Goal: Task Accomplishment & Management: Use online tool/utility

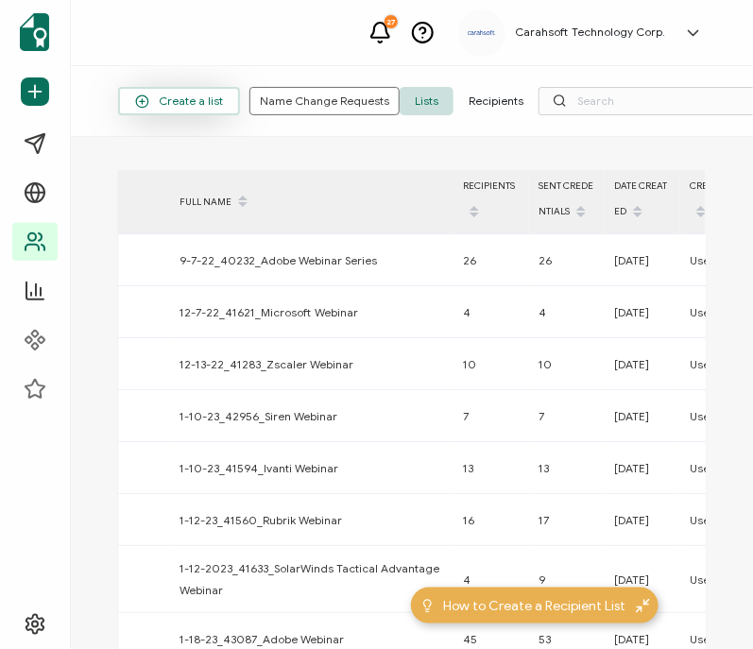
click at [167, 95] on span "Create a list" at bounding box center [179, 102] width 88 height 14
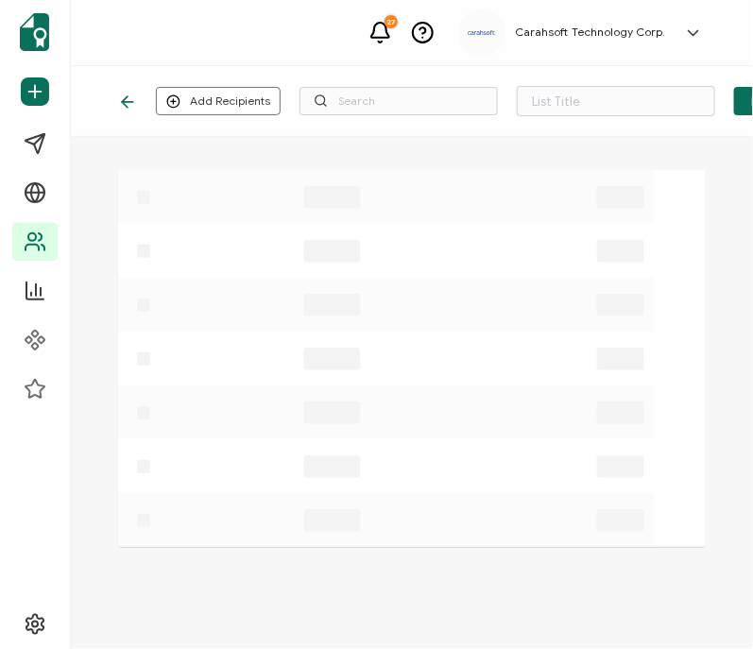
type input "List 1617"
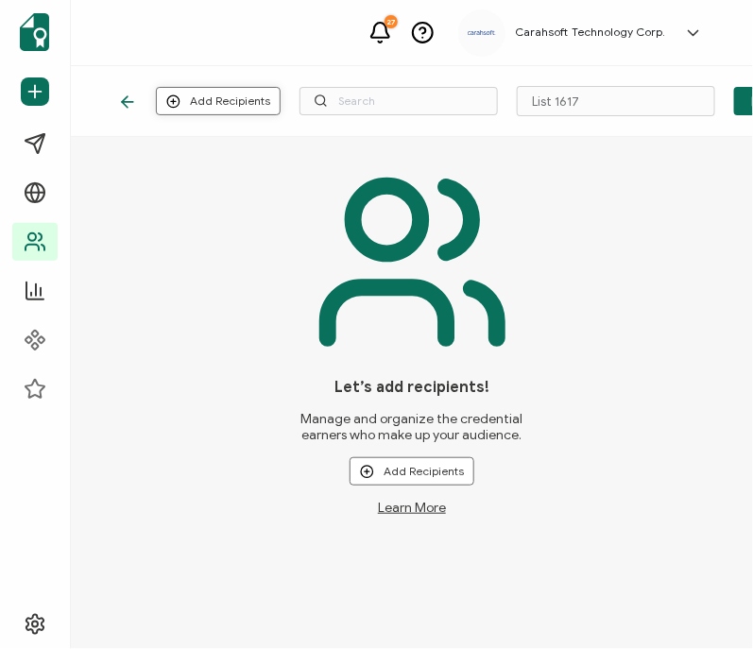
click at [224, 105] on button "Add Recipients" at bounding box center [218, 101] width 125 height 28
click at [271, 152] on span "Upload New Recipients" at bounding box center [257, 152] width 122 height 14
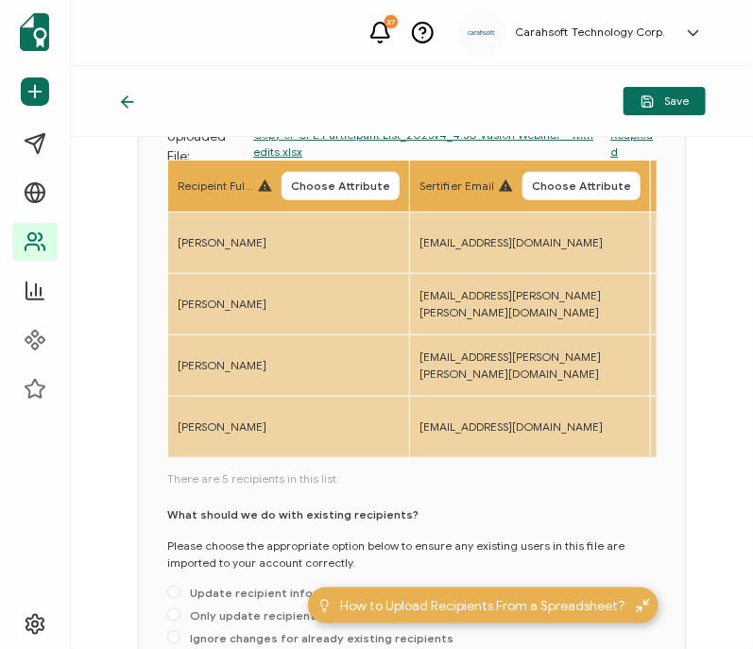
scroll to position [199, 0]
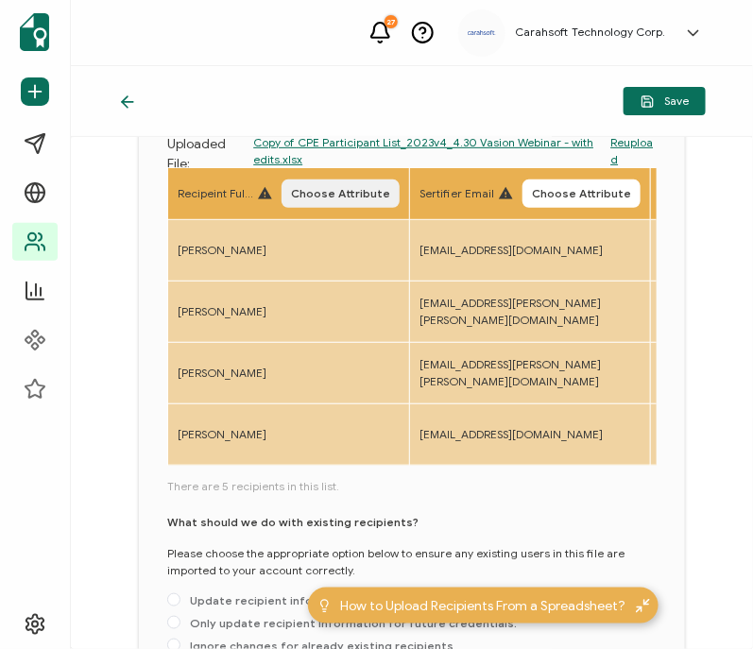
click at [325, 205] on button "Choose Attribute" at bounding box center [341, 194] width 118 height 28
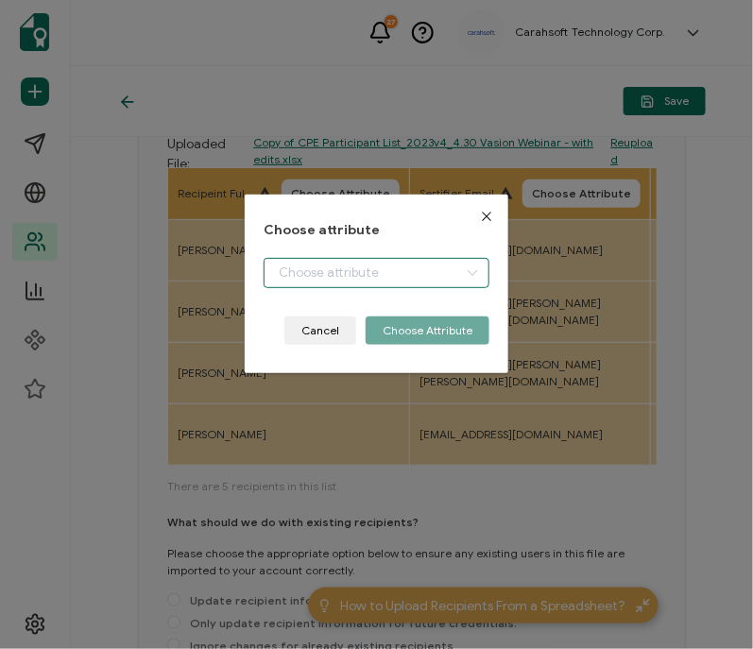
click at [323, 268] on input "dialog" at bounding box center [377, 273] width 226 height 30
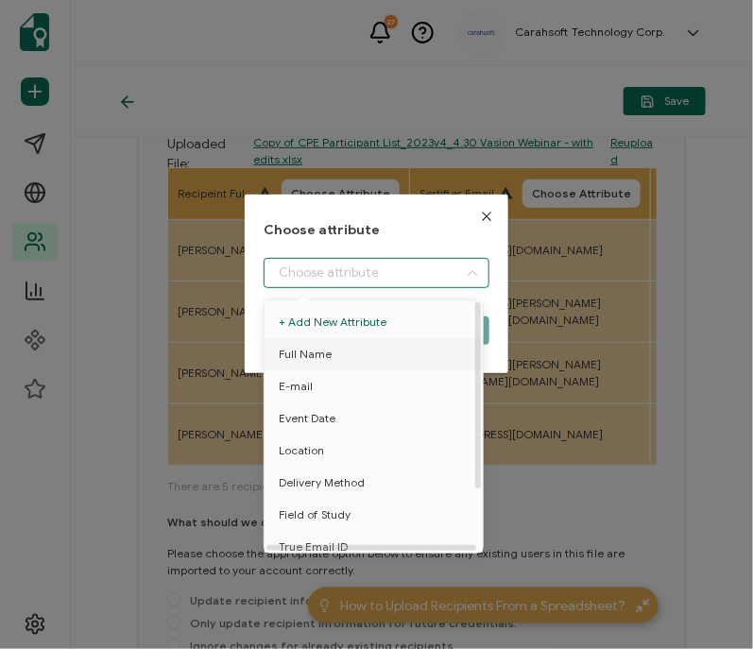
click at [302, 355] on span "Full Name" at bounding box center [305, 354] width 53 height 32
type input "Full Name"
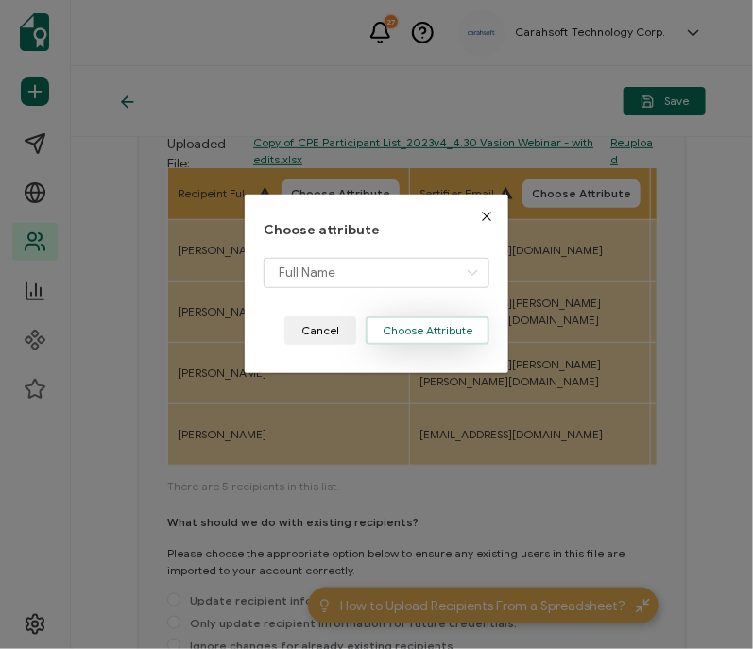
click at [441, 319] on button "Choose Attribute" at bounding box center [428, 331] width 124 height 28
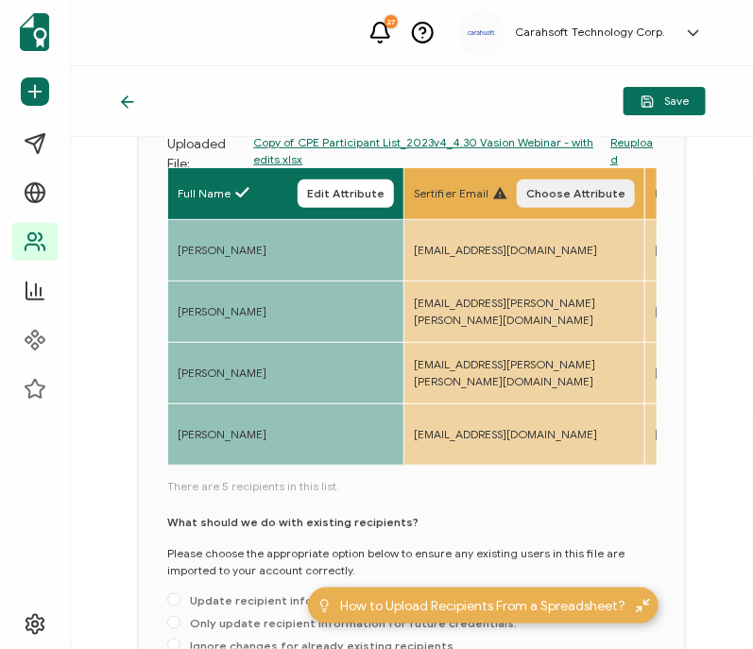
click at [596, 195] on span "Choose Attribute" at bounding box center [576, 193] width 99 height 11
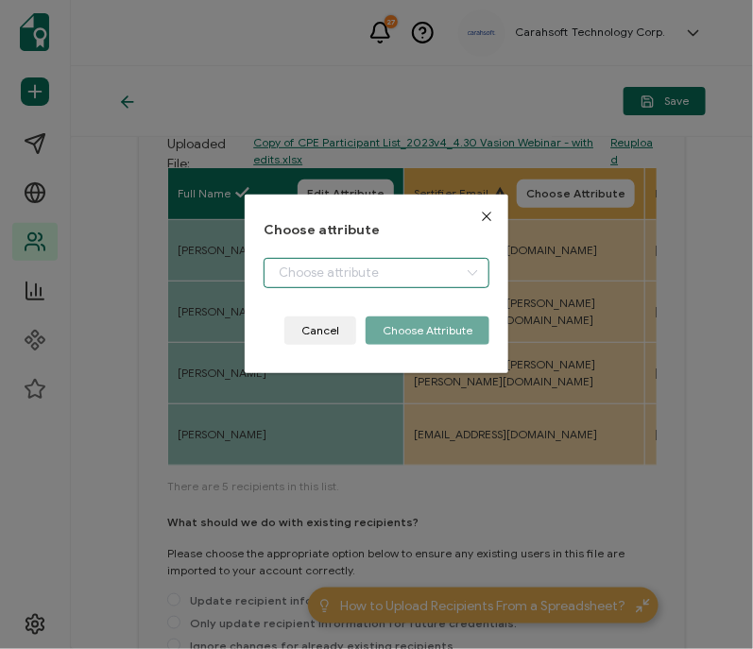
click at [394, 262] on input "dialog" at bounding box center [377, 273] width 226 height 30
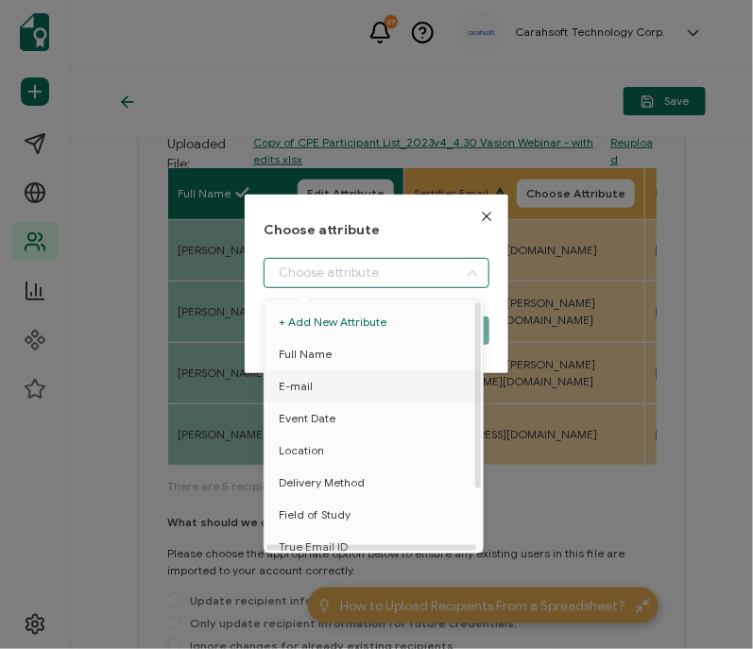
click at [303, 379] on span "E-mail" at bounding box center [296, 387] width 34 height 32
type input "E-mail"
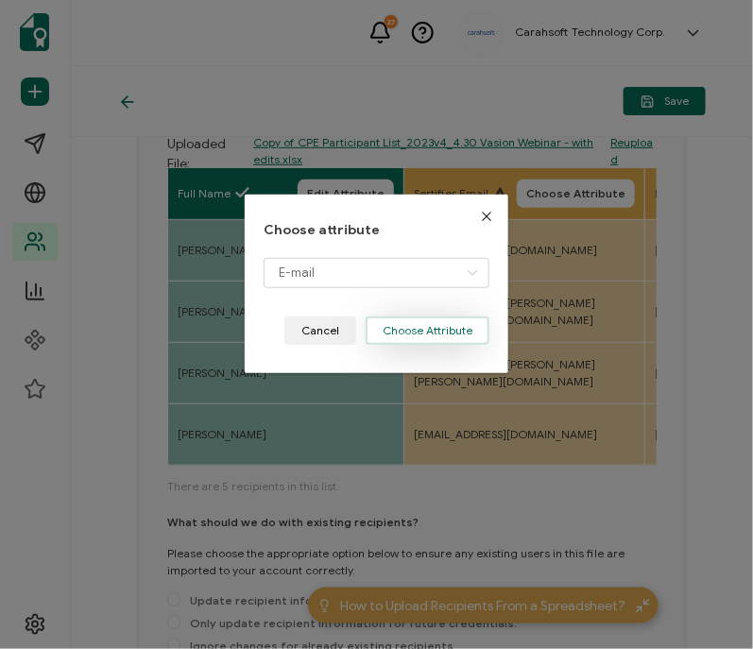
click at [403, 329] on button "Choose Attribute" at bounding box center [428, 331] width 124 height 28
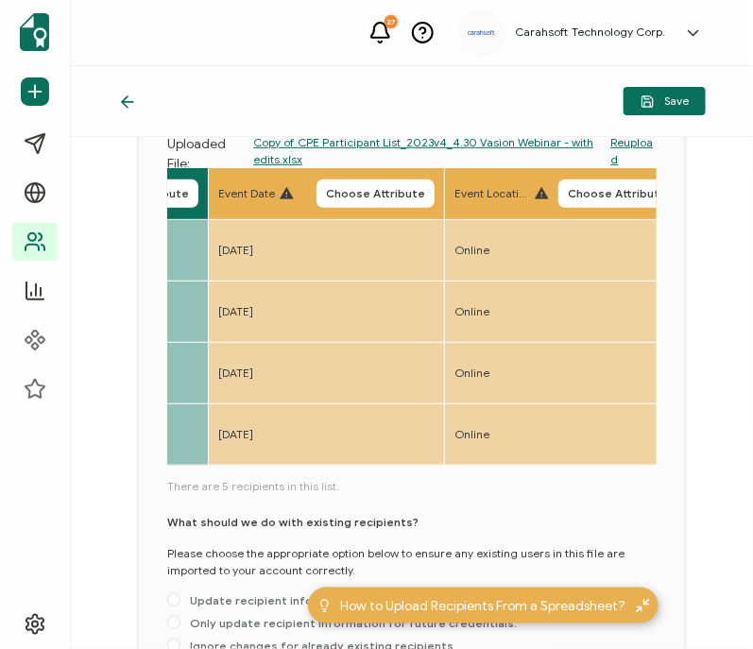
scroll to position [0, 434]
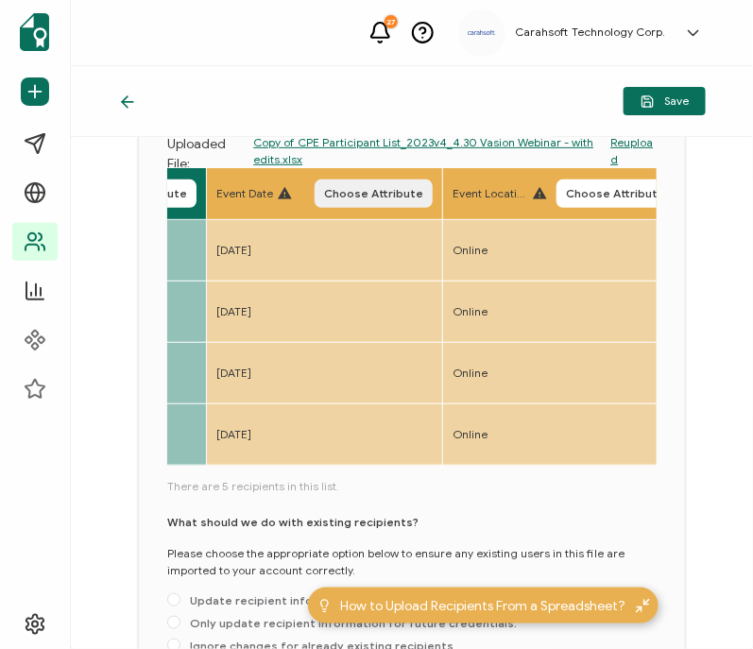
click at [405, 205] on button "Choose Attribute" at bounding box center [374, 194] width 118 height 28
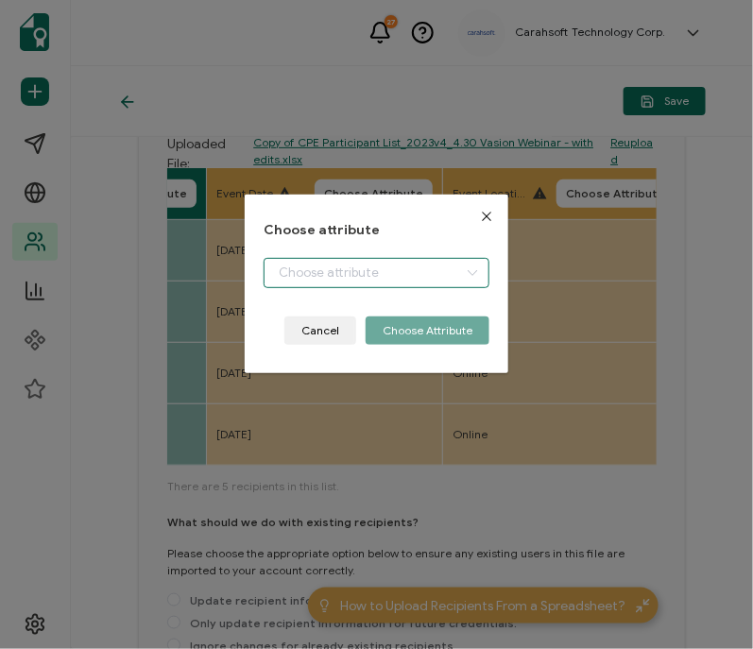
click at [354, 267] on input "dialog" at bounding box center [377, 273] width 226 height 30
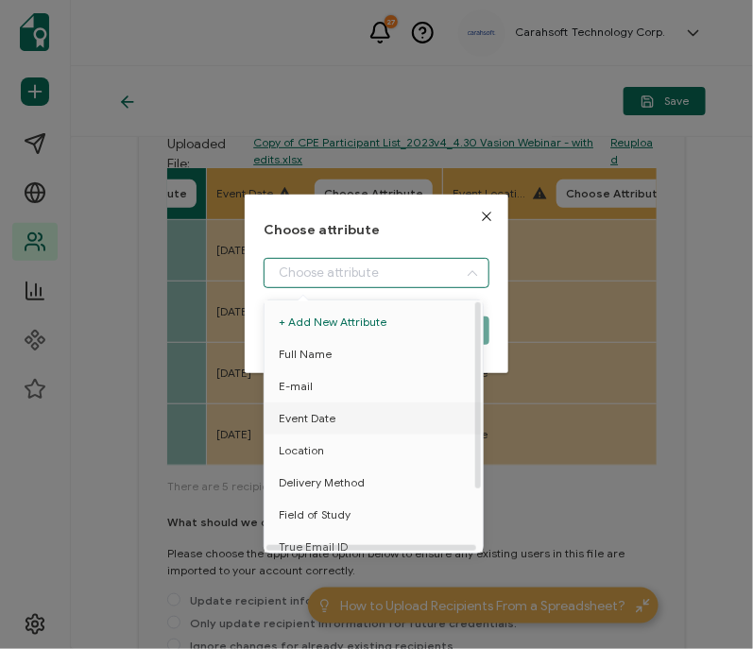
click at [286, 418] on span "Event Date" at bounding box center [307, 419] width 57 height 32
type input "Event Date"
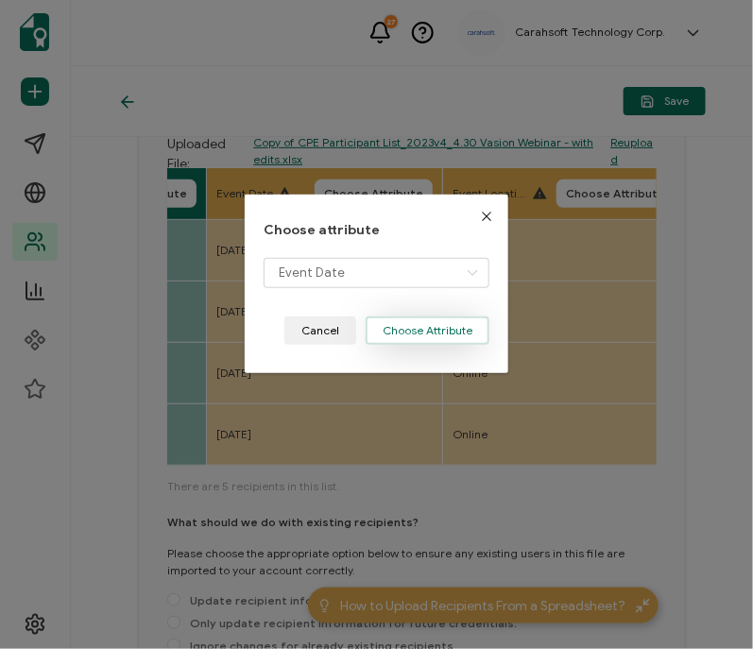
click at [444, 321] on button "Choose Attribute" at bounding box center [428, 331] width 124 height 28
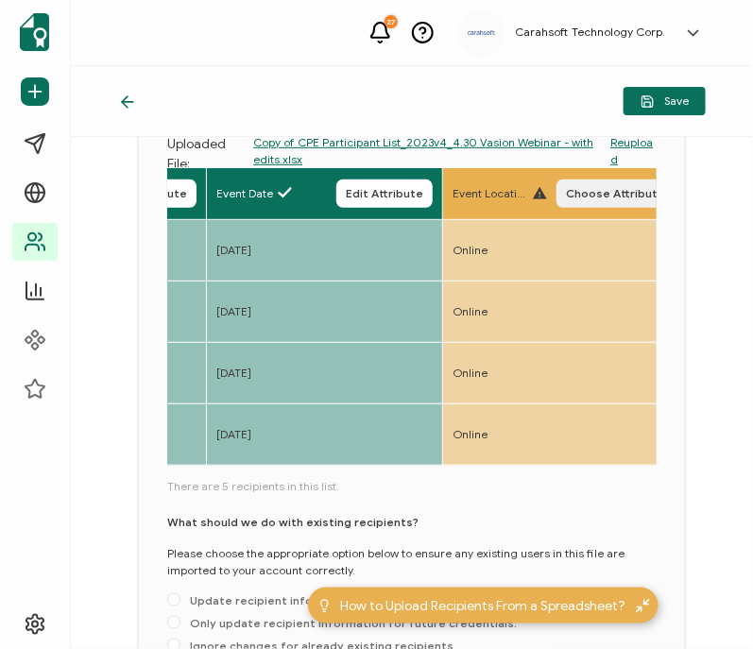
click at [641, 202] on button "Choose Attribute" at bounding box center [616, 194] width 118 height 28
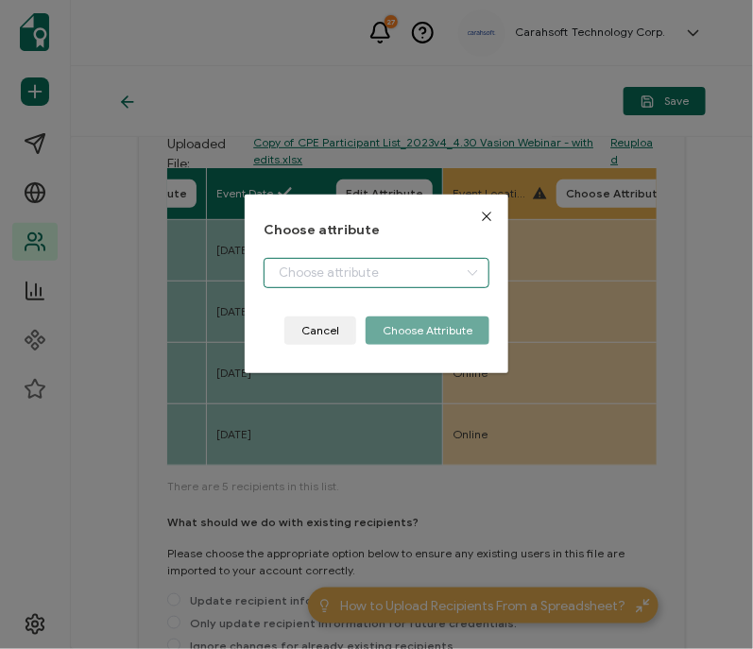
click at [359, 268] on input "dialog" at bounding box center [377, 273] width 226 height 30
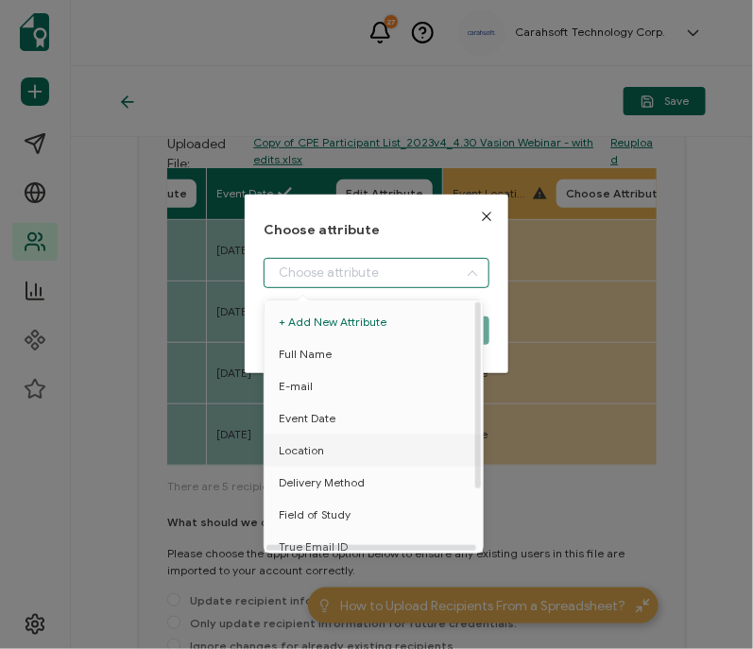
click at [293, 450] on span "Location" at bounding box center [301, 451] width 45 height 32
type input "Location"
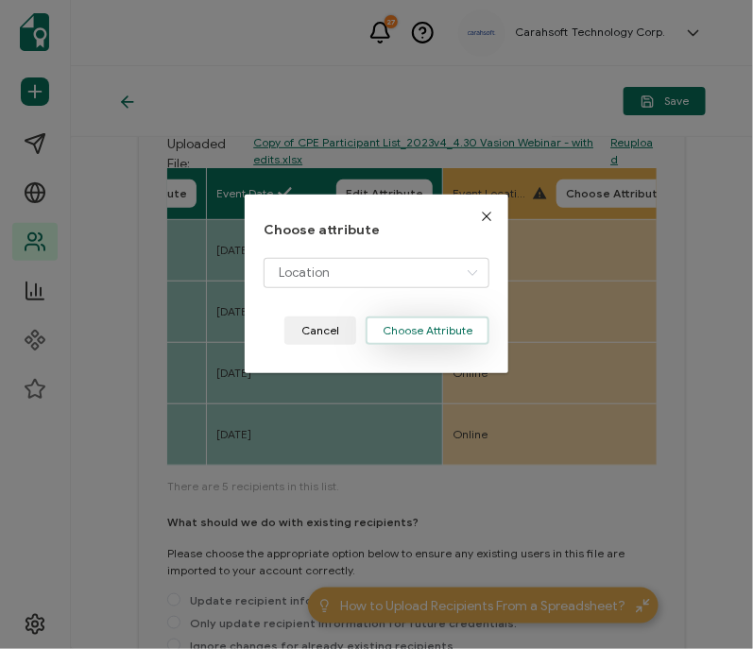
click at [432, 326] on button "Choose Attribute" at bounding box center [428, 331] width 124 height 28
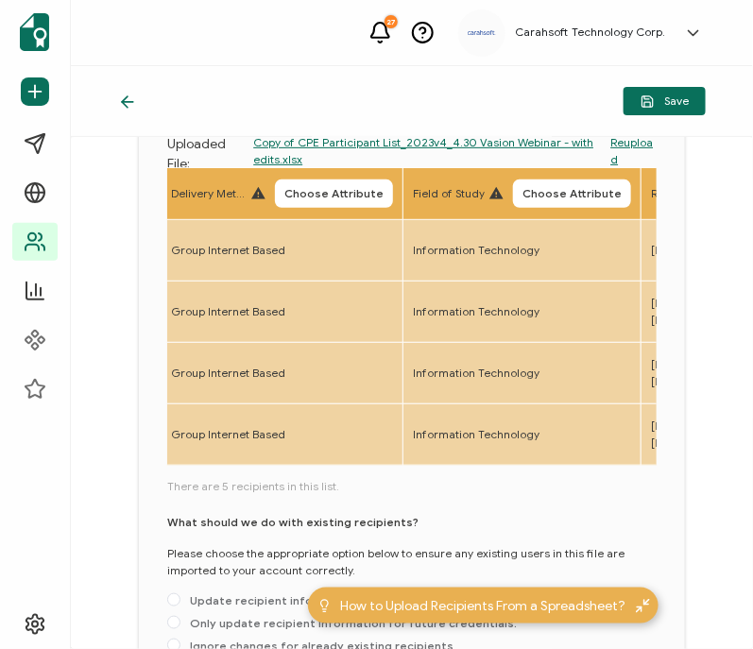
scroll to position [0, 952]
click at [360, 205] on button "Choose Attribute" at bounding box center [334, 194] width 118 height 28
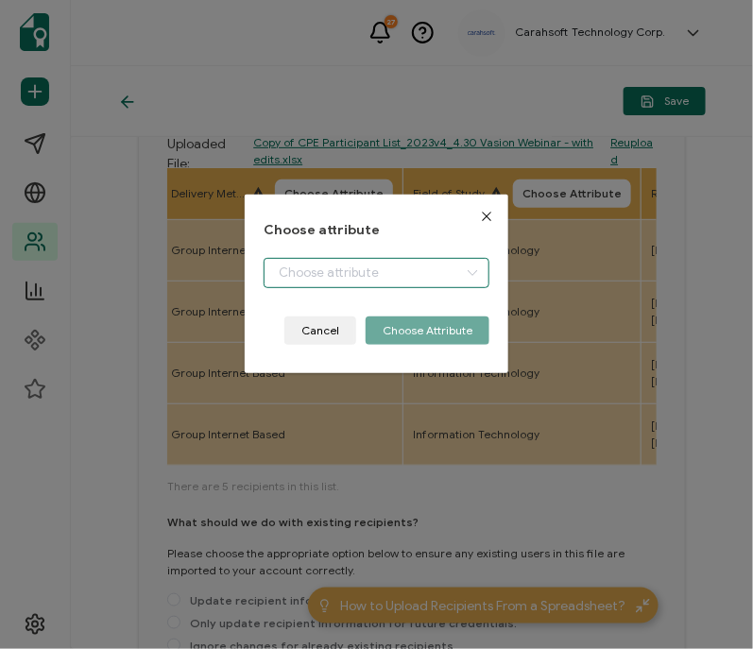
click at [300, 273] on input "dialog" at bounding box center [377, 273] width 226 height 30
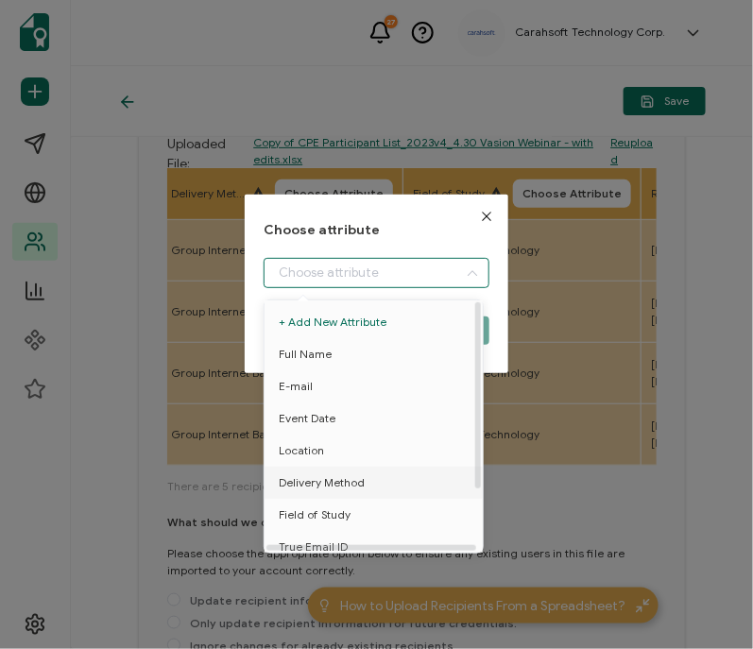
click at [300, 478] on span "Delivery Method" at bounding box center [322, 483] width 86 height 32
type input "Delivery Method"
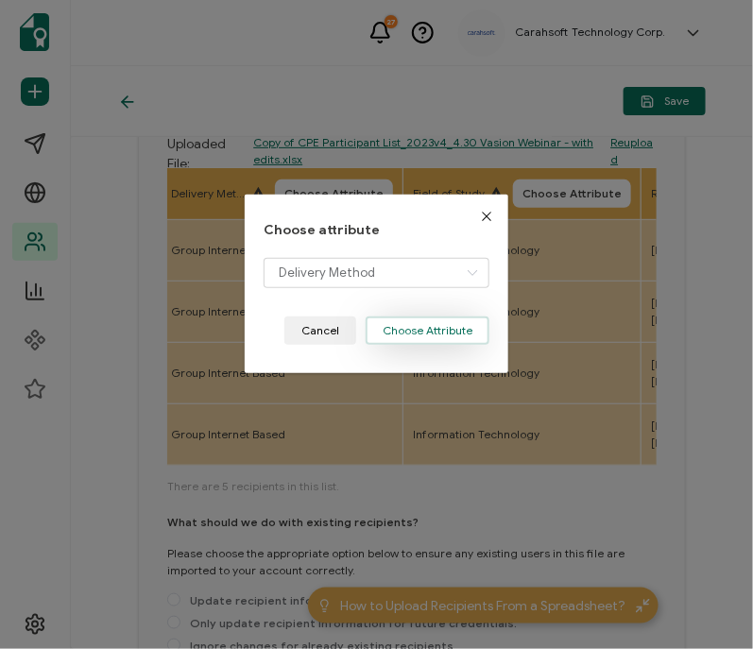
click at [433, 326] on button "Choose Attribute" at bounding box center [428, 331] width 124 height 28
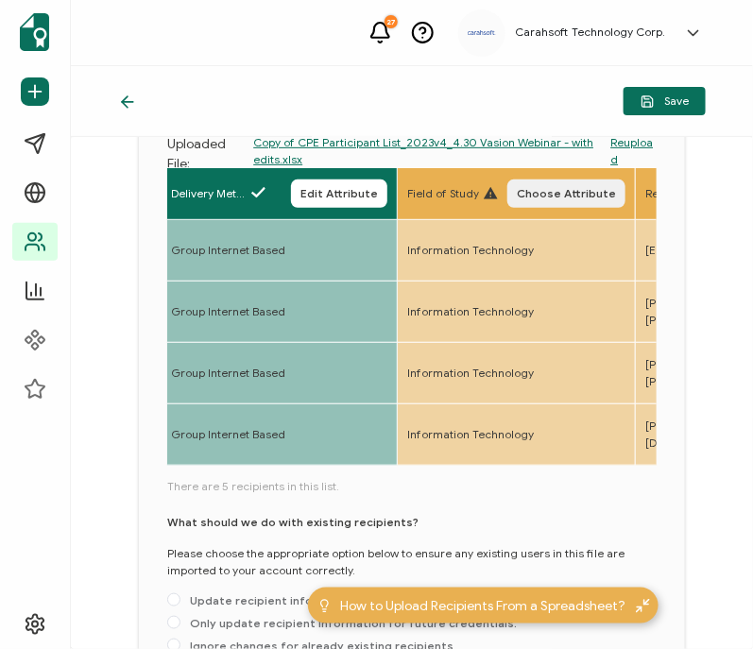
click at [615, 182] on button "Choose Attribute" at bounding box center [567, 194] width 118 height 28
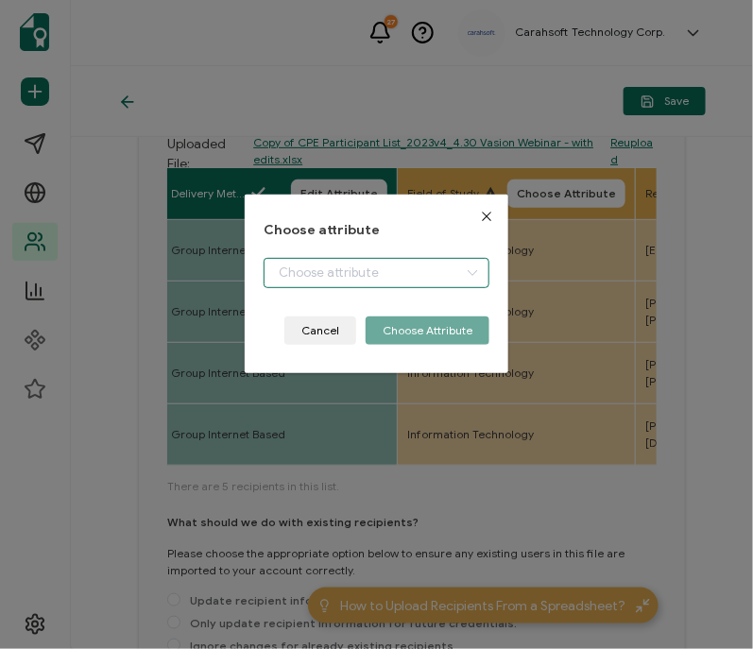
click at [334, 267] on input "dialog" at bounding box center [377, 273] width 226 height 30
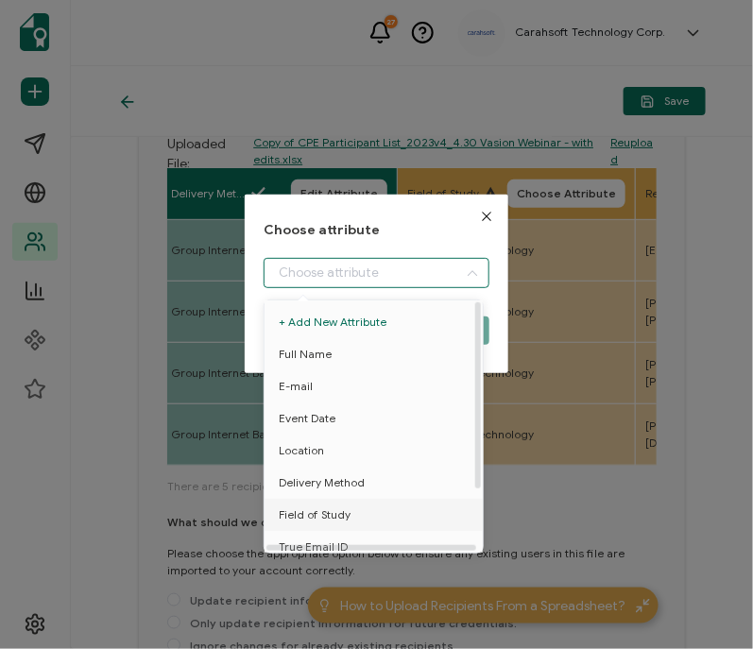
click at [313, 510] on span "Field of Study" at bounding box center [315, 515] width 72 height 32
type input "Field of Study"
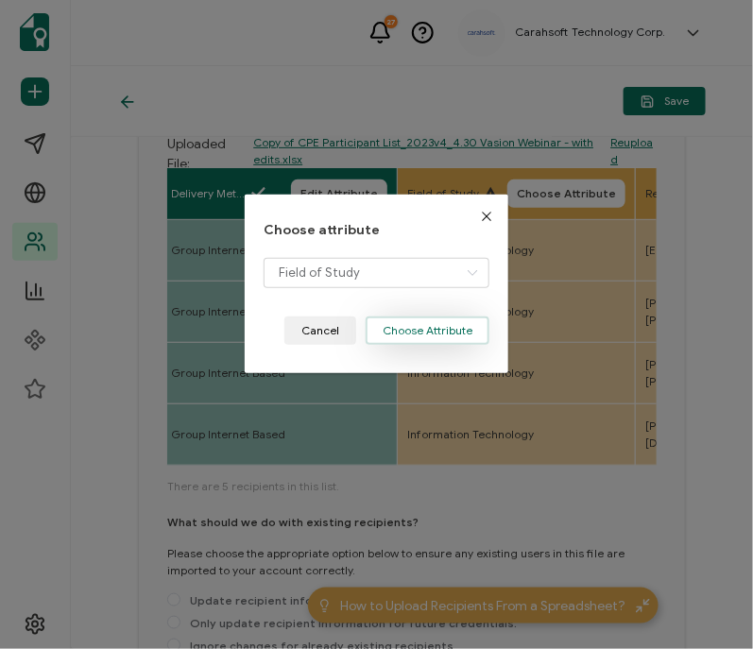
click at [416, 335] on button "Choose Attribute" at bounding box center [428, 331] width 124 height 28
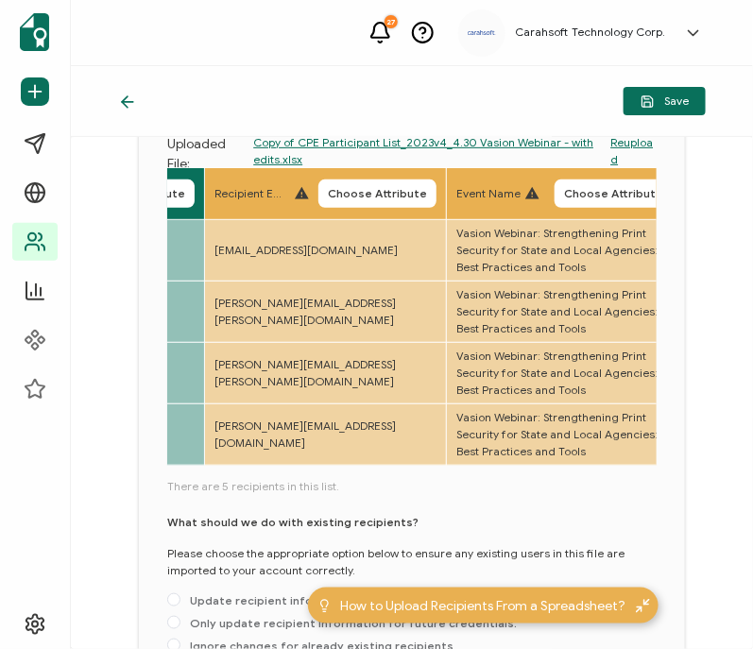
scroll to position [0, 1392]
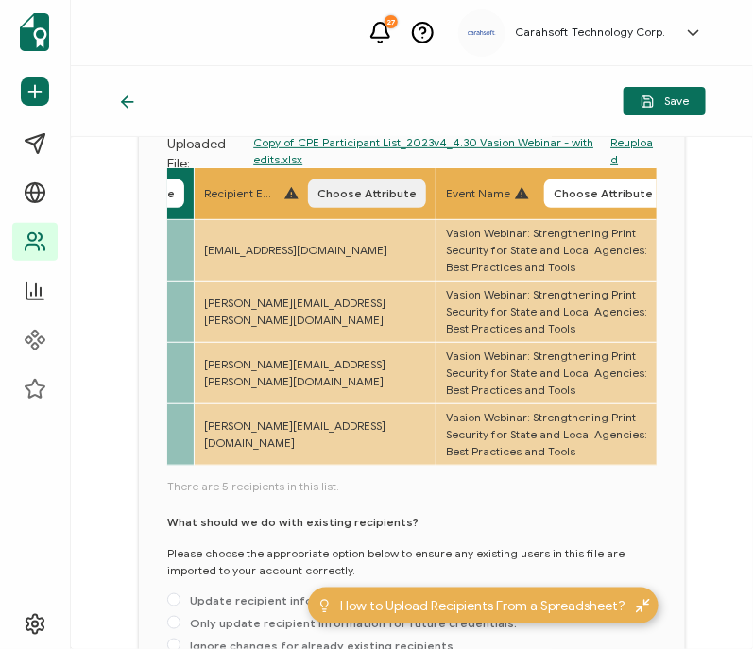
click at [414, 199] on span "Choose Attribute" at bounding box center [367, 193] width 99 height 11
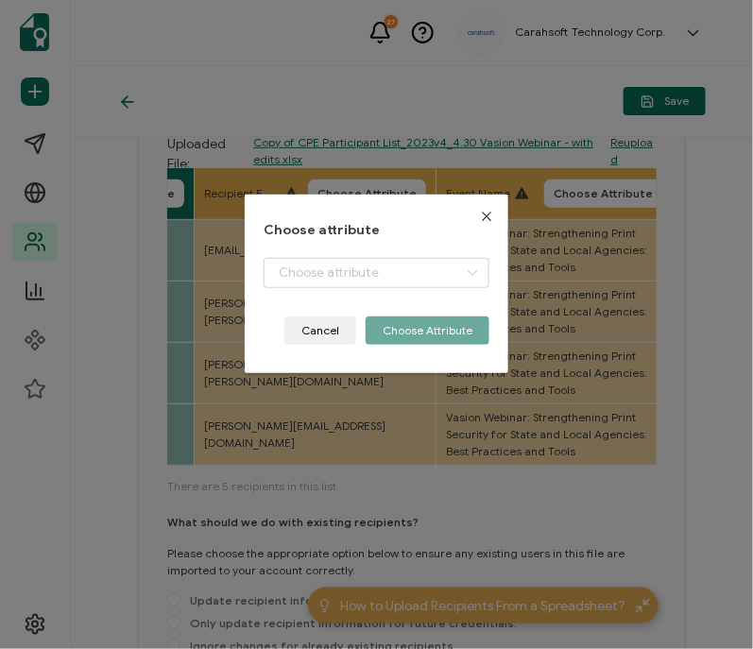
click at [300, 300] on div "dialog" at bounding box center [377, 287] width 226 height 59
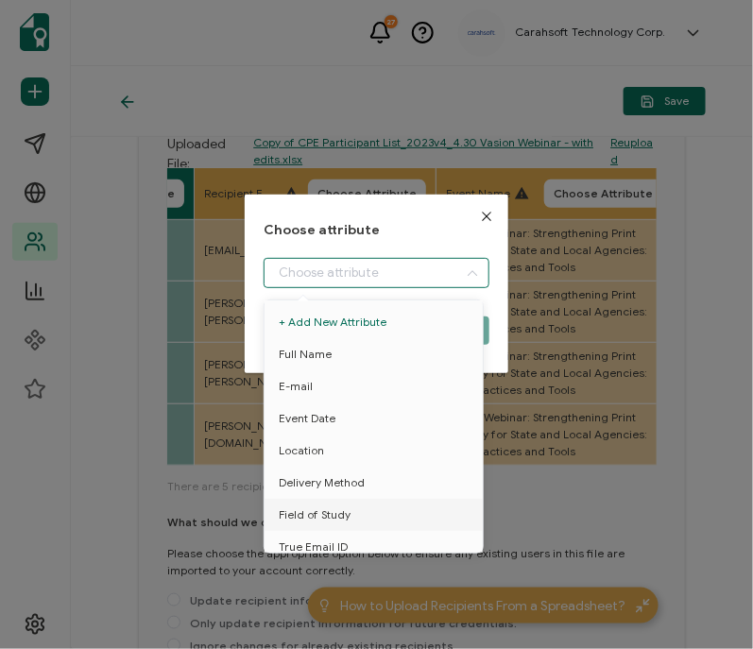
click at [297, 272] on input "dialog" at bounding box center [377, 273] width 226 height 30
click at [307, 541] on span "True Email ID" at bounding box center [313, 547] width 69 height 32
type input "True Email ID"
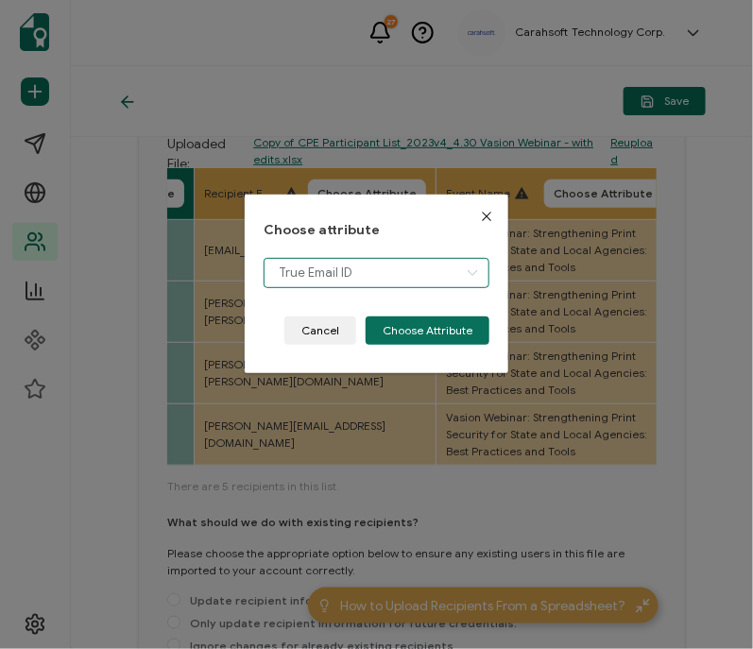
scroll to position [13, 0]
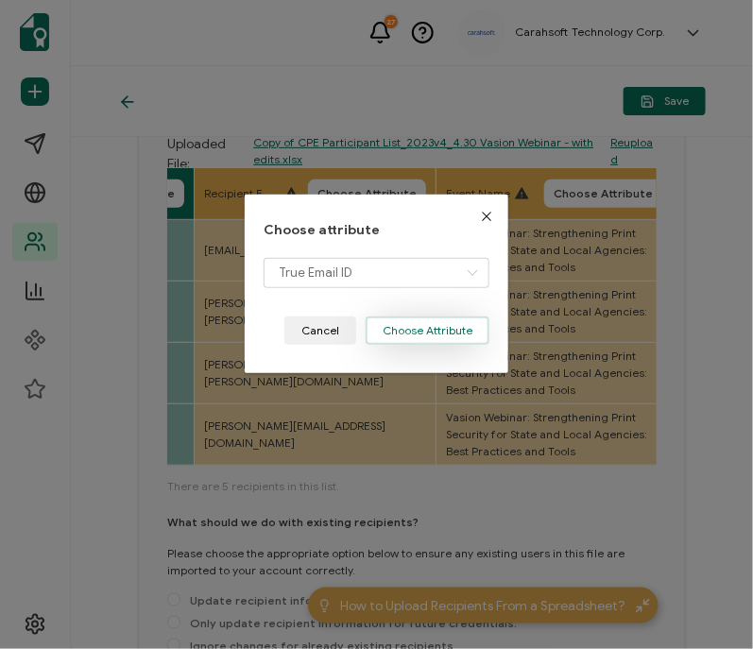
click at [408, 343] on button "Choose Attribute" at bounding box center [428, 331] width 124 height 28
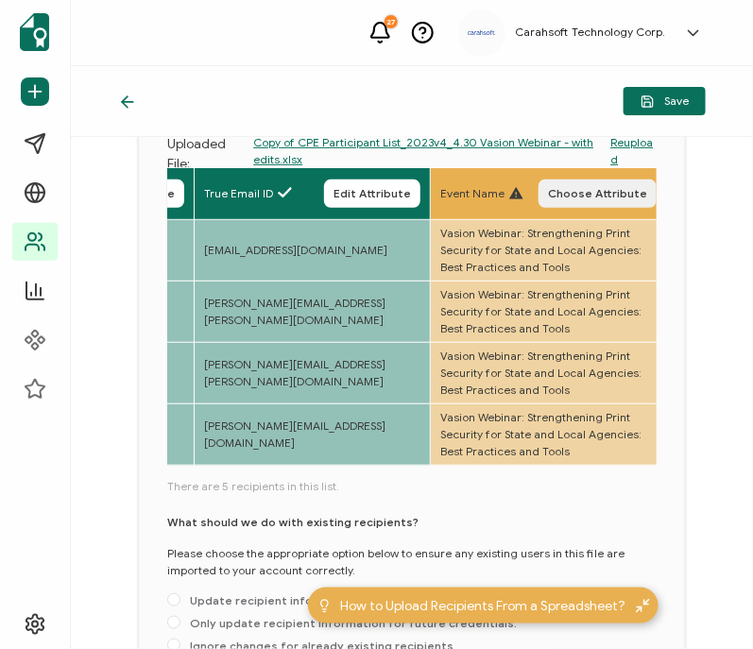
click at [602, 199] on span "Choose Attribute" at bounding box center [597, 193] width 99 height 11
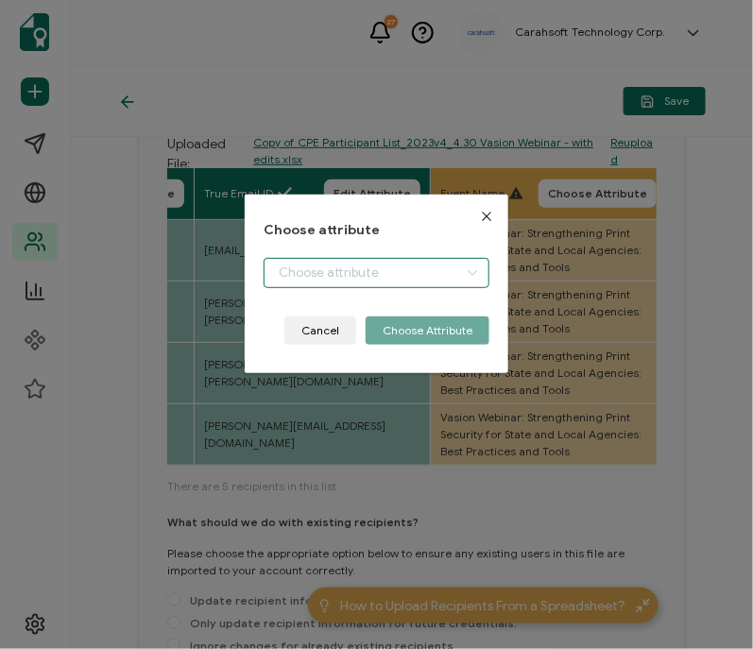
click at [384, 258] on input "dialog" at bounding box center [377, 273] width 226 height 30
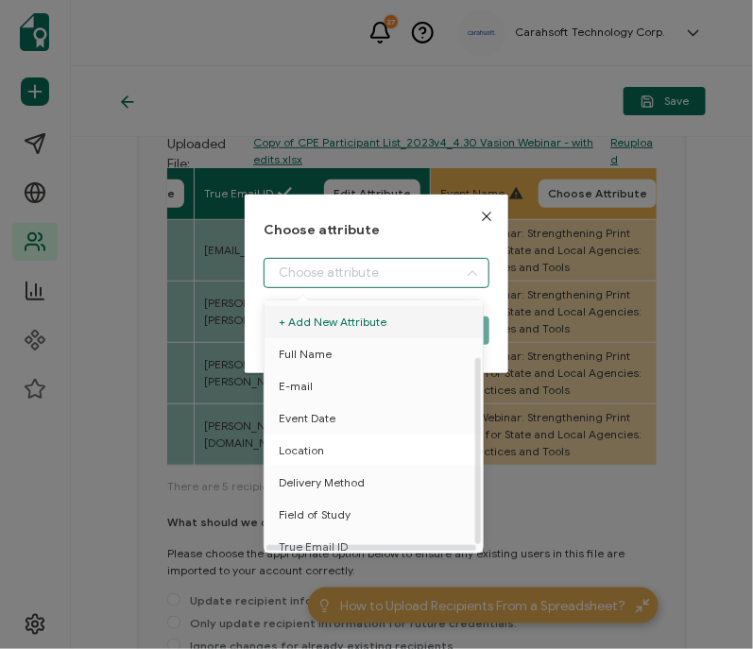
scroll to position [82, 0]
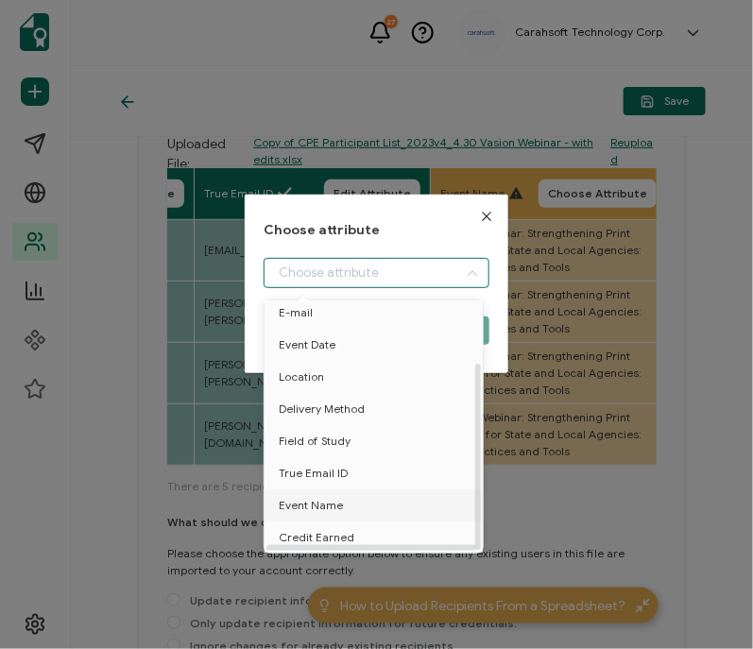
click at [303, 493] on span "Event Name" at bounding box center [311, 506] width 64 height 32
type input "Event Name"
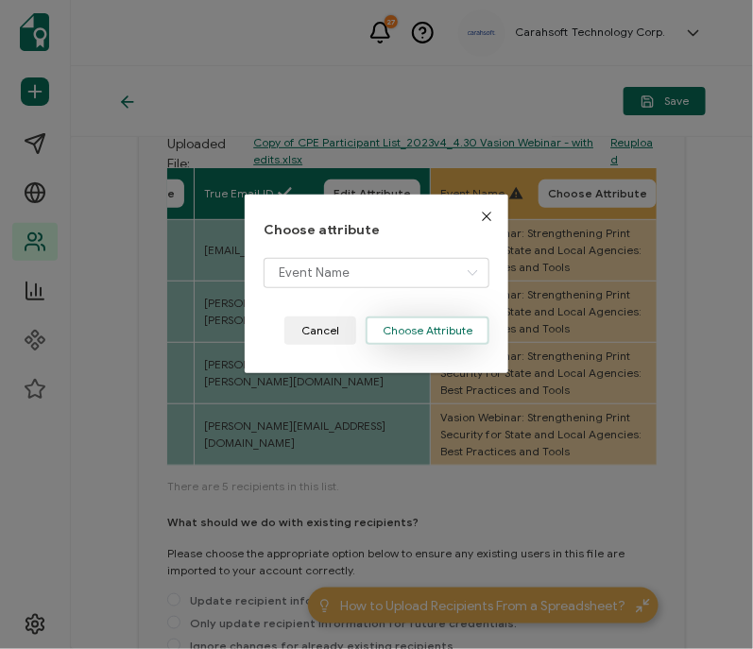
click at [430, 334] on button "Choose Attribute" at bounding box center [428, 331] width 124 height 28
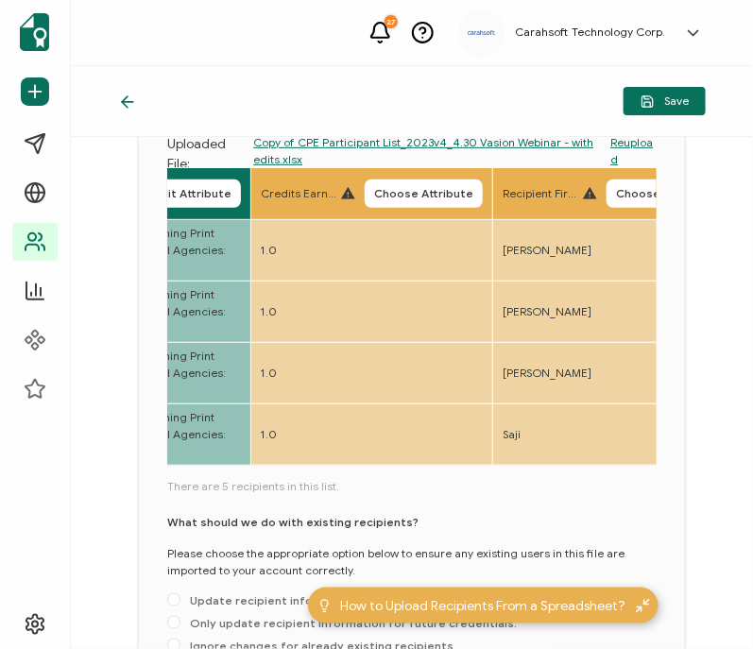
scroll to position [0, 1828]
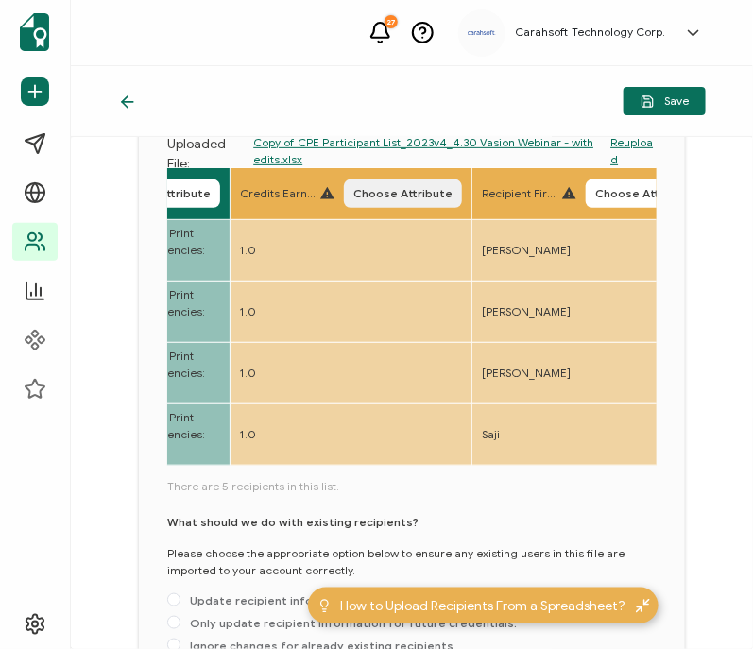
click at [450, 195] on span "Choose Attribute" at bounding box center [403, 193] width 99 height 11
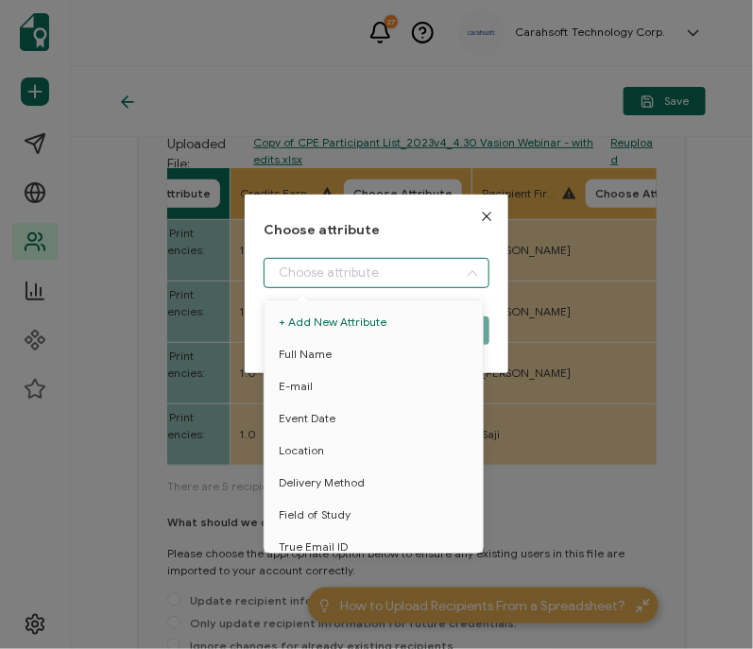
click at [319, 271] on input "dialog" at bounding box center [377, 273] width 226 height 30
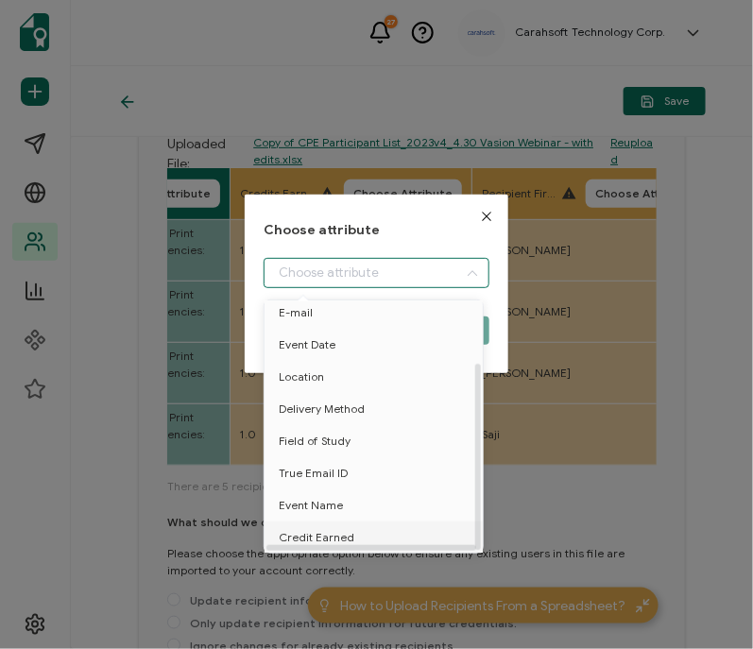
click at [302, 528] on span "Credit Earned" at bounding box center [317, 538] width 76 height 32
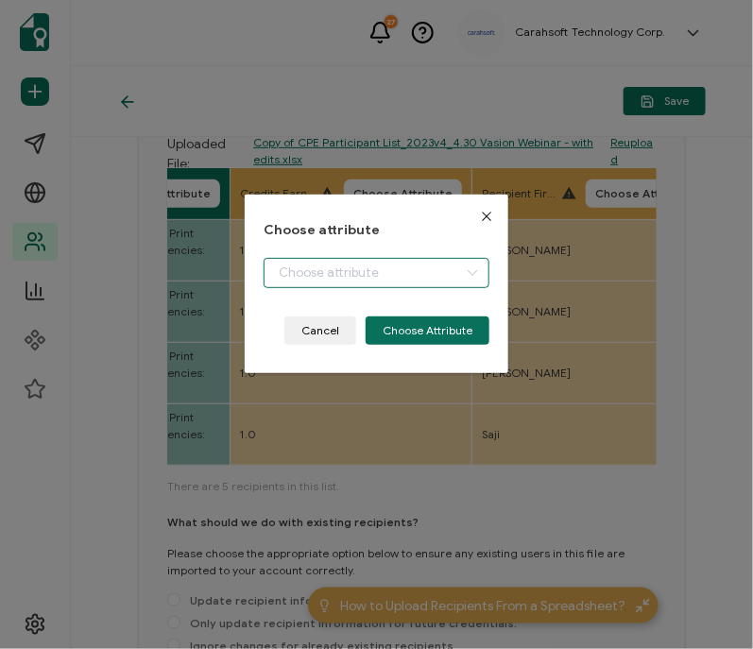
type input "Credit Earned"
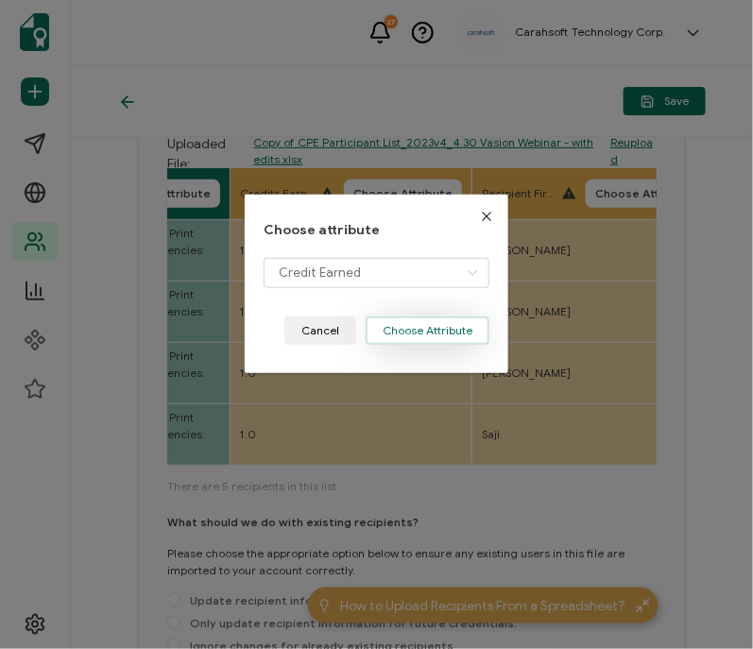
click at [446, 325] on button "Choose Attribute" at bounding box center [428, 331] width 124 height 28
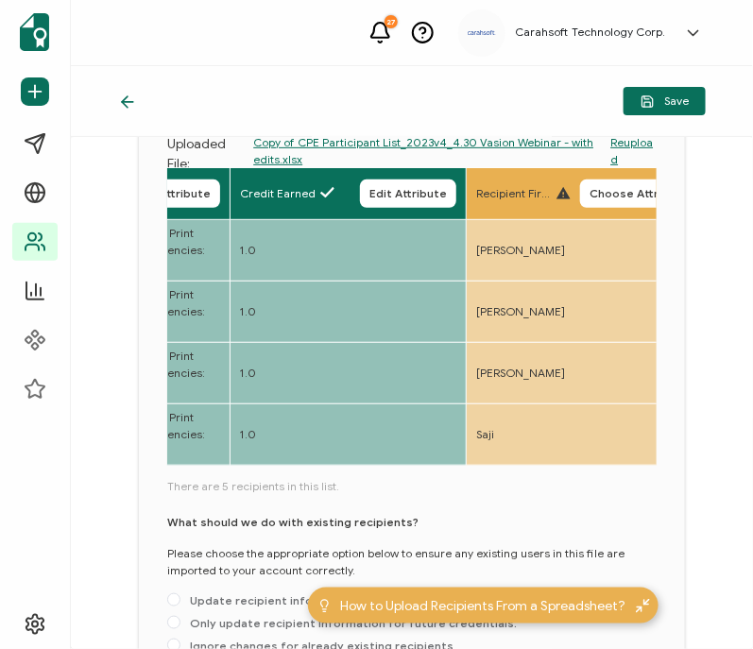
scroll to position [338, 0]
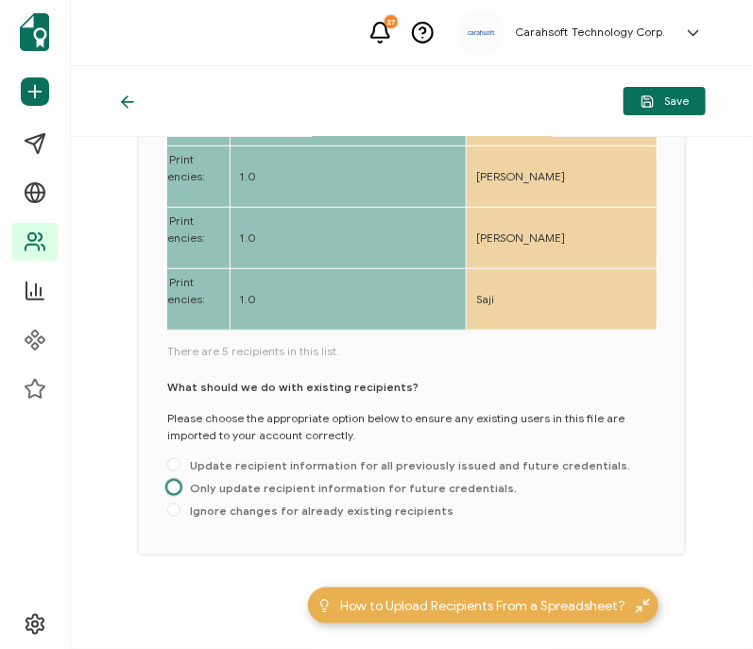
click at [269, 484] on span "Only update recipient information for future credentials." at bounding box center [349, 488] width 337 height 14
click at [181, 484] on input "Only update recipient information for future credentials." at bounding box center [173, 488] width 13 height 15
radio input "true"
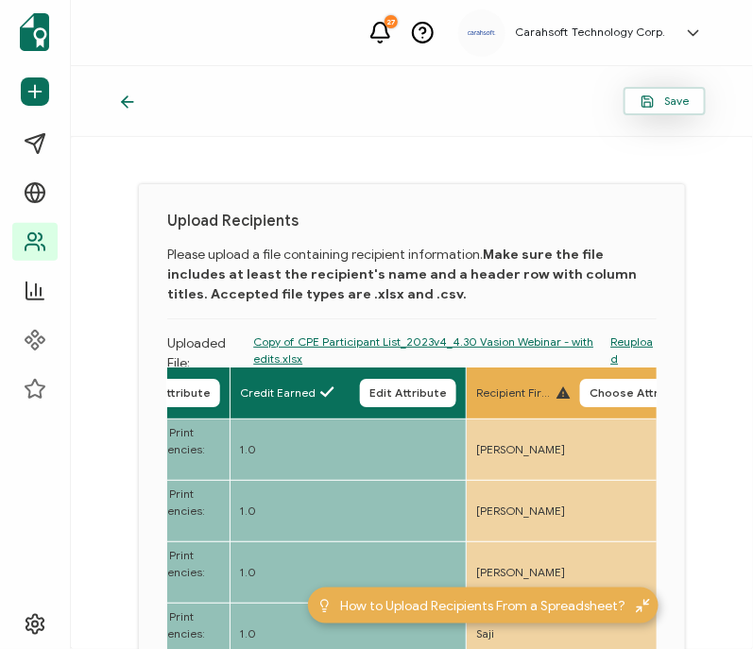
click at [667, 106] on span "Save" at bounding box center [665, 102] width 48 height 14
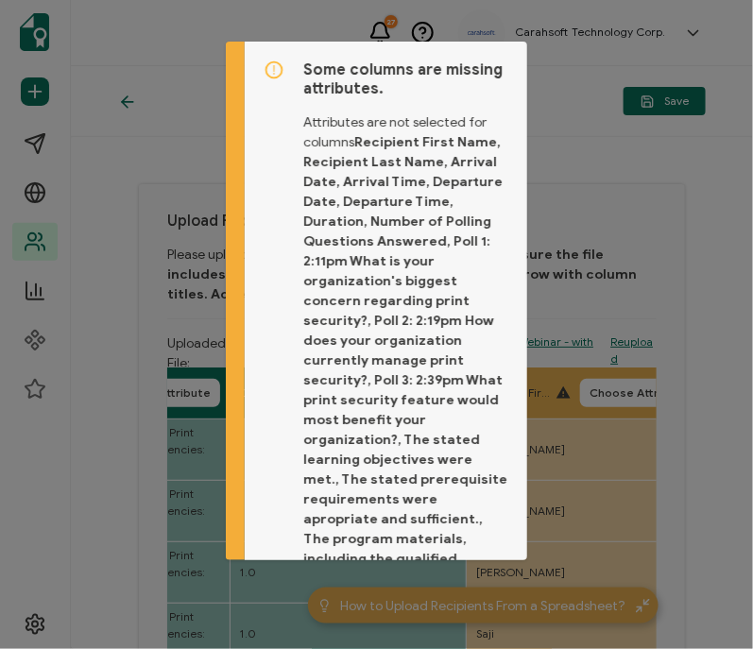
scroll to position [270, 0]
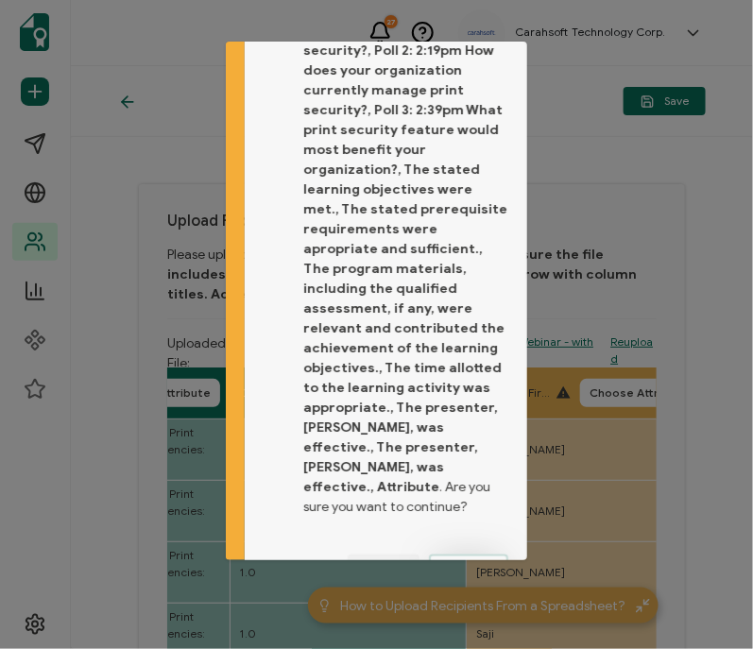
click at [492, 555] on button "Proceed" at bounding box center [468, 569] width 79 height 28
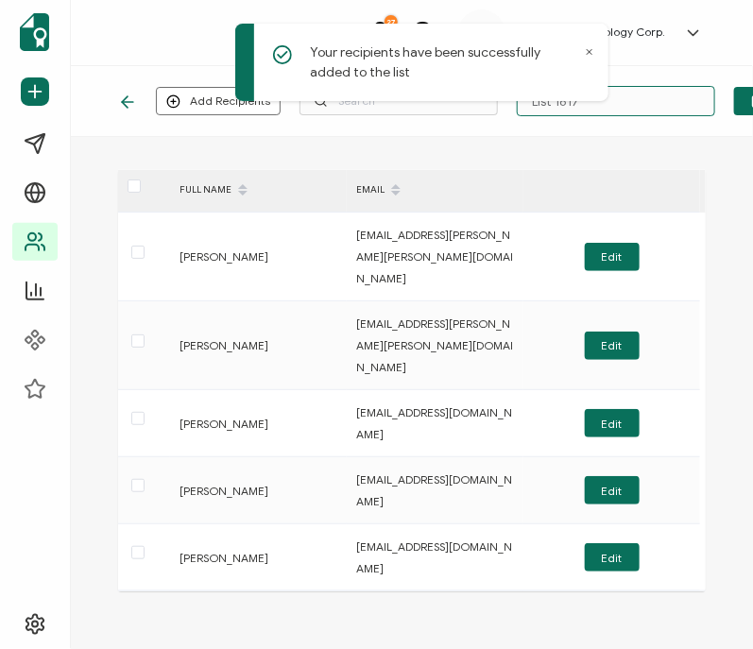
click at [629, 104] on input "List 1617" at bounding box center [616, 101] width 199 height 30
type input "4-30-25_67038_Vasion Webinar"
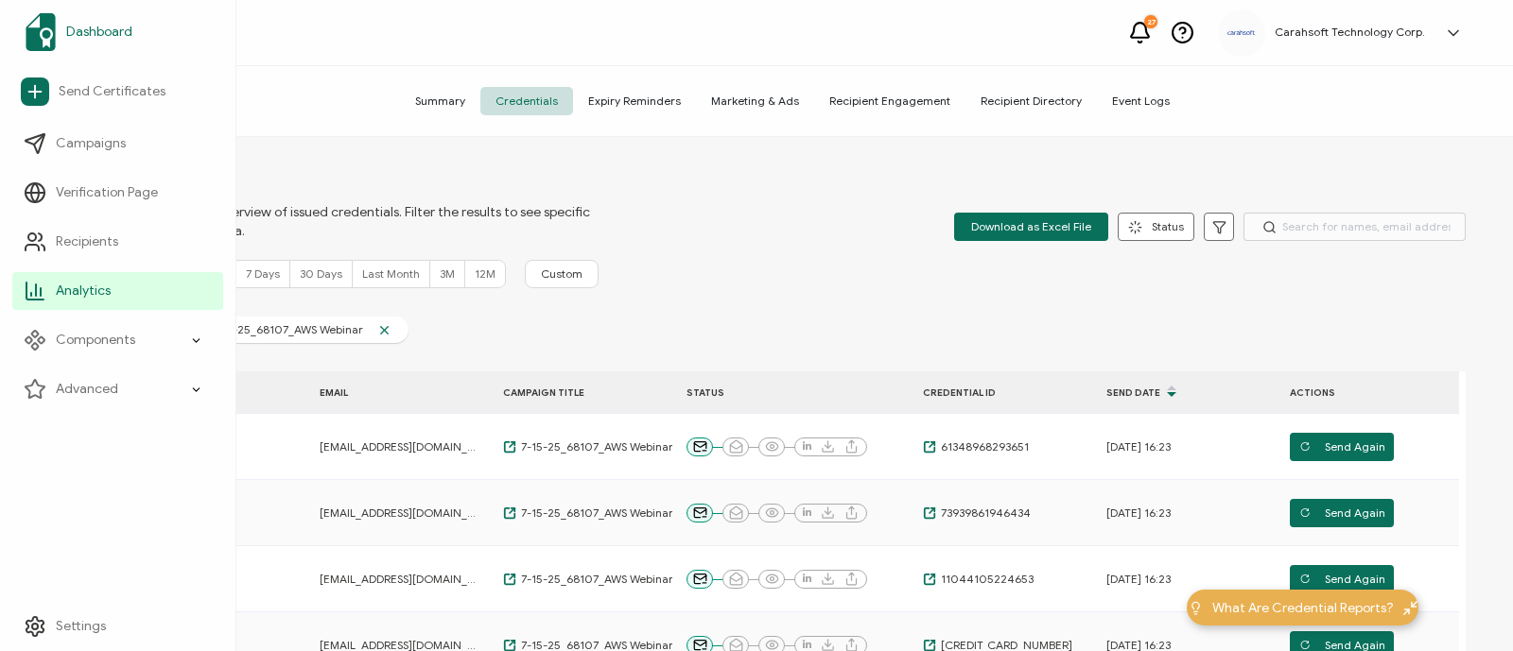
click at [67, 30] on span "Dashboard" at bounding box center [99, 32] width 66 height 19
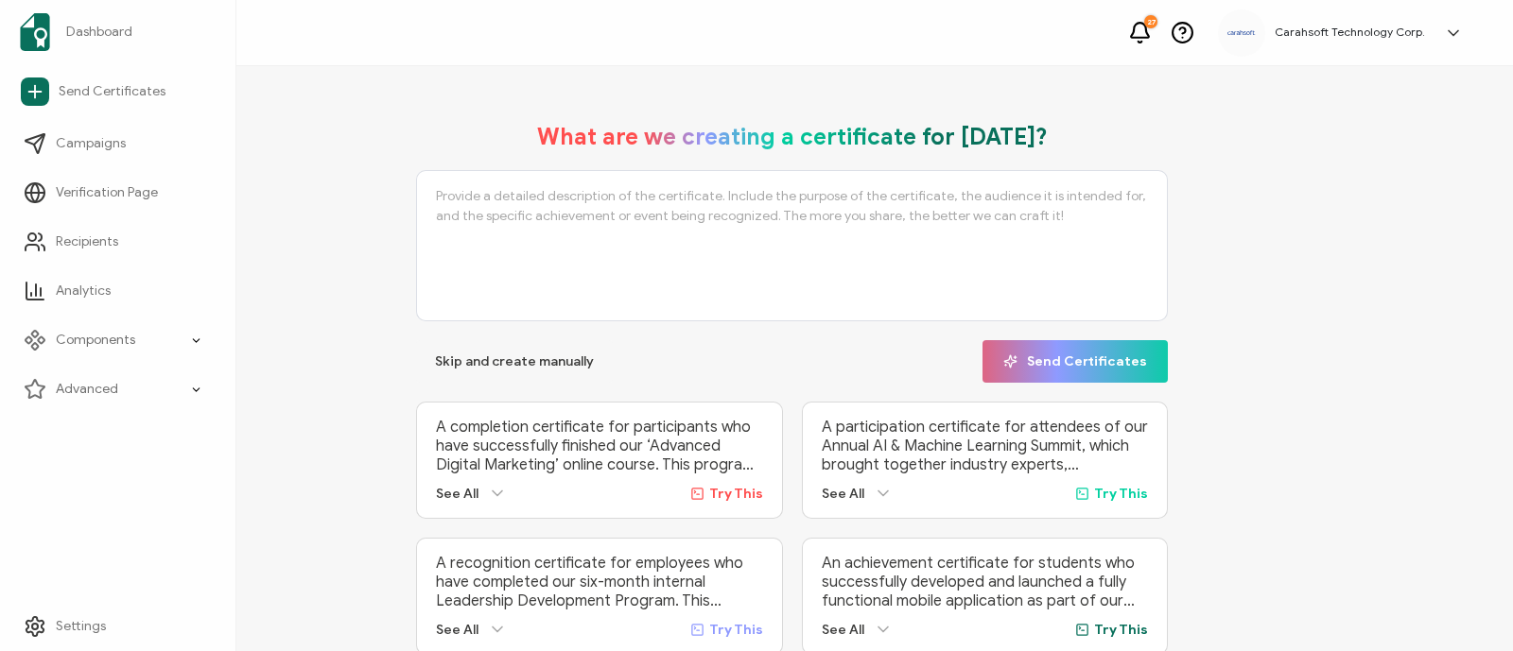
click at [6, 503] on div "Dashboard Send Certificates Campaigns Verification Page Recipients Analytics Co…" at bounding box center [118, 325] width 236 height 651
click at [93, 93] on span "Send Certificates" at bounding box center [112, 91] width 107 height 19
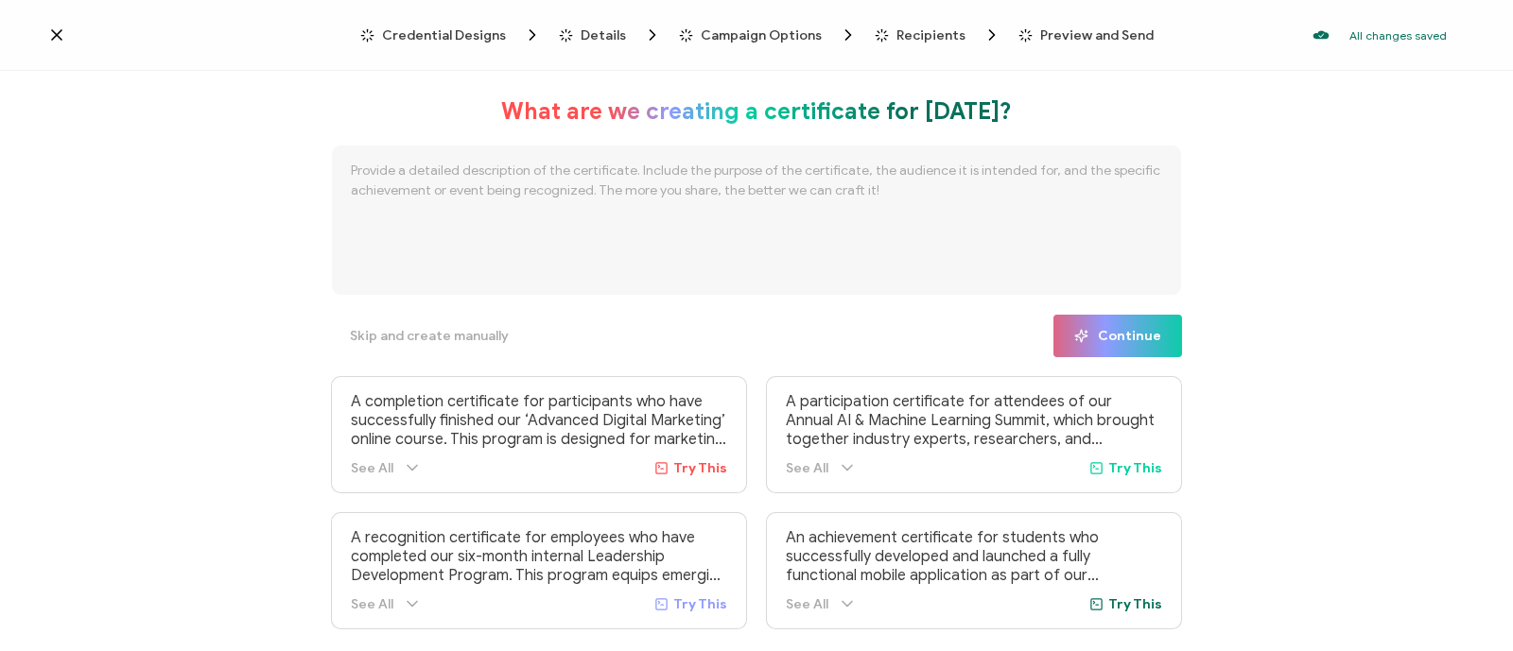
click at [449, 40] on span "Credential Designs" at bounding box center [444, 35] width 124 height 14
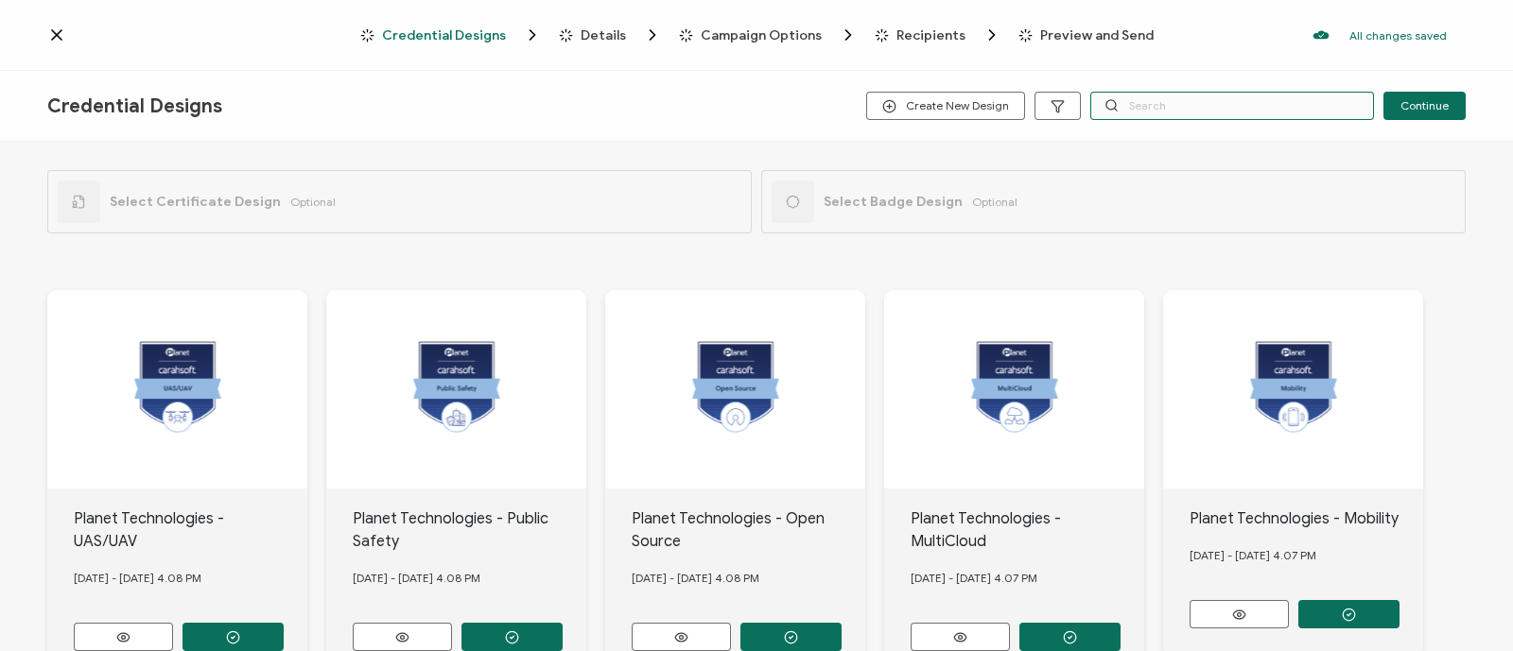
click at [1214, 101] on input "text" at bounding box center [1232, 106] width 284 height 28
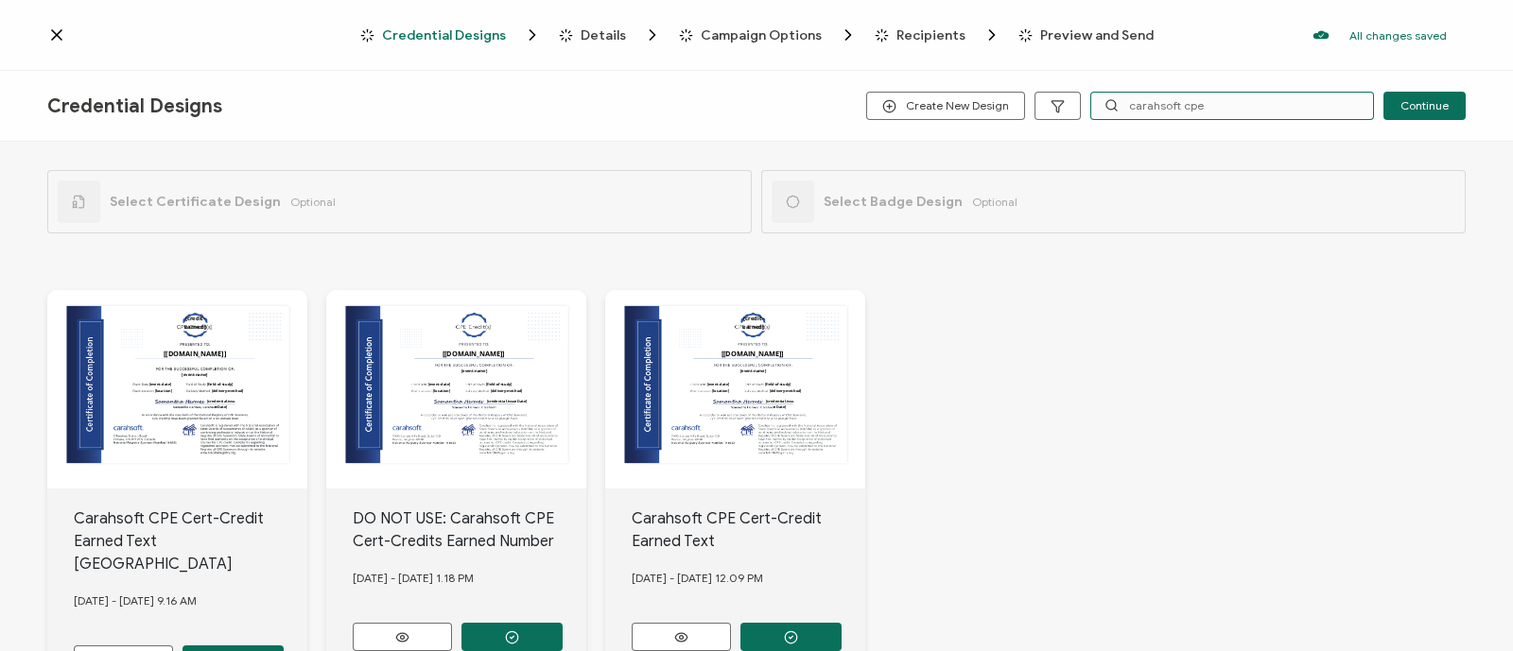
scroll to position [125, 0]
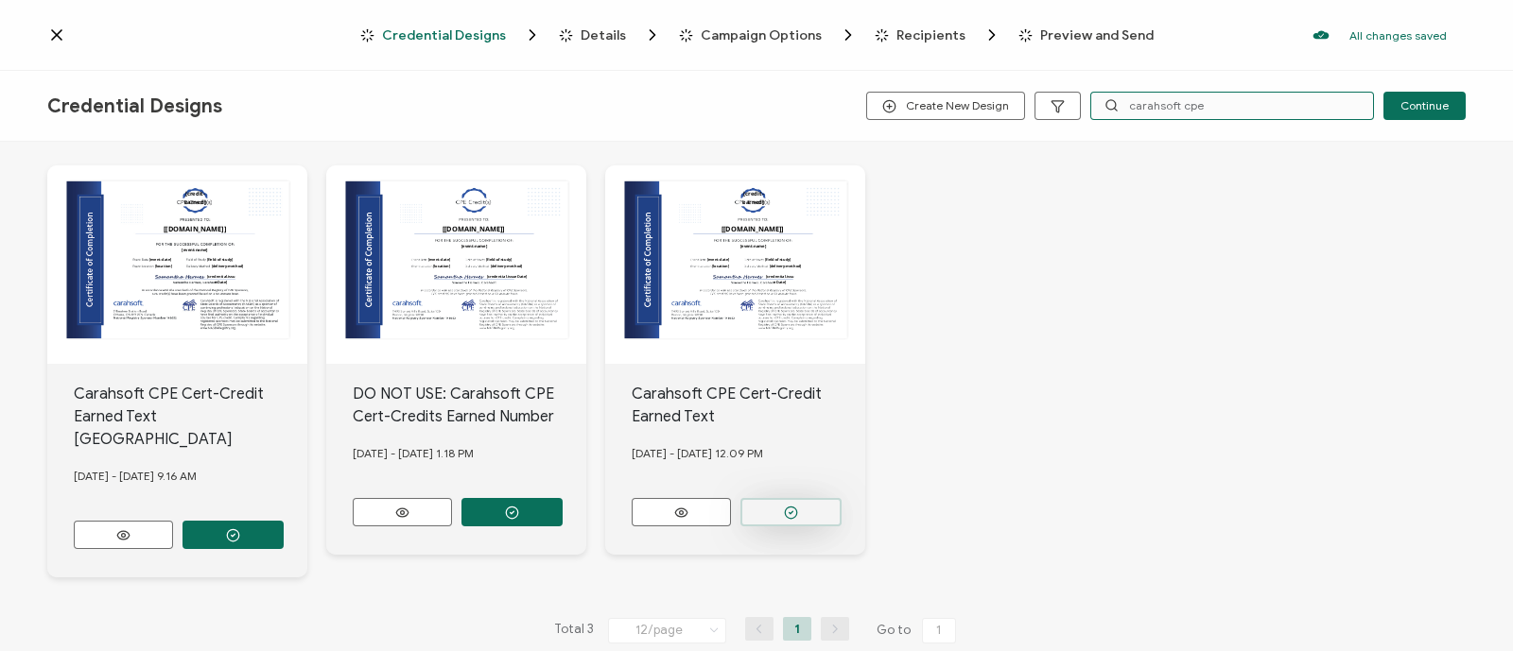
type input "carahsoft cpe"
click at [799, 513] on button "button" at bounding box center [790, 512] width 101 height 28
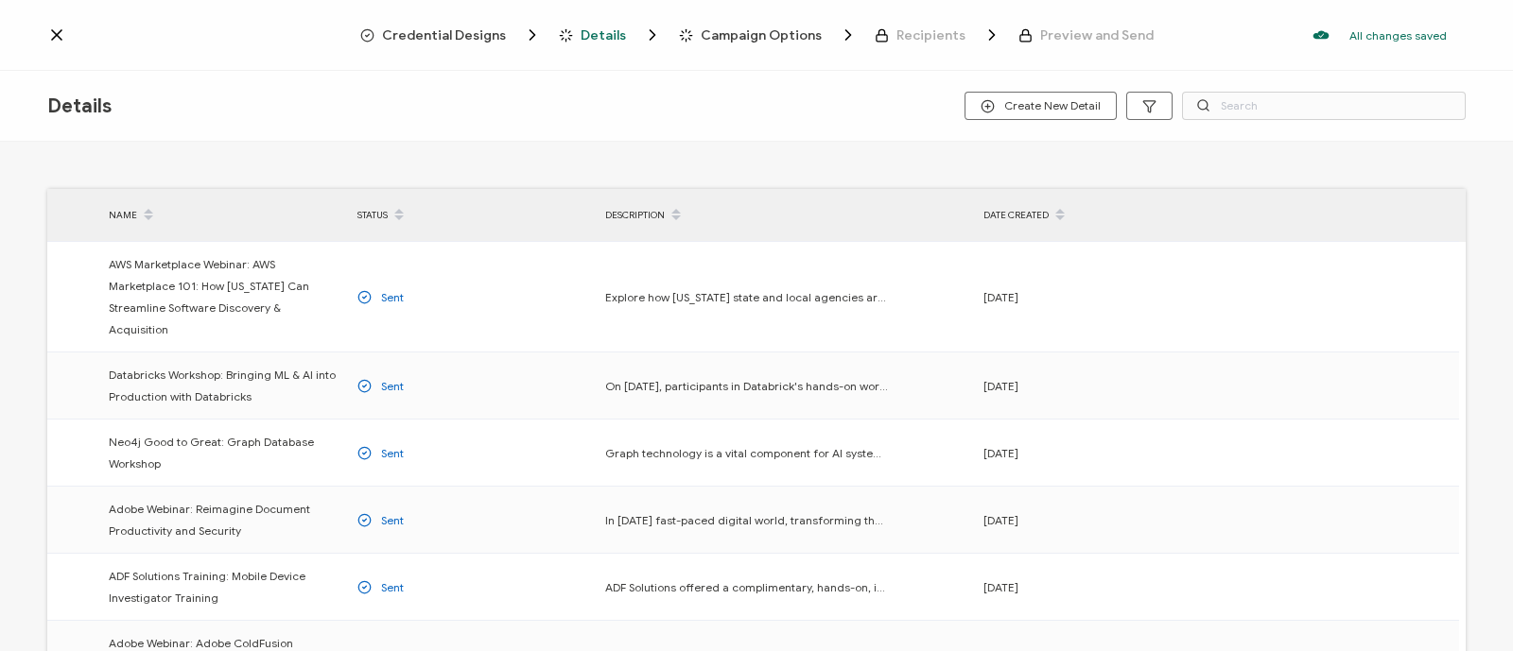
click at [455, 38] on span "Credential Designs" at bounding box center [444, 35] width 124 height 14
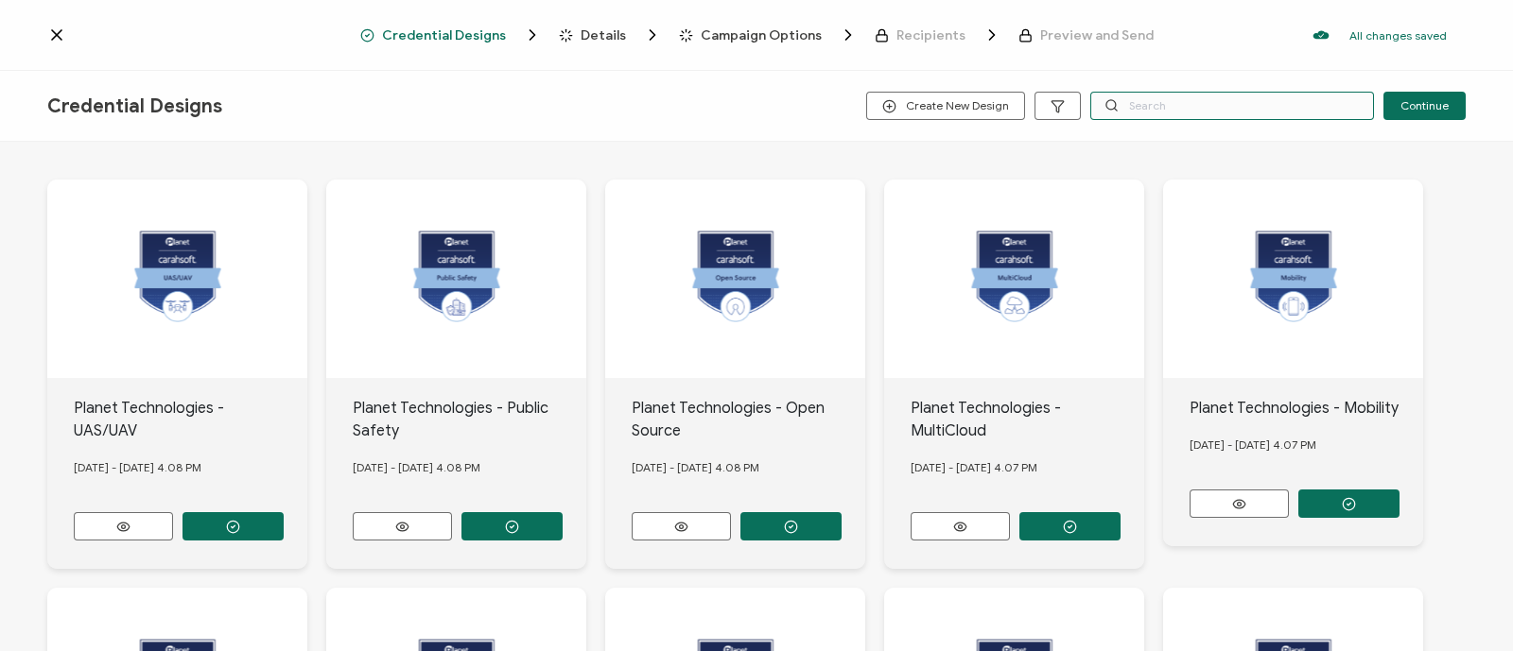
click at [1142, 96] on input "text" at bounding box center [1232, 106] width 284 height 28
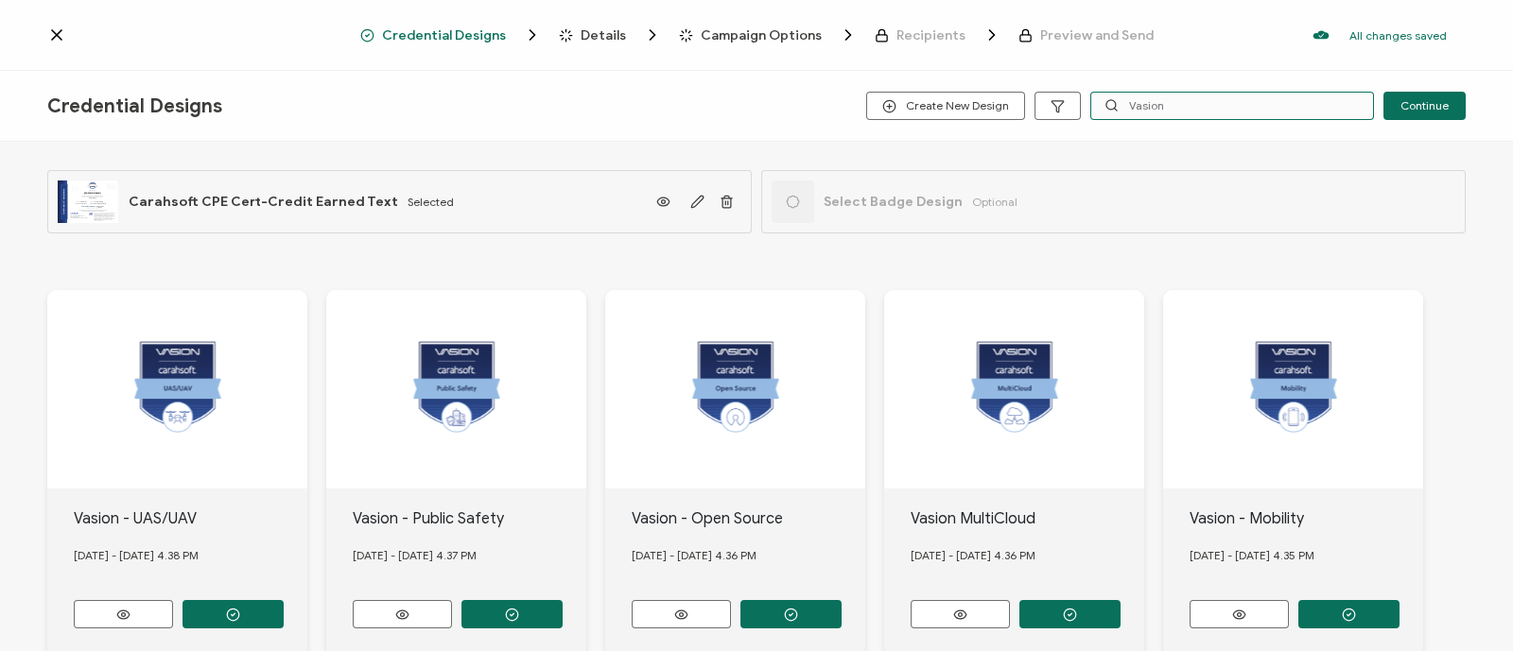
type input "Vasion"
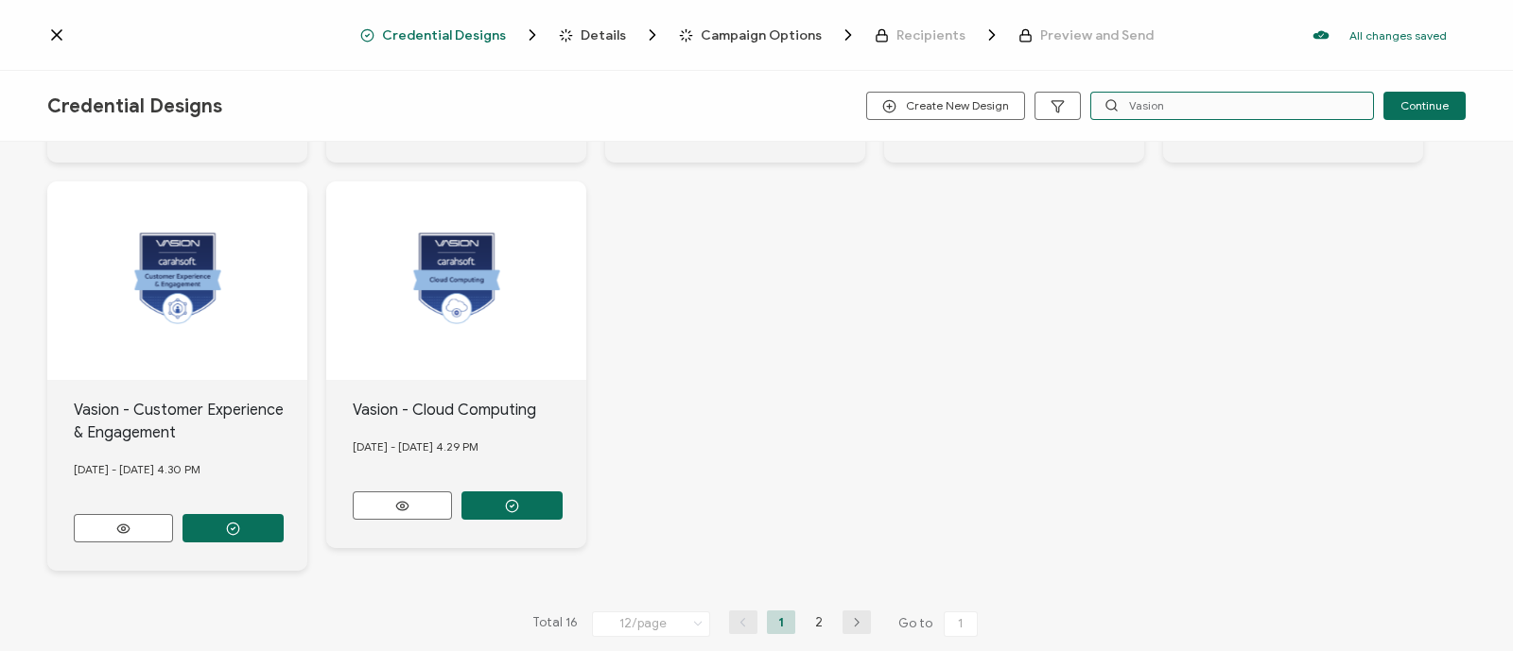
scroll to position [899, 0]
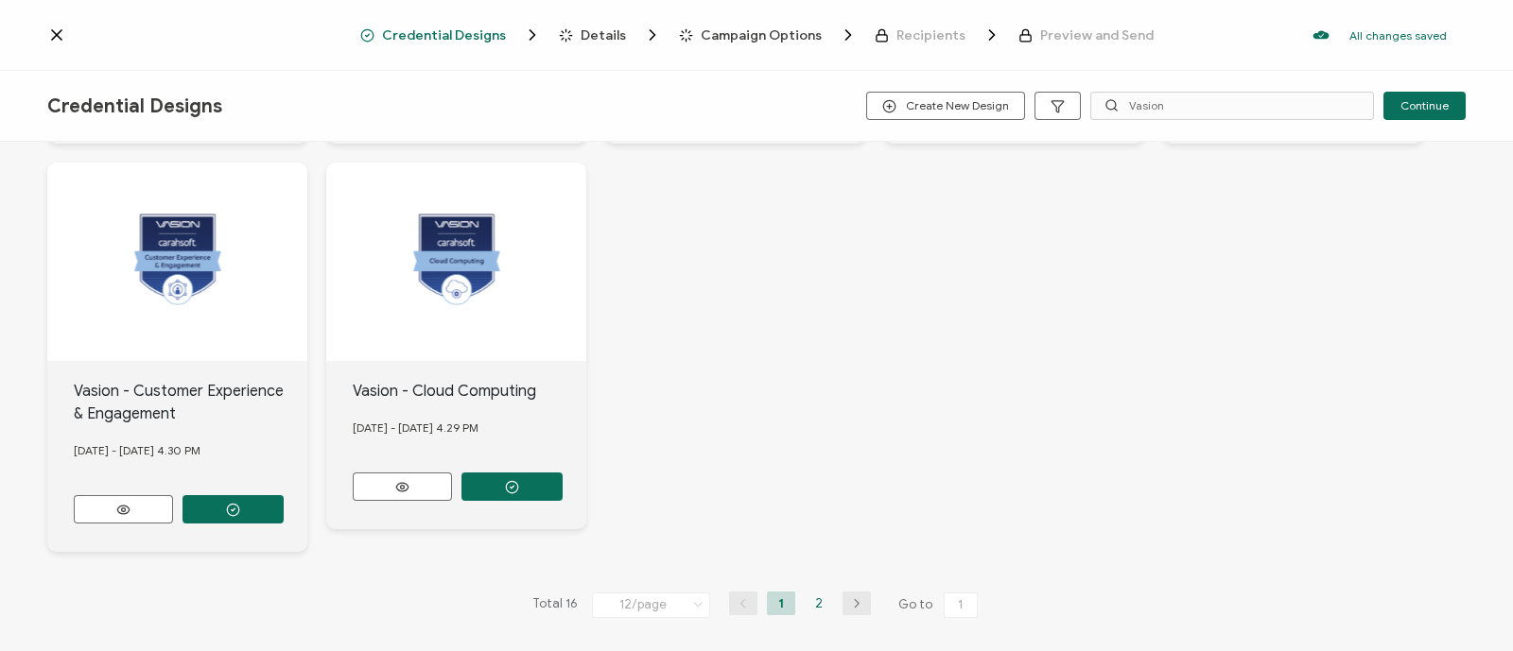
click at [805, 592] on li "2" at bounding box center [819, 604] width 28 height 24
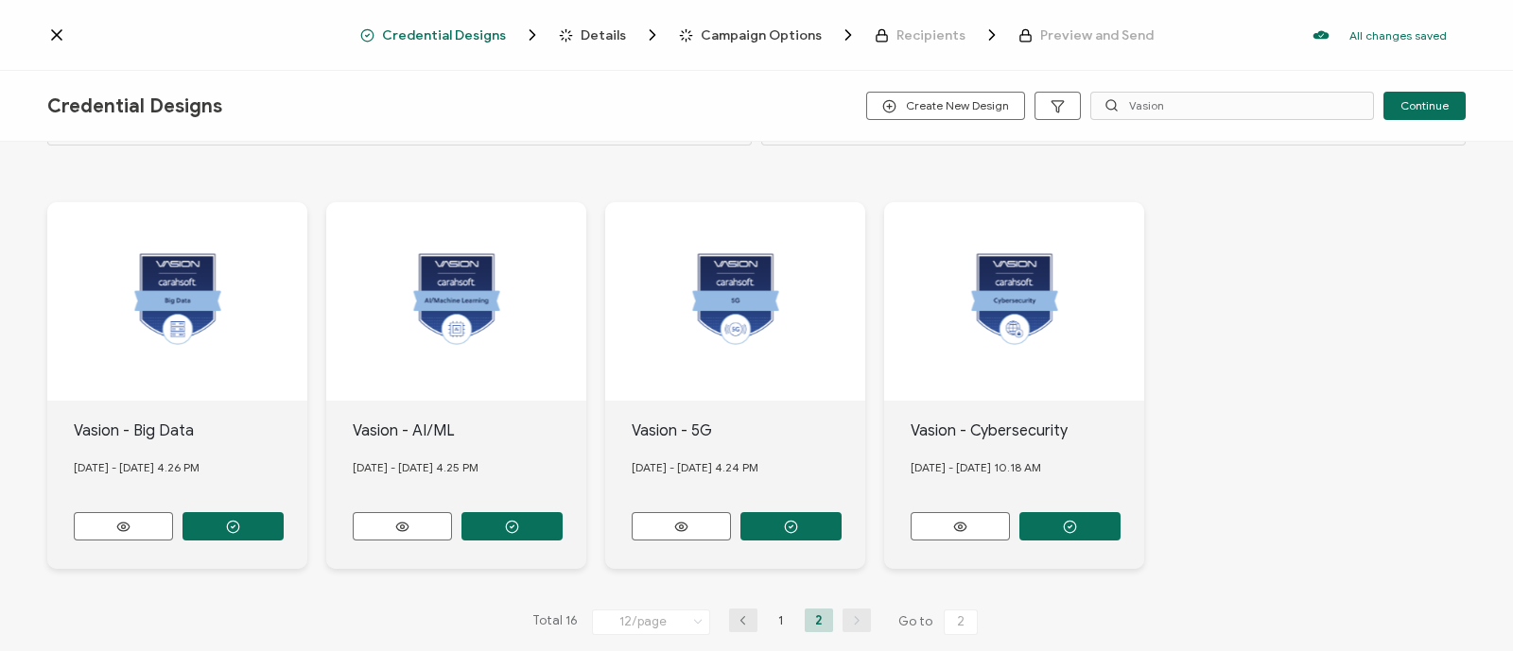
scroll to position [113, 0]
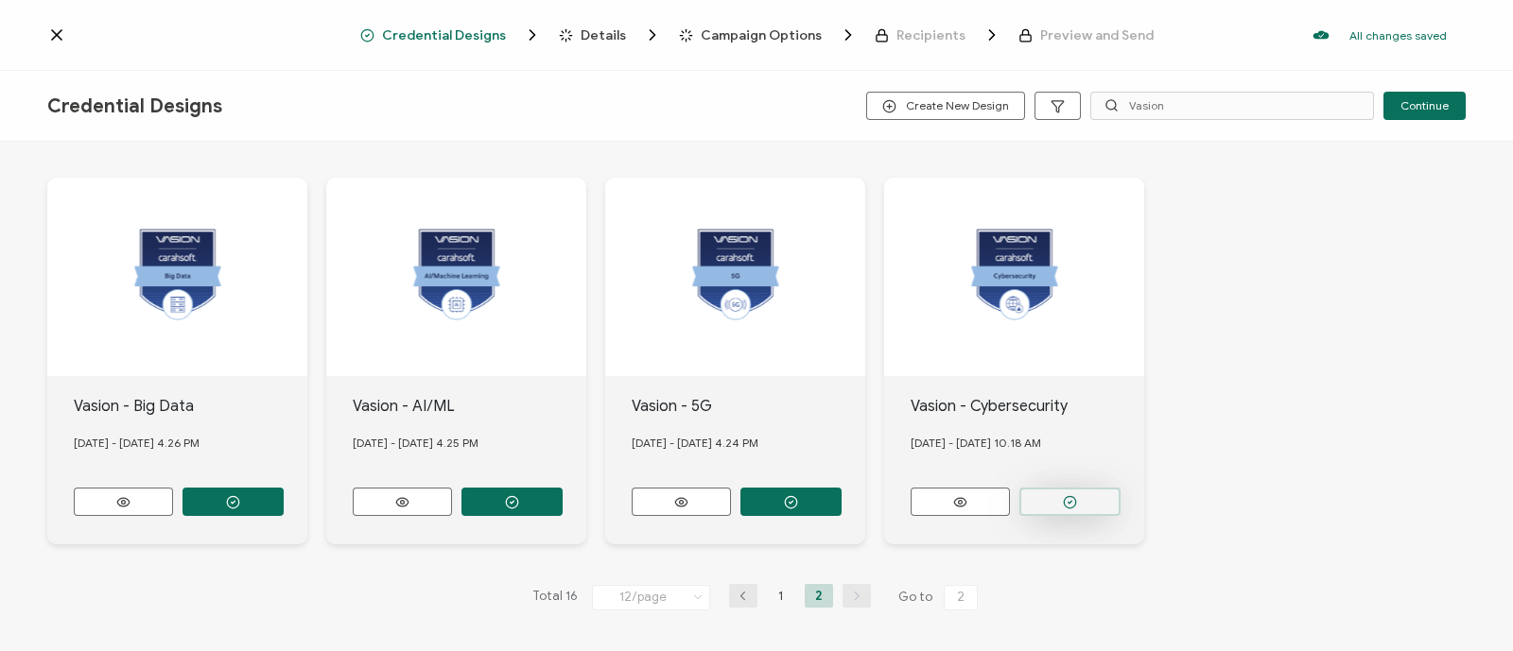
click at [1082, 488] on button "button" at bounding box center [1069, 502] width 101 height 28
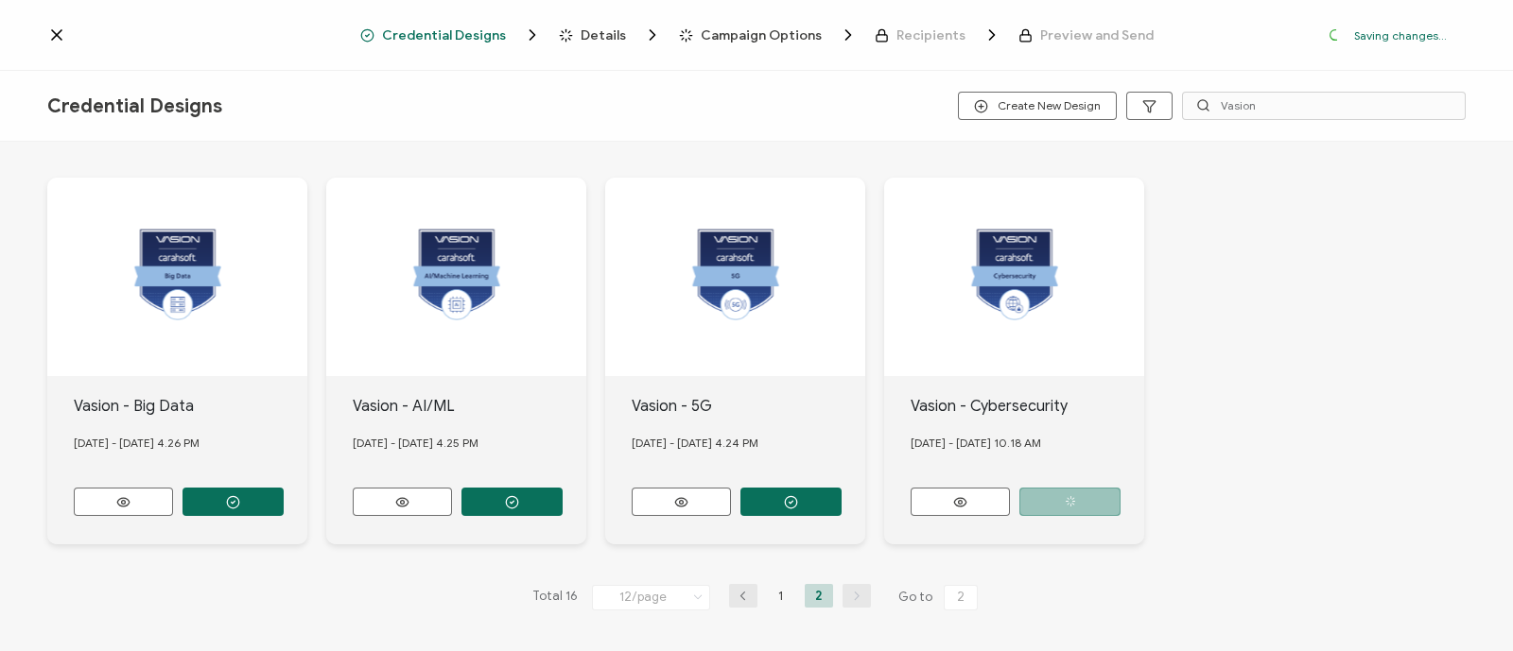
scroll to position [0, 0]
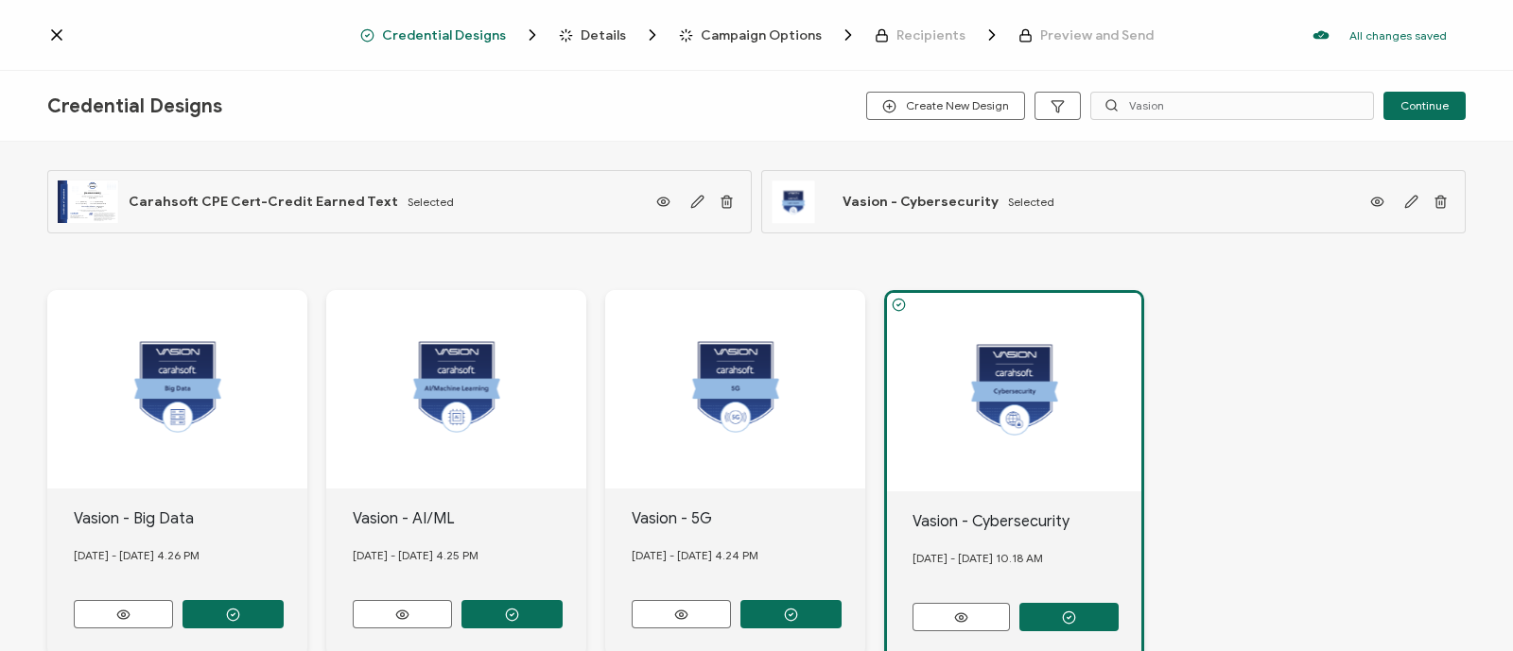
click at [598, 39] on span "Details" at bounding box center [602, 35] width 45 height 14
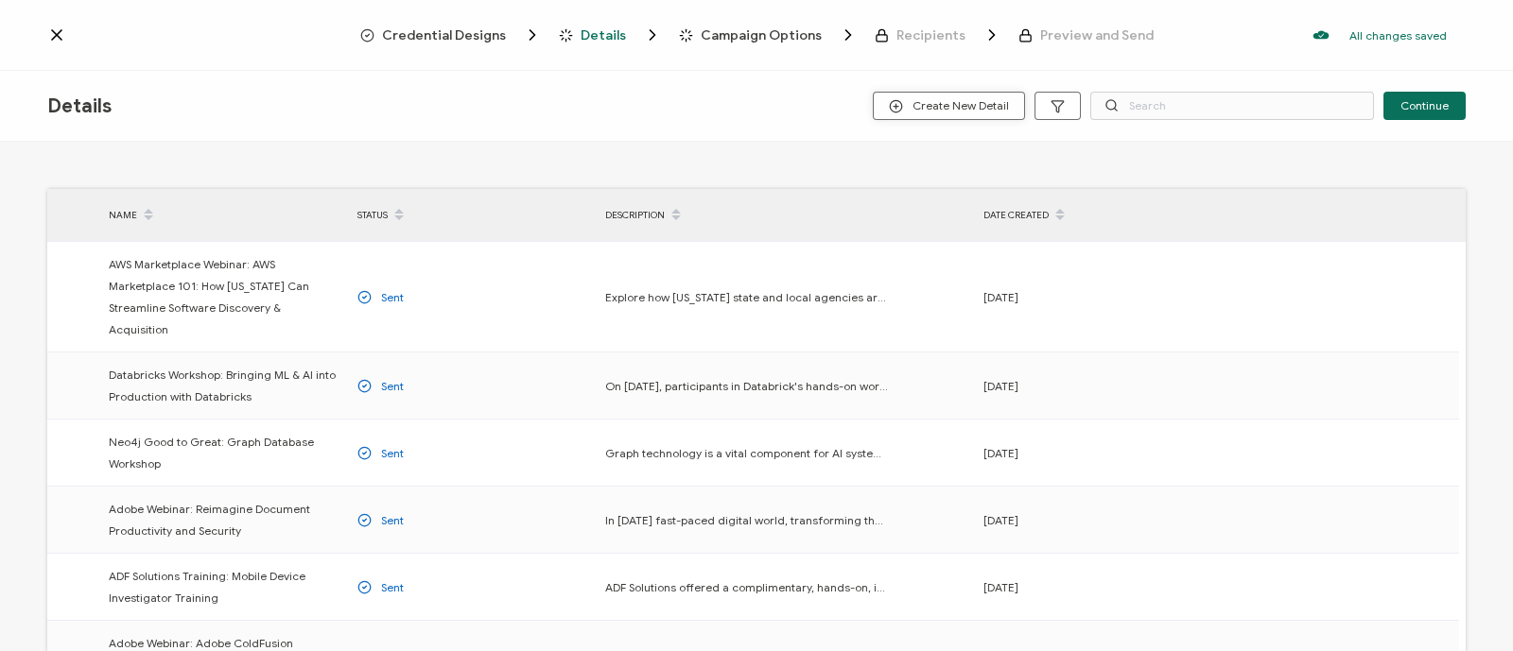
click at [968, 107] on span "Create New Detail" at bounding box center [949, 106] width 120 height 14
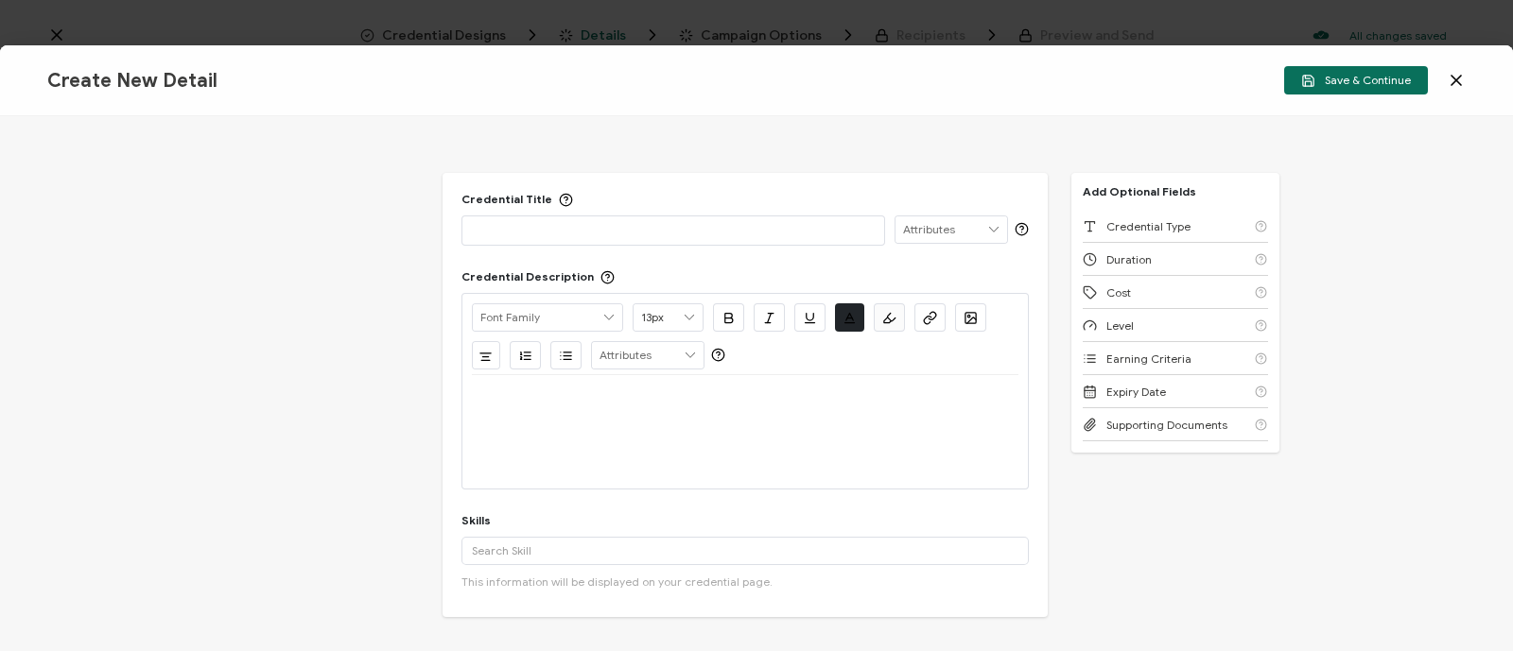
drag, startPoint x: 46, startPoint y: 245, endPoint x: 62, endPoint y: 245, distance: 16.1
click at [46, 245] on div "Credential Title ISSUER Issuer Name Credential Description Alright Sans [PERSON…" at bounding box center [756, 383] width 1513 height 535
click at [505, 228] on p at bounding box center [673, 229] width 403 height 19
click at [15, 280] on div "Credential Title ISSUER Issuer Name Credential Description Alright Sans [PERSON…" at bounding box center [756, 383] width 1513 height 535
click at [655, 234] on p at bounding box center [673, 229] width 403 height 19
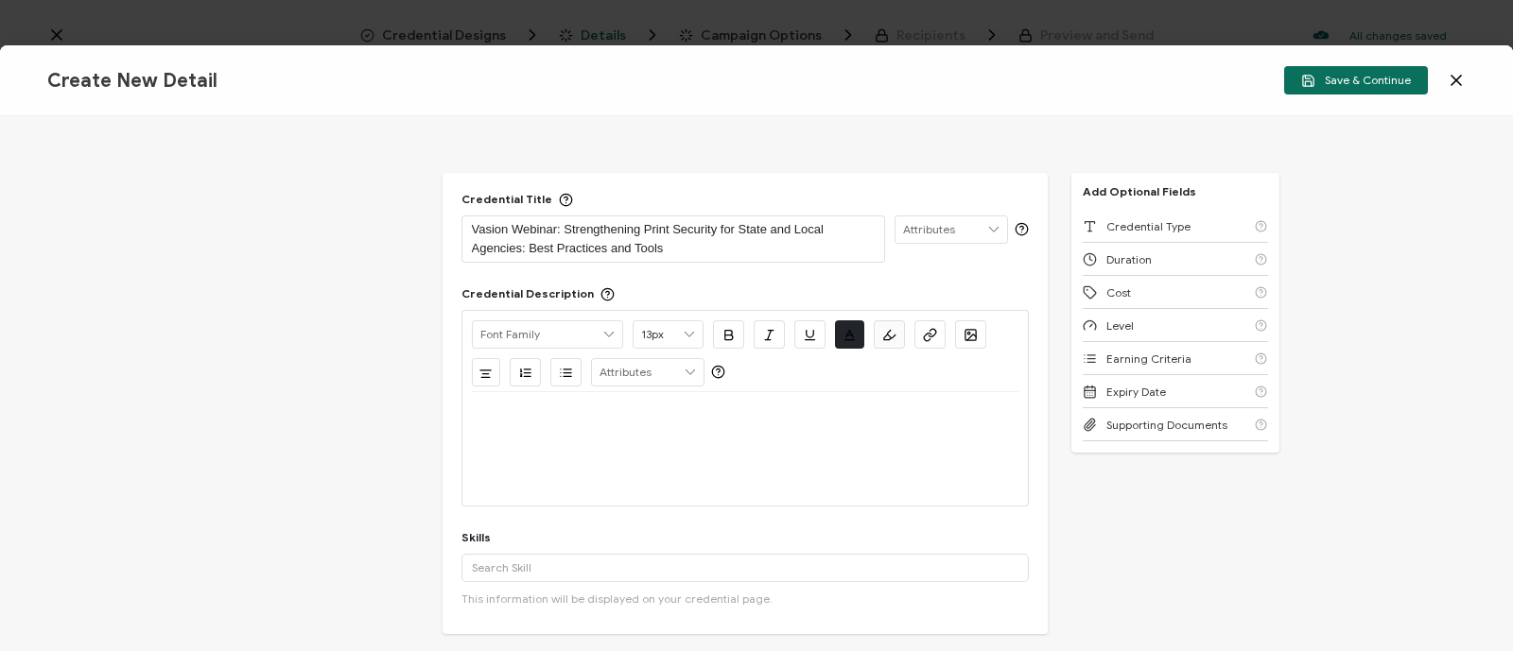
click at [1134, 561] on div "Credential Title Vasion Webinar: Strengthening Print Security for State and Loc…" at bounding box center [756, 383] width 1513 height 535
click at [786, 432] on div at bounding box center [745, 414] width 546 height 45
click at [496, 423] on div at bounding box center [745, 448] width 546 height 113
click at [476, 406] on div at bounding box center [745, 406] width 546 height 28
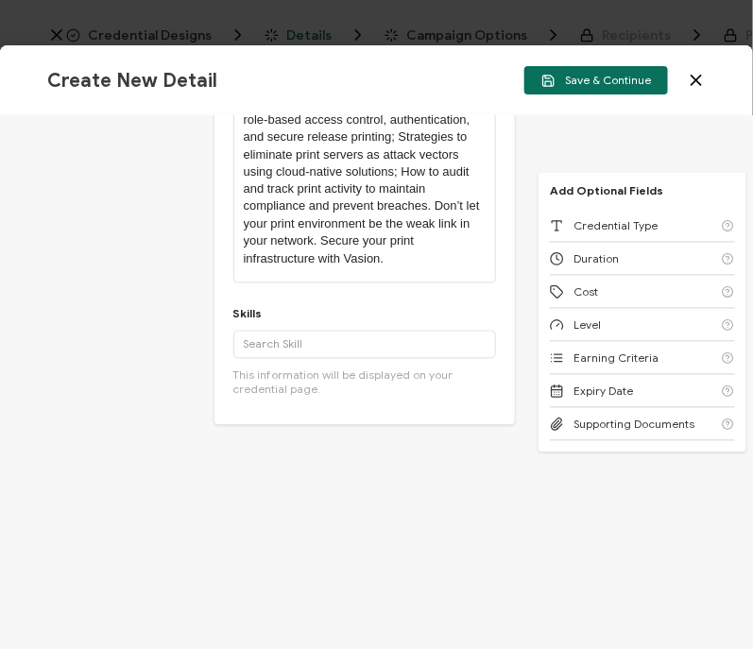
scroll to position [711, 0]
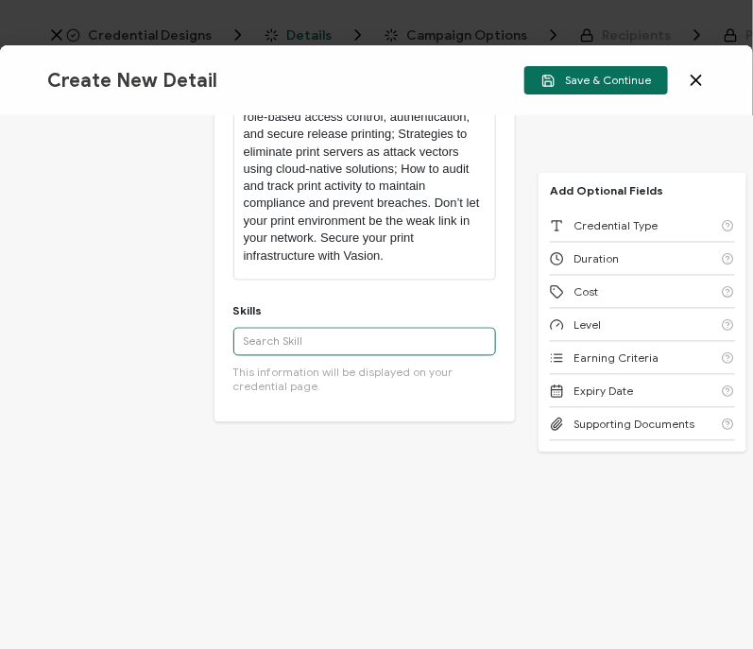
click at [311, 351] on input "text" at bounding box center [366, 342] width 264 height 28
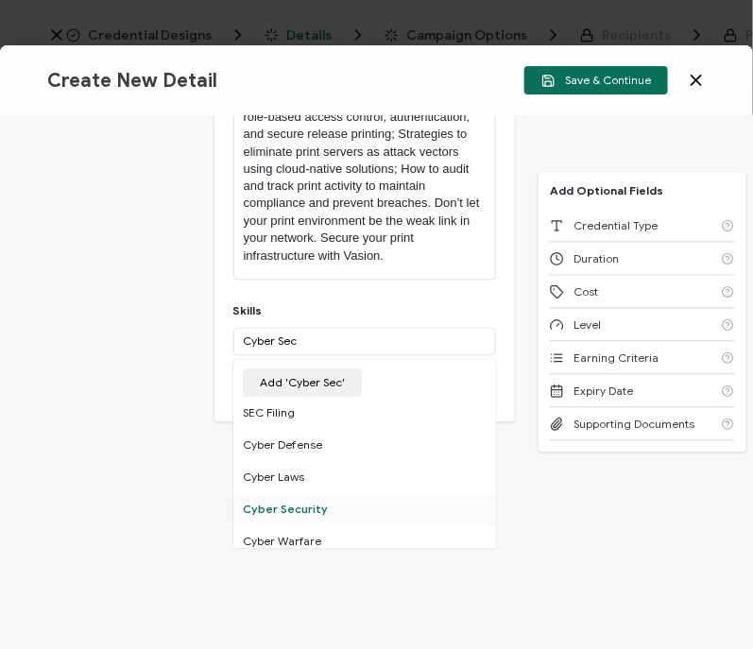
click at [328, 512] on div "Cyber Security" at bounding box center [366, 510] width 264 height 32
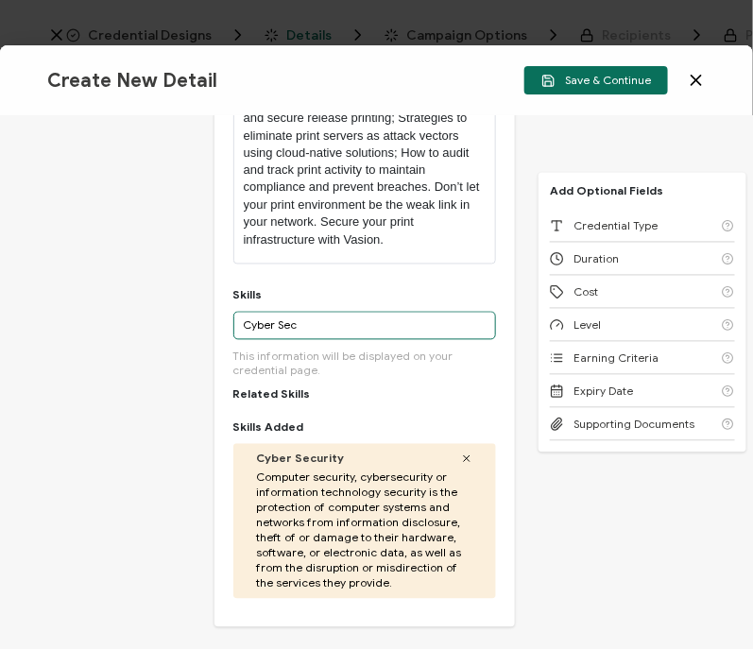
click at [296, 340] on input "Cyber Sec" at bounding box center [366, 326] width 264 height 28
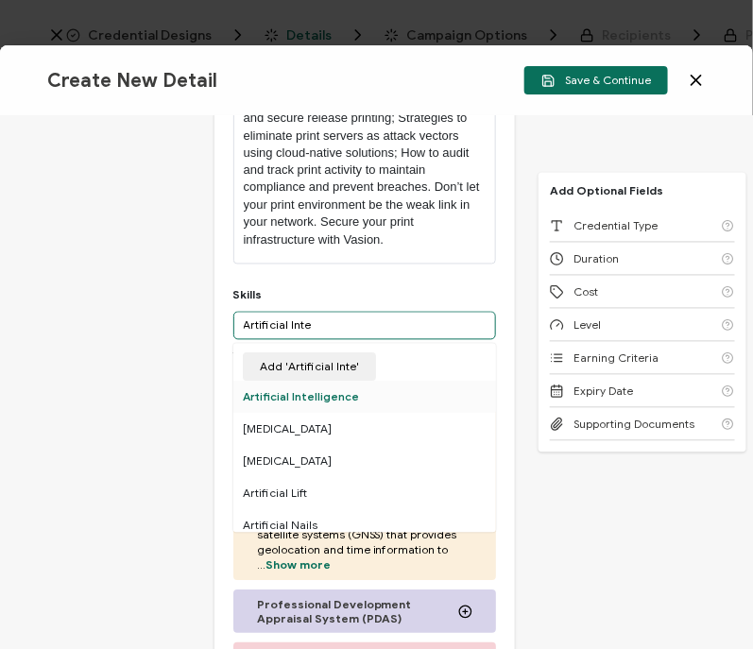
type input "Artificial Inte"
click at [346, 411] on div "Artificial Intelligence" at bounding box center [366, 398] width 264 height 32
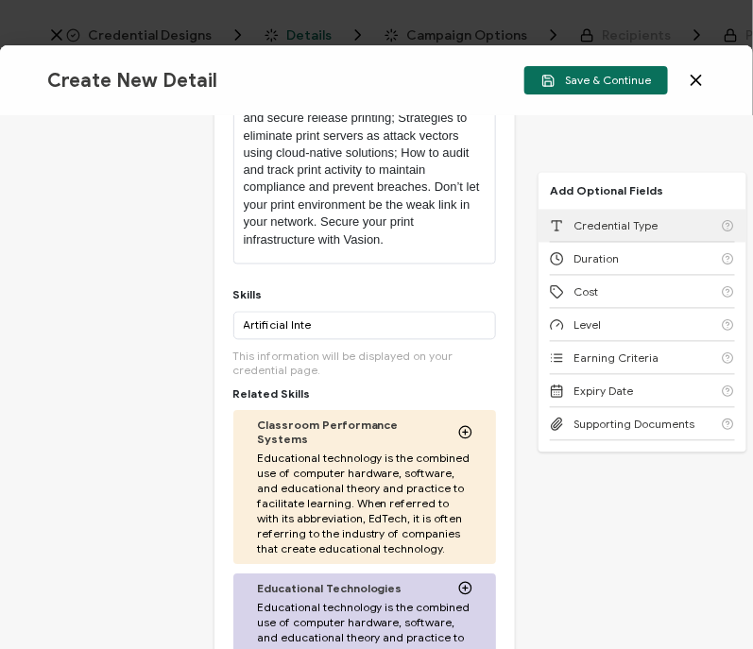
click at [623, 215] on div "Credential Type" at bounding box center [642, 226] width 185 height 33
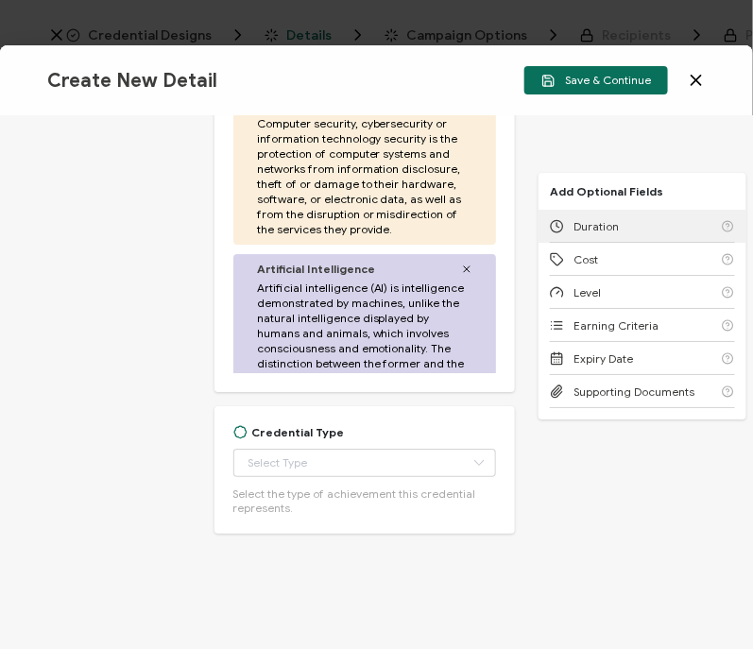
click at [623, 215] on div "Duration" at bounding box center [642, 226] width 185 height 33
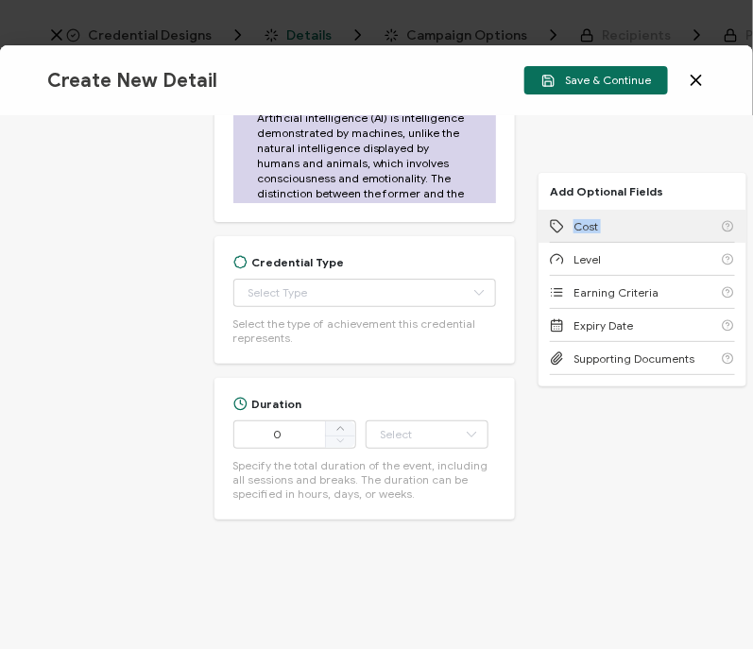
click at [623, 215] on div "Cost" at bounding box center [642, 226] width 185 height 33
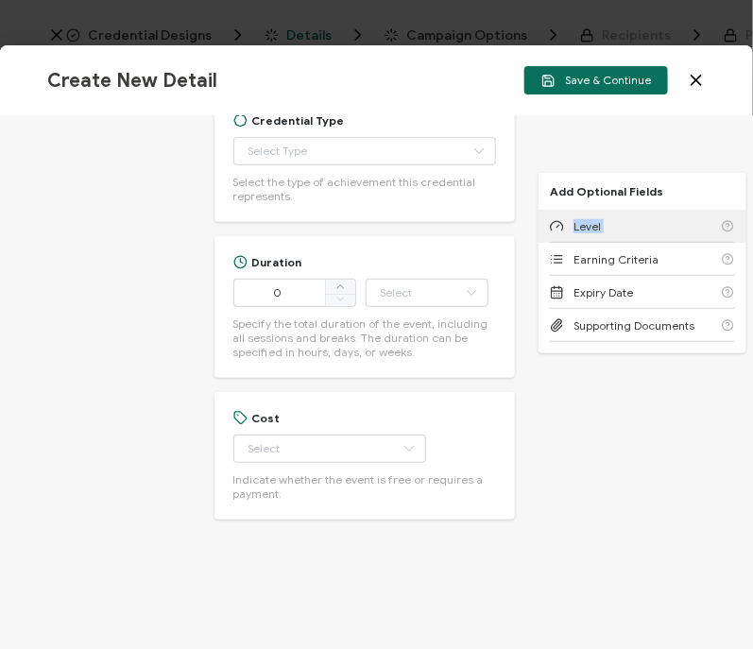
click at [623, 215] on div "Level" at bounding box center [642, 226] width 185 height 33
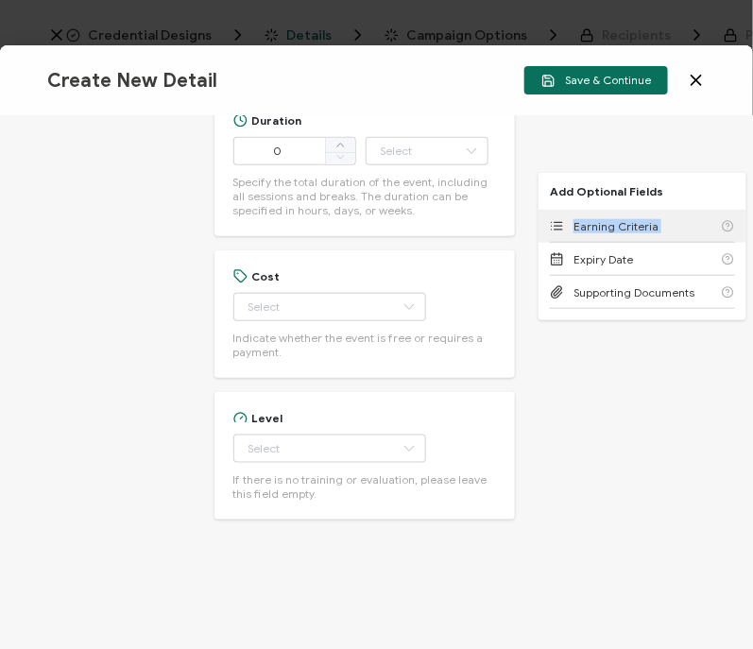
click at [623, 215] on div "Earning Criteria" at bounding box center [642, 226] width 185 height 33
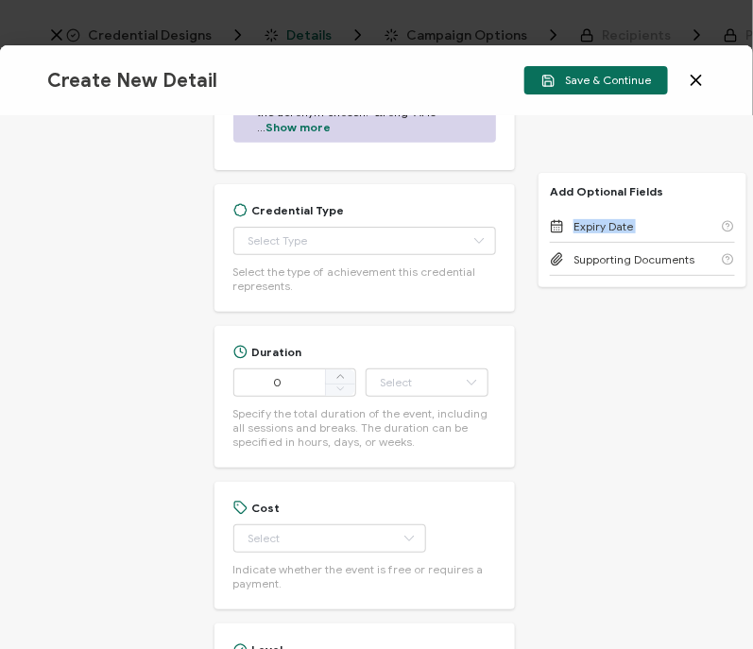
scroll to position [1578, 0]
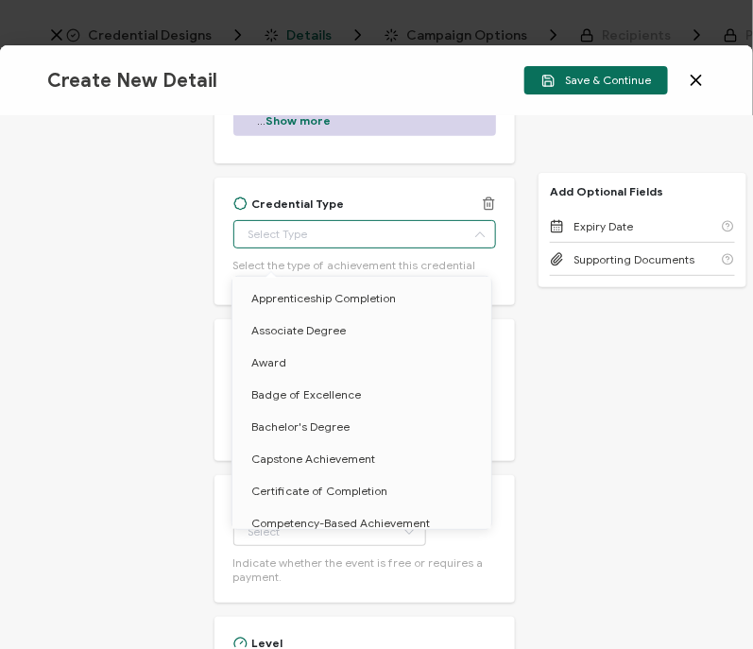
click at [284, 246] on input "text" at bounding box center [366, 234] width 264 height 28
click at [345, 487] on span "Certificate of Completion" at bounding box center [319, 491] width 136 height 14
type input "Certificate of Completion"
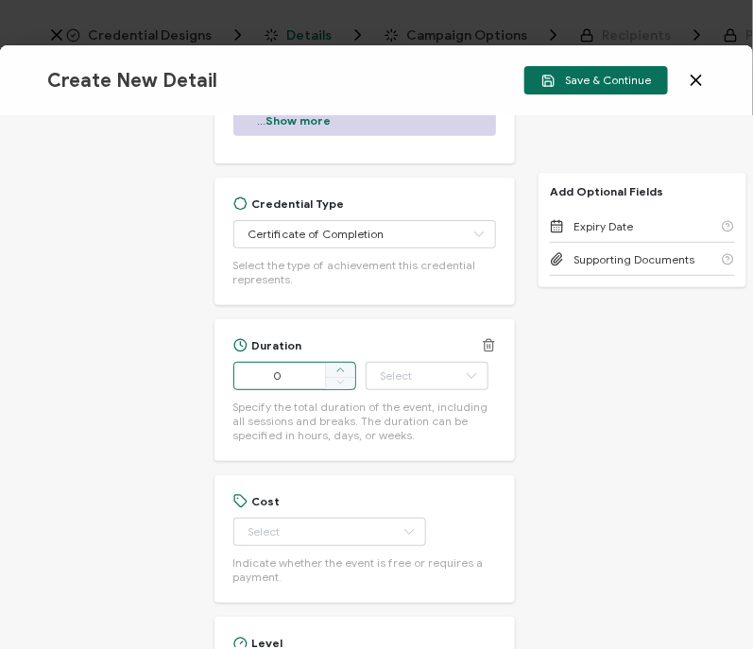
click at [342, 374] on icon at bounding box center [340, 369] width 9 height 9
type input "1"
click at [423, 390] on input "text" at bounding box center [427, 376] width 123 height 28
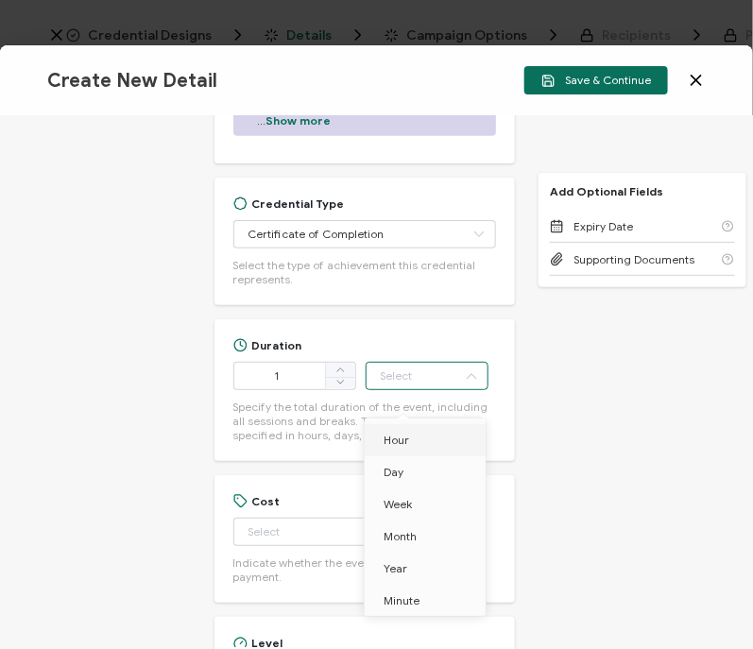
click at [389, 438] on span "Hour" at bounding box center [397, 440] width 26 height 14
type input "Hour"
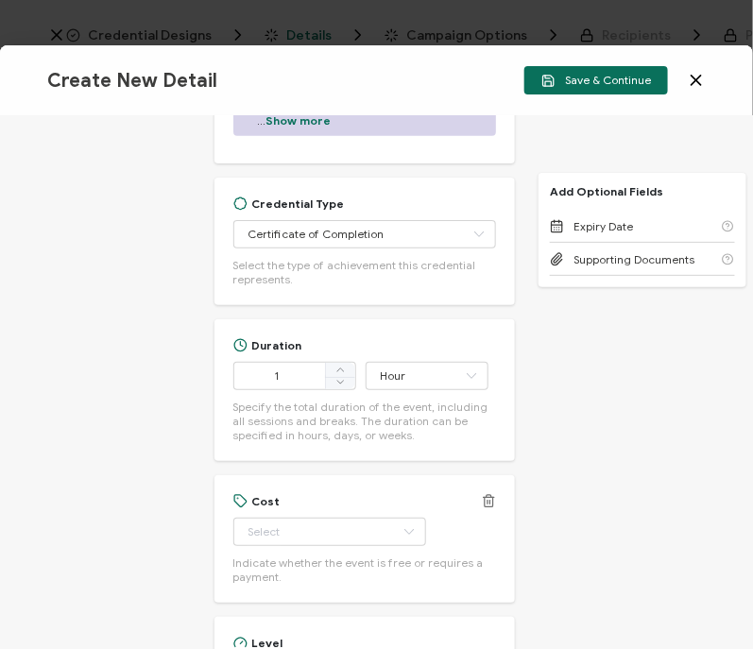
click at [363, 529] on div "Cost Free Paid Indicate whether the event is free or requires a payment." at bounding box center [366, 539] width 264 height 90
click at [311, 546] on input "text" at bounding box center [330, 532] width 193 height 28
click at [303, 476] on li "Free" at bounding box center [321, 465] width 176 height 32
type input "Free"
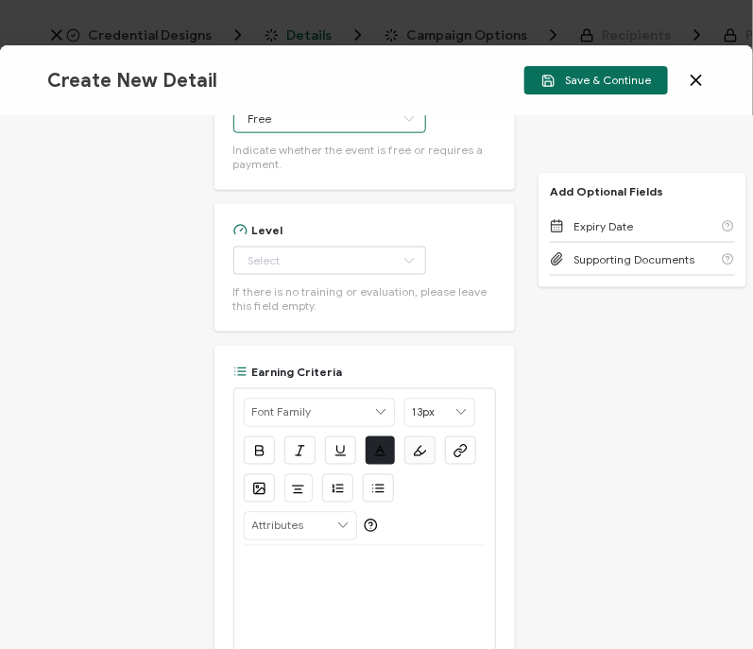
scroll to position [1994, 0]
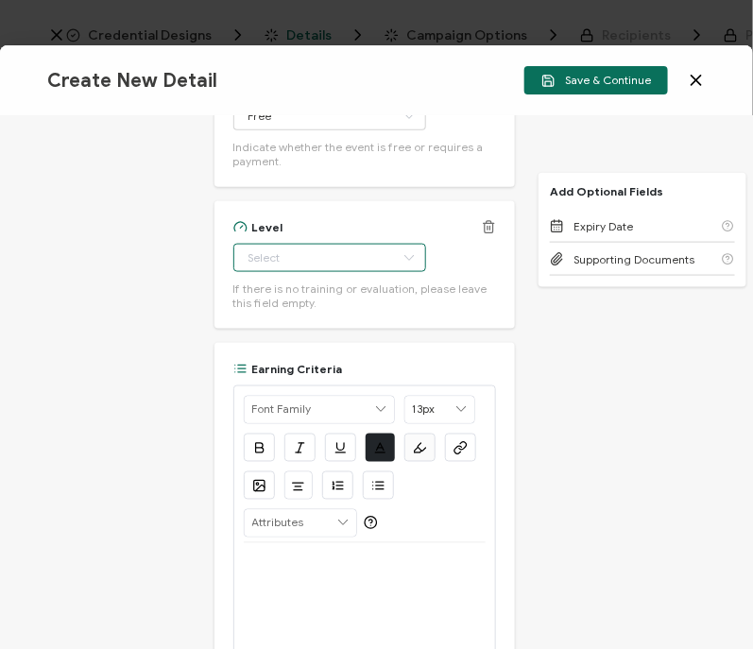
click at [354, 267] on input "text" at bounding box center [330, 258] width 193 height 28
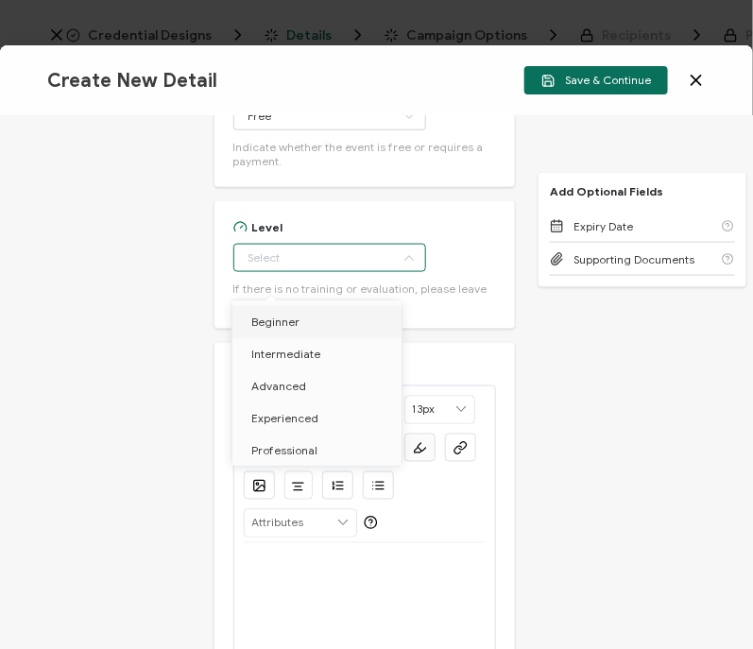
click at [333, 321] on li "Beginner" at bounding box center [321, 322] width 176 height 32
type input "Beginner"
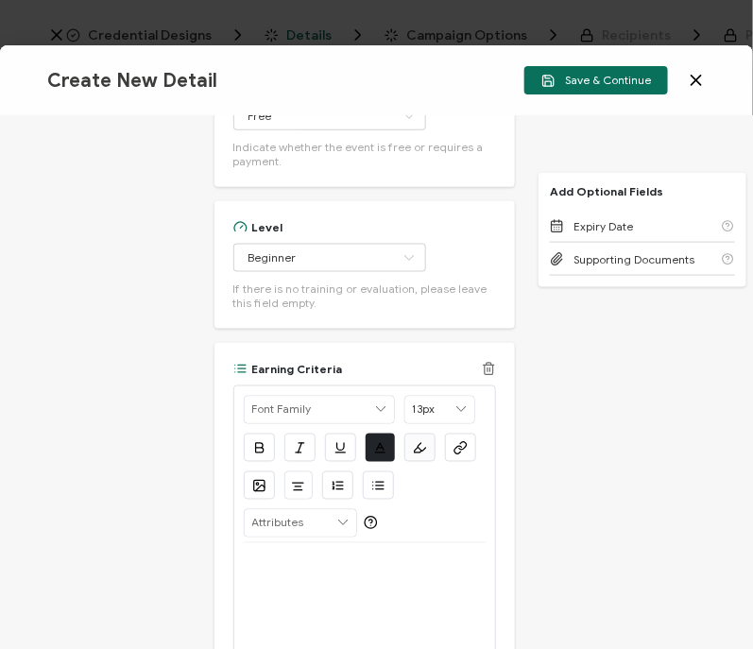
click at [284, 575] on p at bounding box center [365, 566] width 243 height 17
click at [443, 575] on p "View the on-demand recording:" at bounding box center [365, 566] width 243 height 17
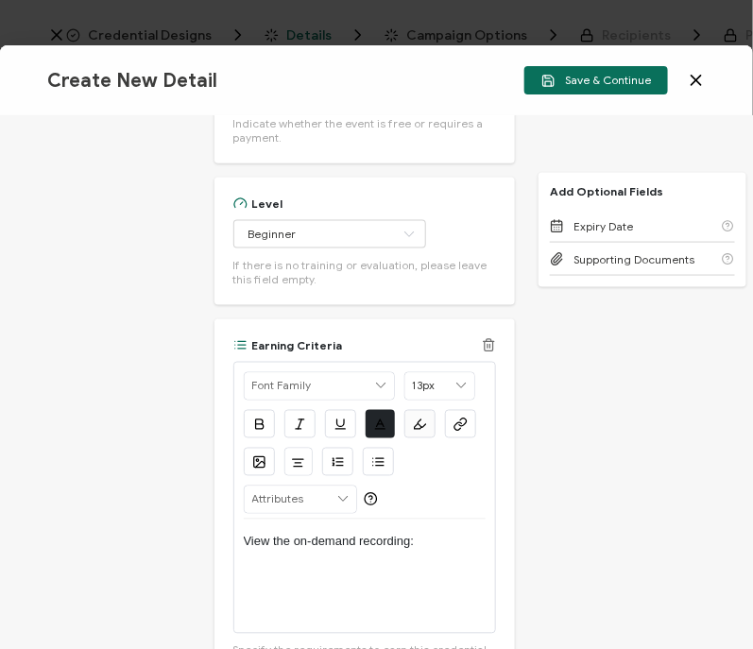
scroll to position [0, 0]
drag, startPoint x: 293, startPoint y: 635, endPoint x: 236, endPoint y: 578, distance: 80.9
click at [236, 578] on div "Alright Sans [PERSON_NAME] Archivo Black Arial Arimo Blinker Caveat Charm Charm…" at bounding box center [366, 498] width 264 height 272
click at [466, 439] on button "button" at bounding box center [460, 424] width 31 height 28
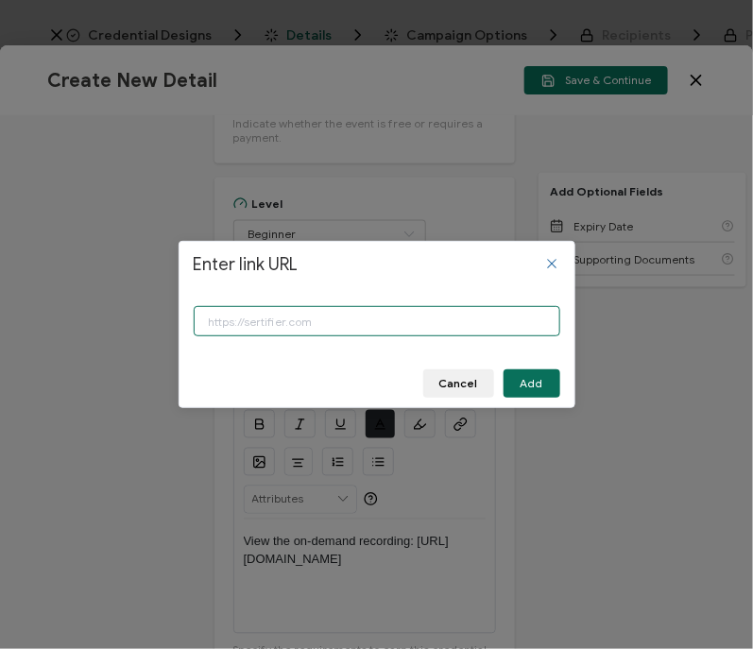
click at [268, 326] on input "Enter link URL" at bounding box center [377, 321] width 367 height 30
type input "[URL][DOMAIN_NAME]"
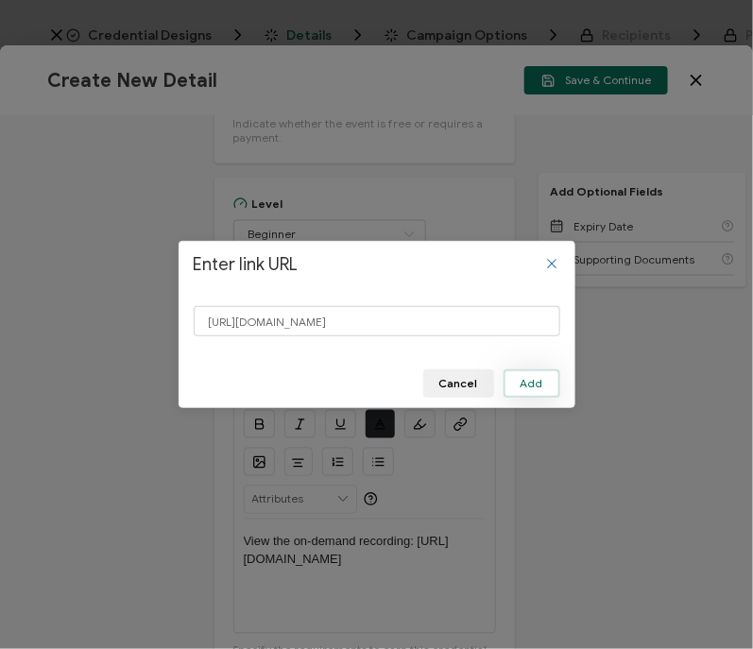
scroll to position [0, 0]
click at [551, 390] on button "Add" at bounding box center [532, 384] width 57 height 28
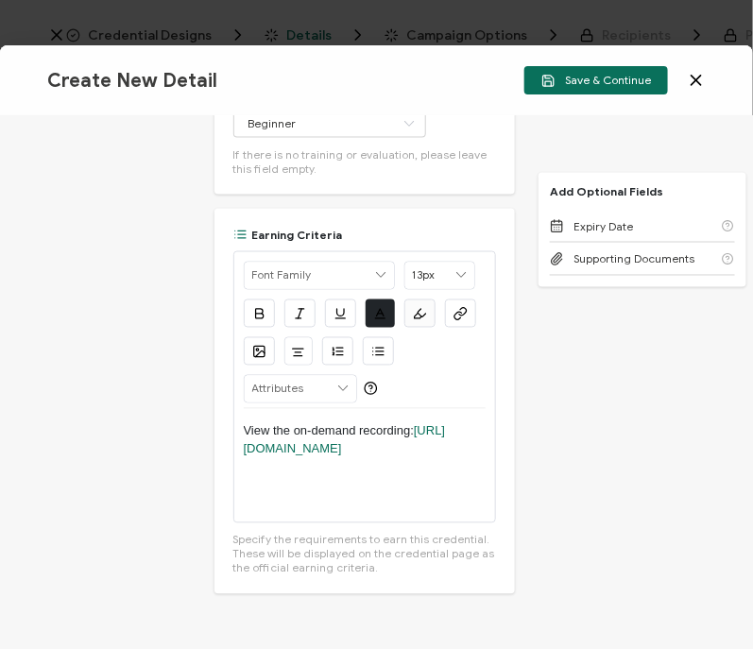
scroll to position [2136, 0]
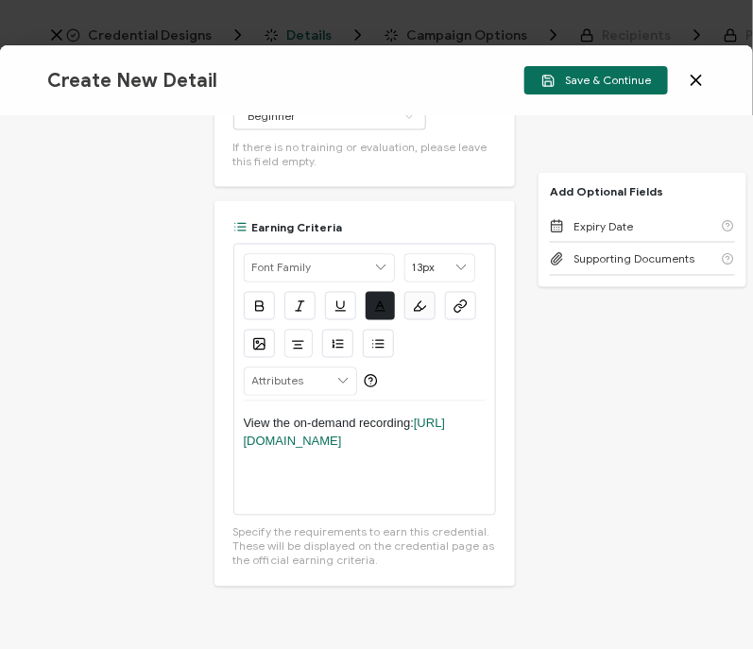
click at [551, 390] on div "Credential Title Vasion Webinar: Strengthening Print Security for State and Loc…" at bounding box center [376, 382] width 753 height 533
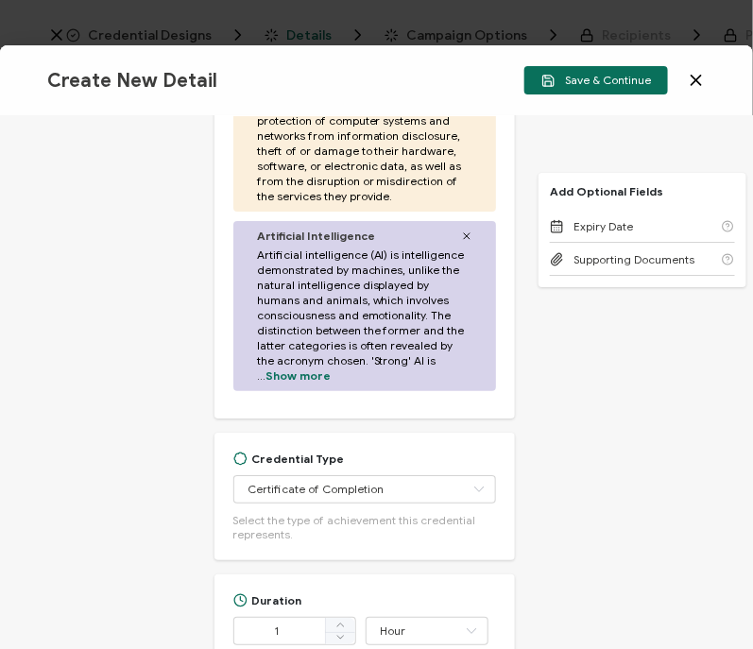
scroll to position [1297, 0]
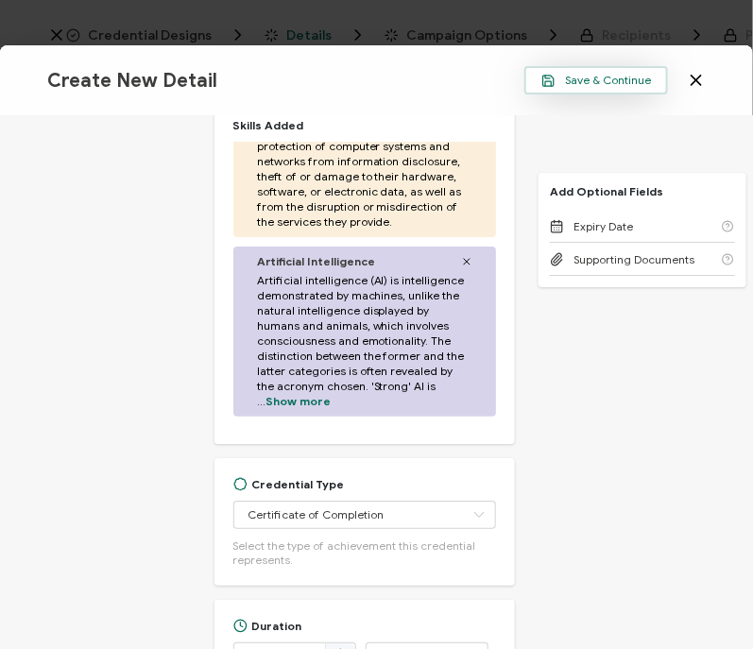
click at [610, 82] on span "Save & Continue" at bounding box center [597, 81] width 110 height 14
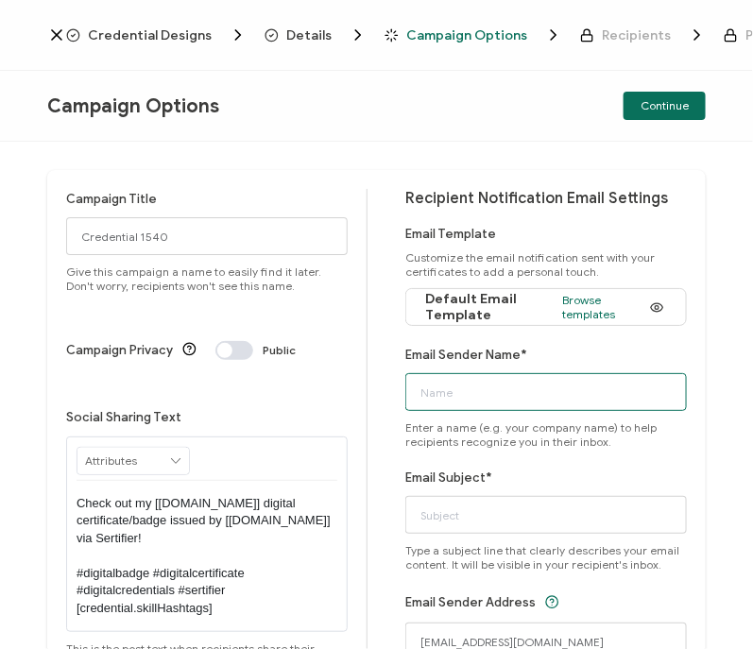
click at [500, 398] on input "Email Sender Name*" at bounding box center [547, 392] width 282 height 38
type input "CPE Team"
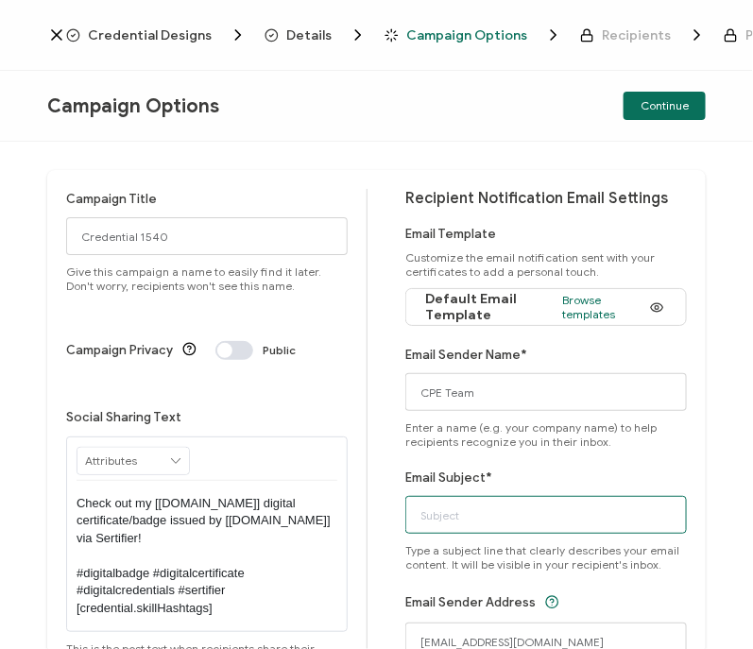
click at [523, 518] on input "Email Subject*" at bounding box center [547, 515] width 282 height 38
click at [9, 381] on div "Campaign Title Credential 1540 Give this campaign a name to easily find it late…" at bounding box center [376, 396] width 753 height 508
click at [450, 505] on input "Email Subject*" at bounding box center [547, 515] width 282 height 38
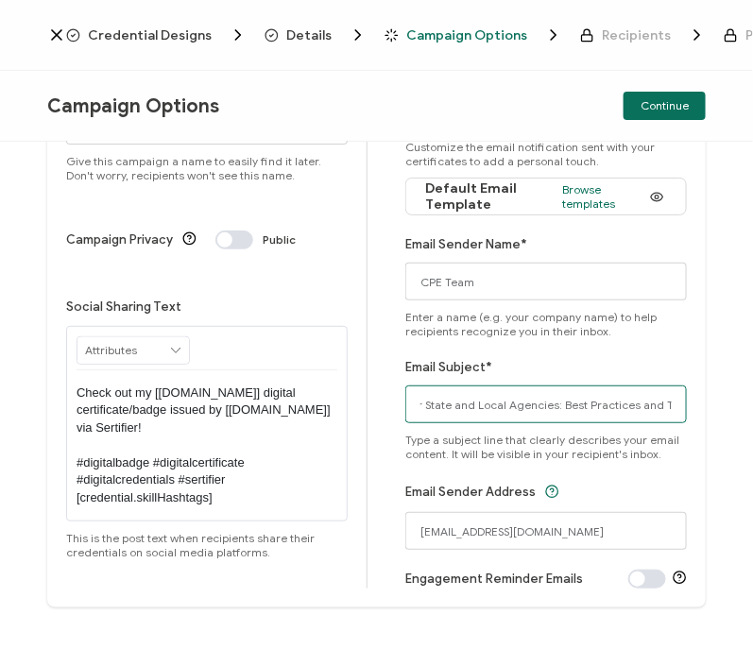
scroll to position [115, 0]
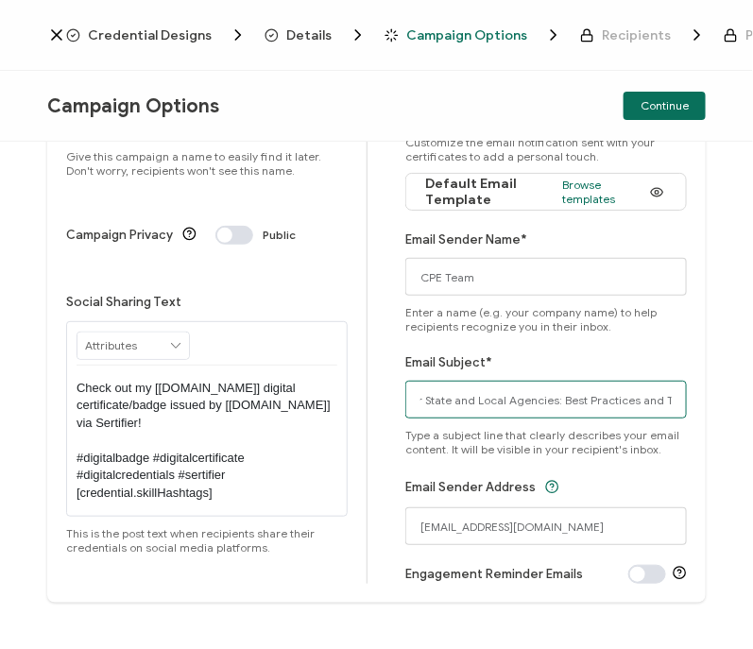
type input "Vasion Webinar: Strengthening Print Security for State and Local Agencies: Best…"
click at [415, 498] on div "Email Sender Address [EMAIL_ADDRESS][DOMAIN_NAME]" at bounding box center [547, 511] width 282 height 70
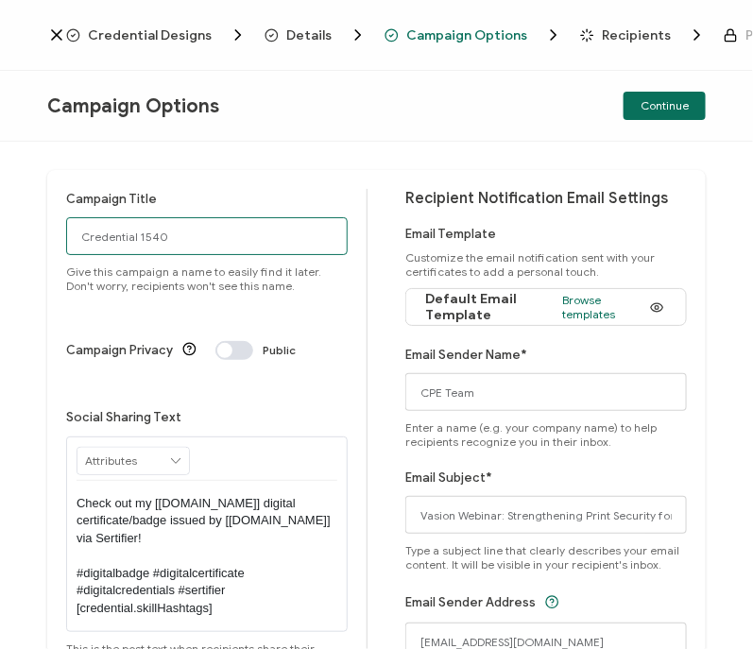
click at [138, 248] on input "Credential 1540" at bounding box center [207, 236] width 282 height 38
type input "4-30-25_67038_Vasion Webinar"
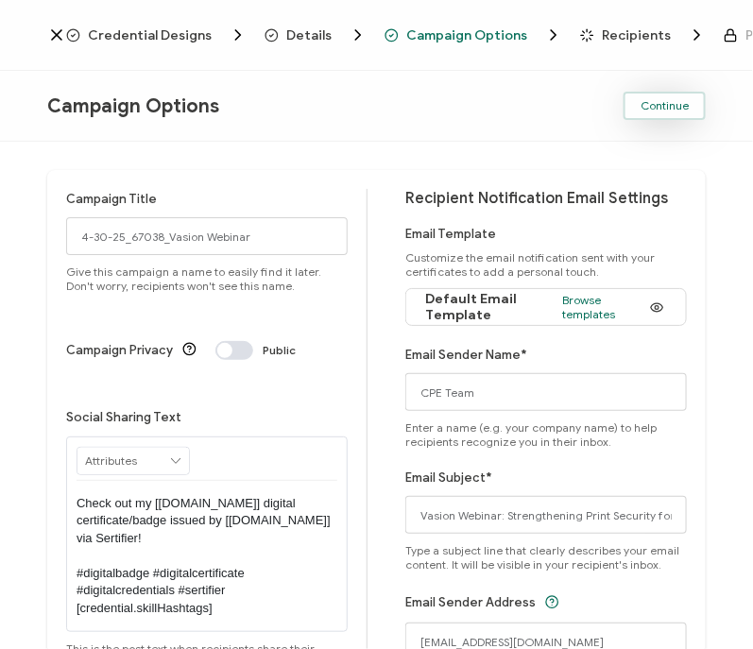
click at [648, 111] on span "Continue" at bounding box center [665, 105] width 48 height 11
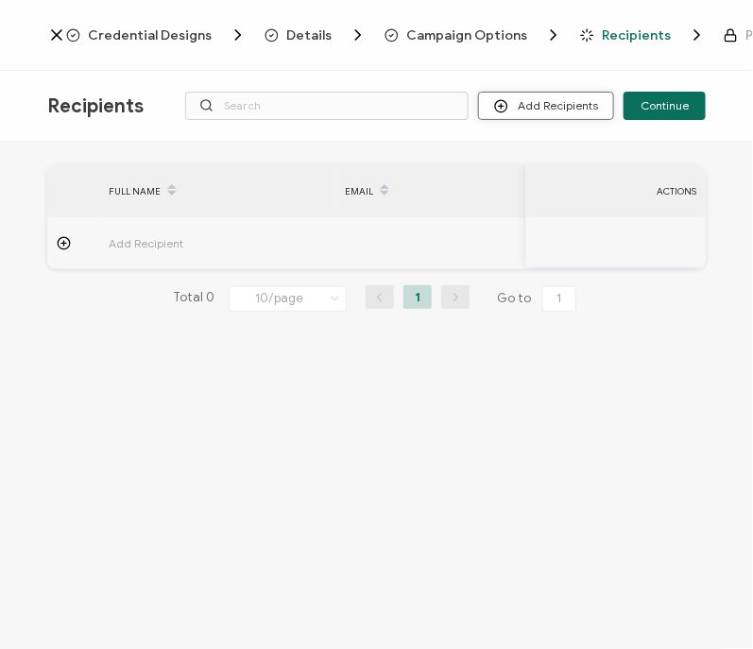
click at [542, 114] on button "Add Recipients" at bounding box center [546, 106] width 136 height 28
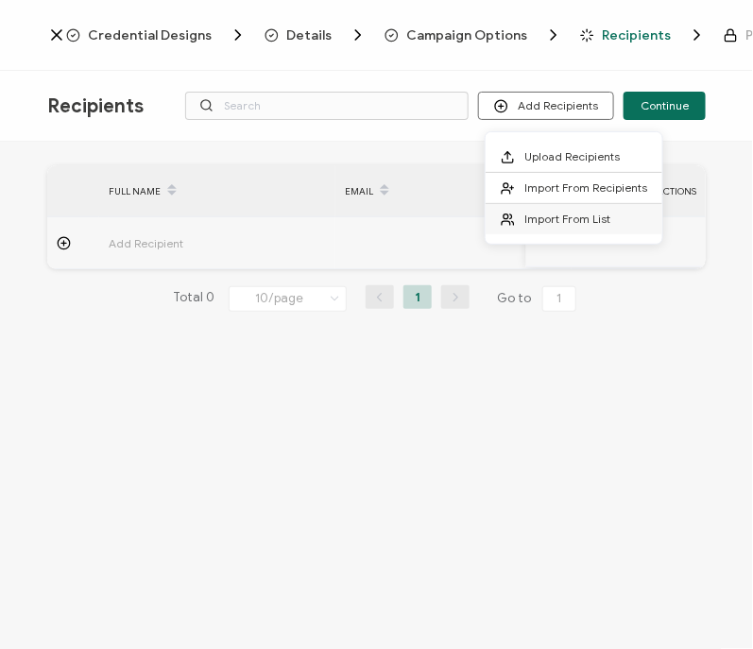
click at [548, 213] on span "Import From List" at bounding box center [568, 219] width 86 height 14
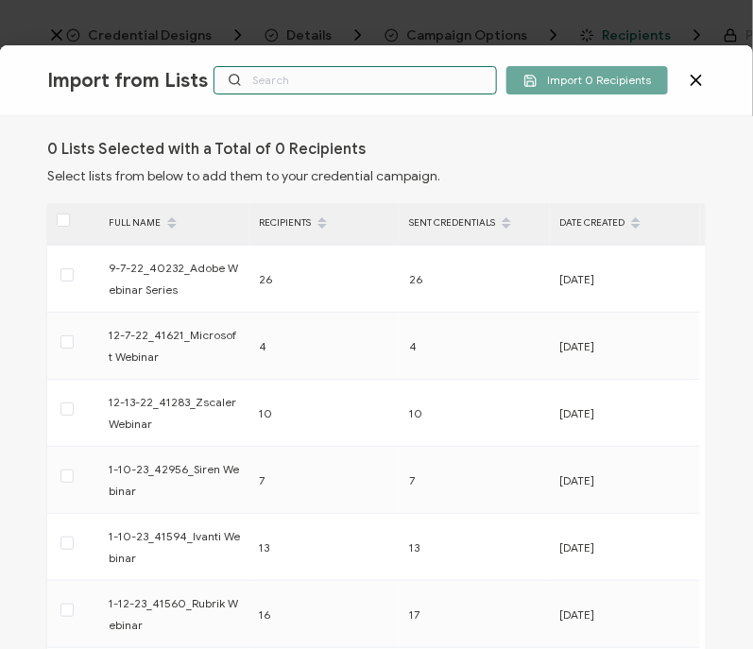
click at [257, 73] on input "text" at bounding box center [356, 80] width 284 height 28
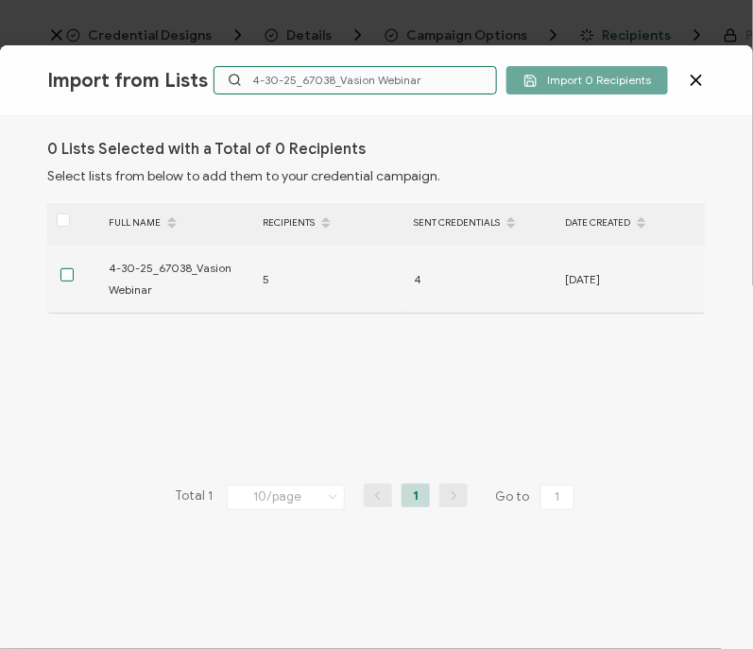
type input "4-30-25_67038_Vasion Webinar"
click at [72, 272] on span at bounding box center [67, 274] width 13 height 13
click at [74, 268] on input "checkbox" at bounding box center [74, 268] width 0 height 0
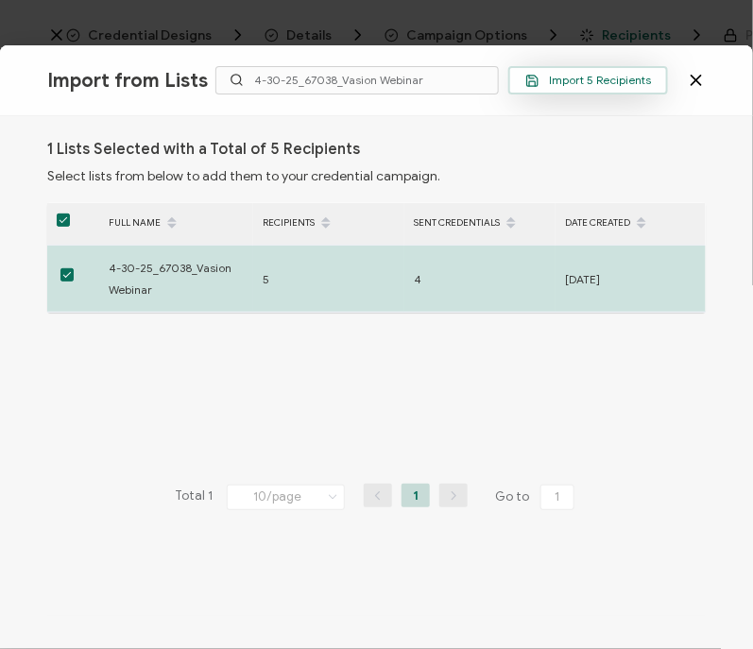
click at [548, 80] on span "Import 5 Recipients" at bounding box center [589, 81] width 126 height 14
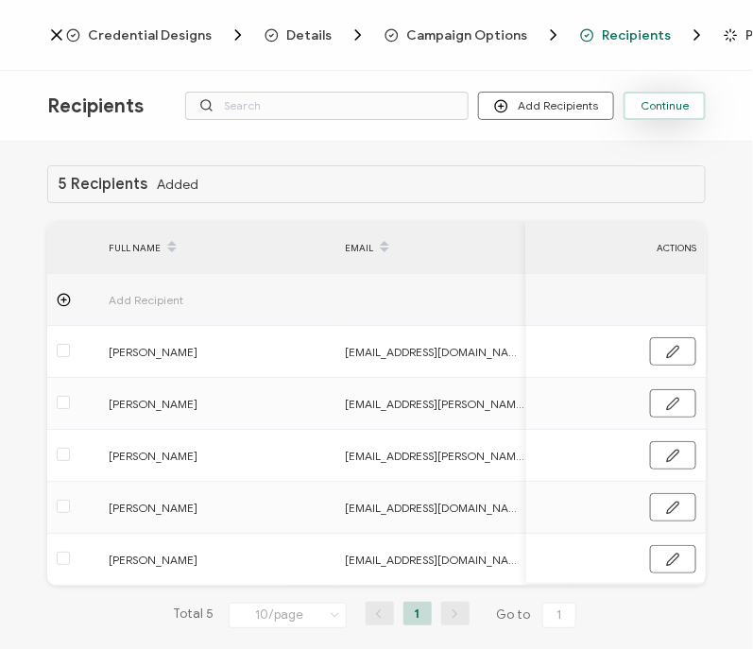
click at [675, 110] on span "Continue" at bounding box center [665, 105] width 48 height 11
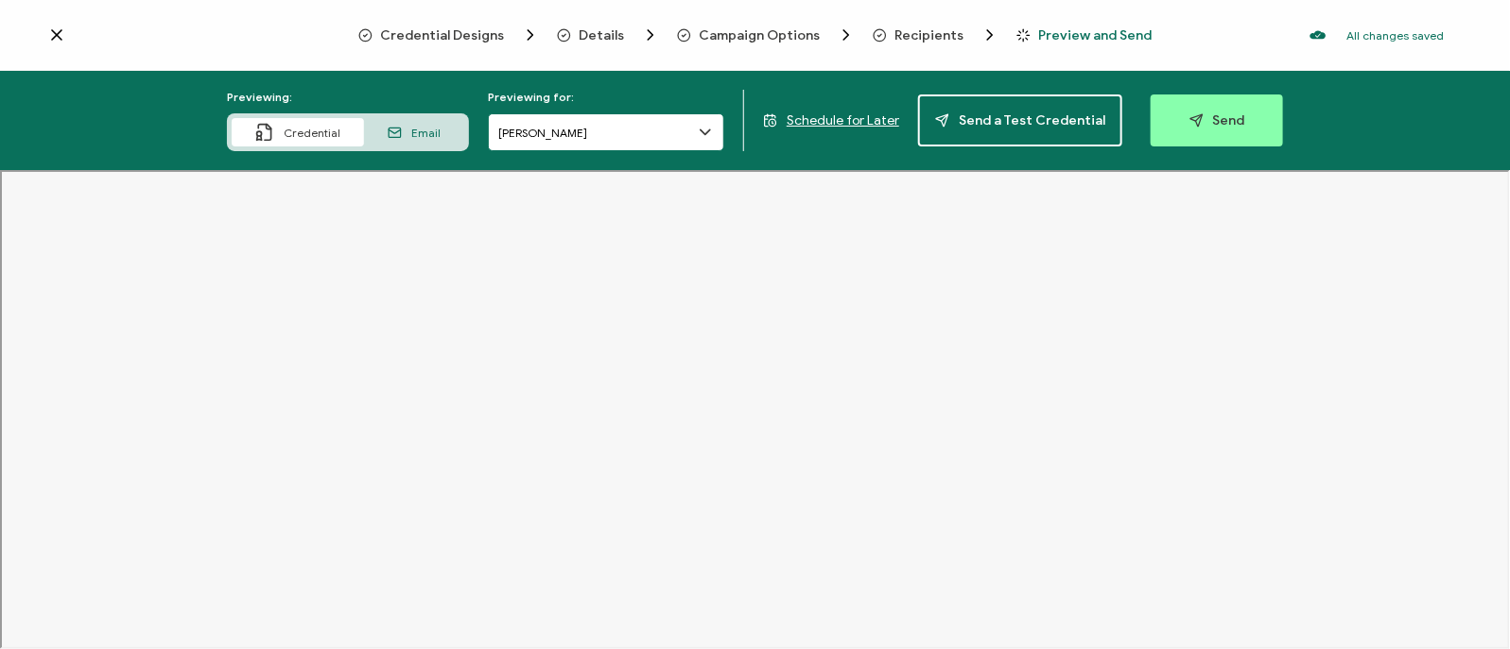
click at [598, 138] on input "[PERSON_NAME]" at bounding box center [606, 132] width 236 height 38
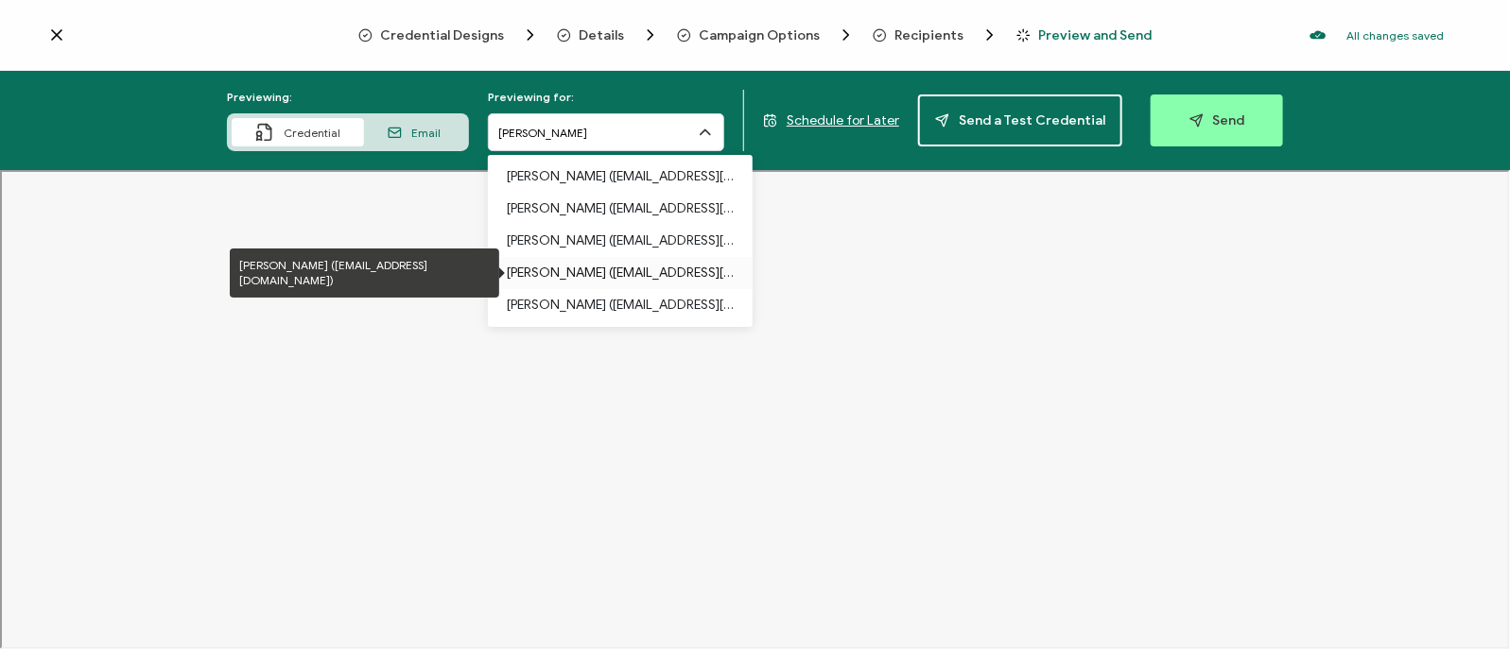
click at [674, 281] on p "[PERSON_NAME] ([EMAIL_ADDRESS][DOMAIN_NAME])" at bounding box center [620, 273] width 227 height 32
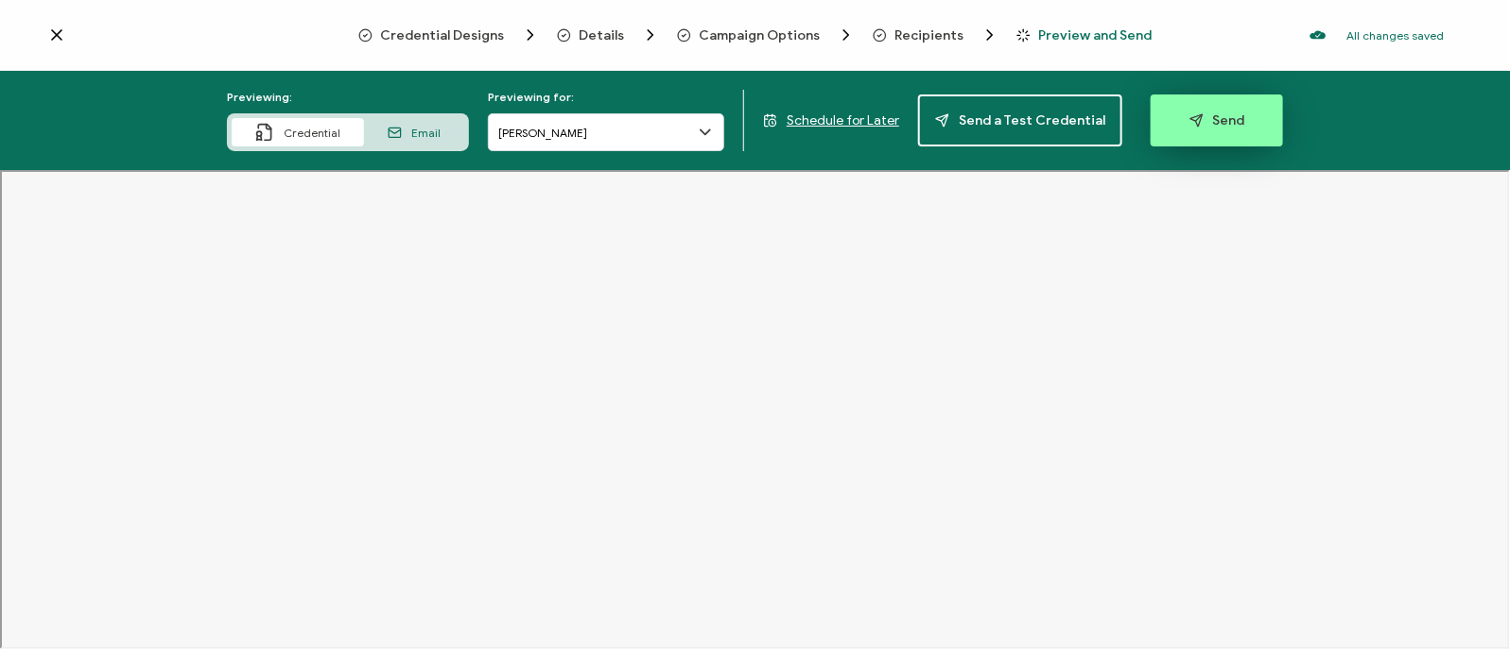
click at [1221, 122] on span "Send" at bounding box center [1217, 120] width 56 height 14
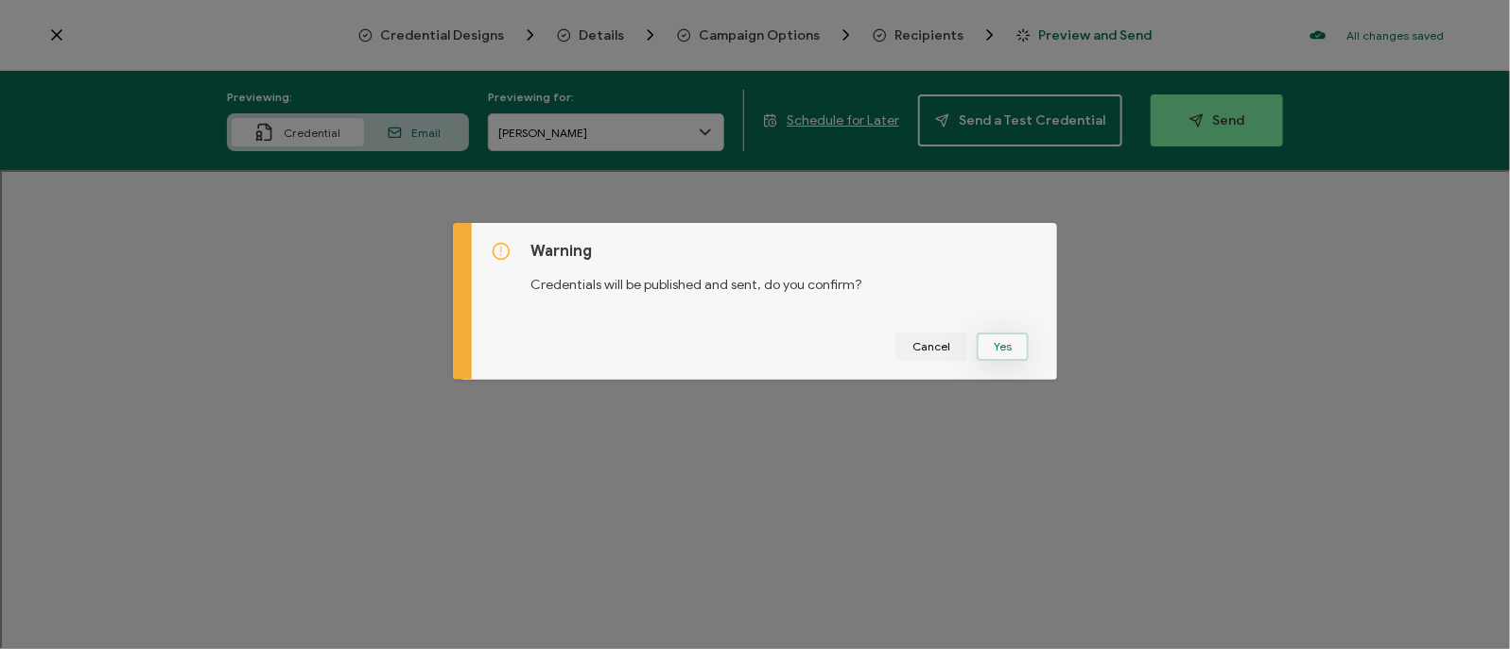
click at [1005, 341] on button "Yes" at bounding box center [1003, 347] width 52 height 28
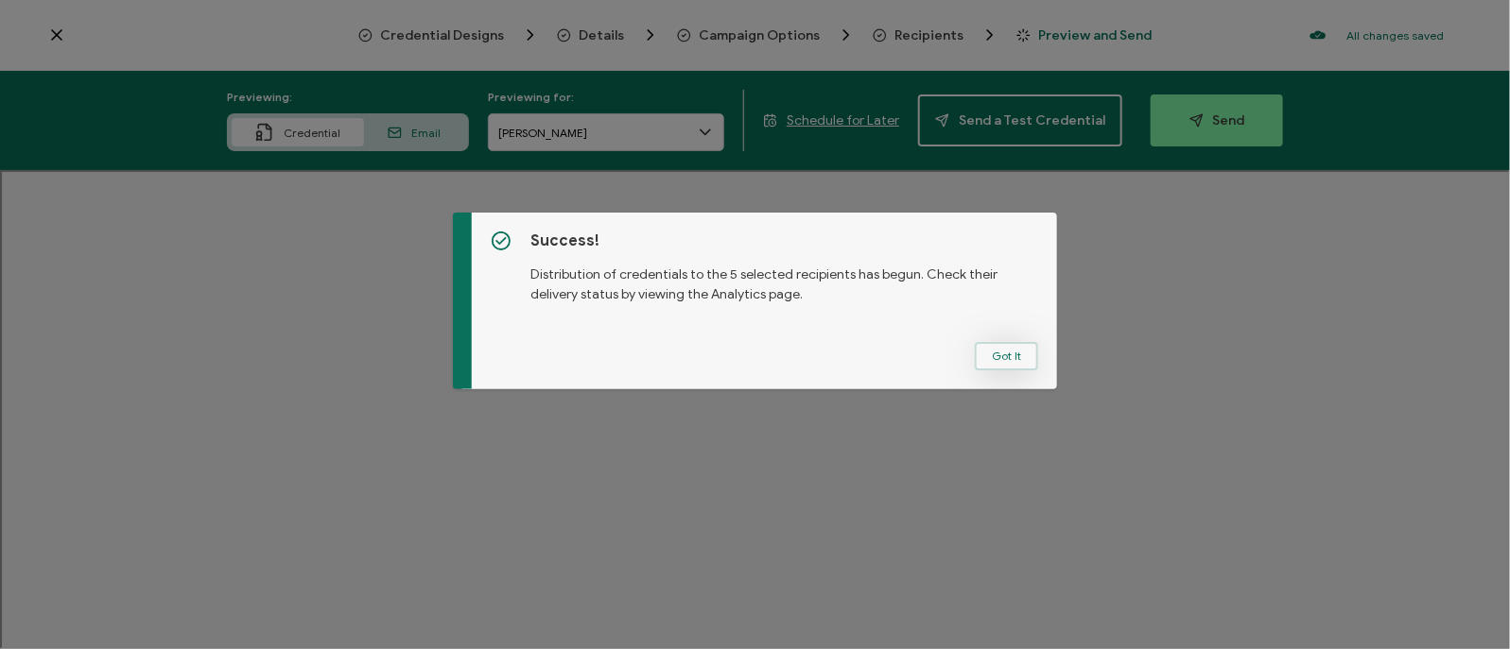
click at [1004, 366] on button "Got It" at bounding box center [1006, 356] width 63 height 28
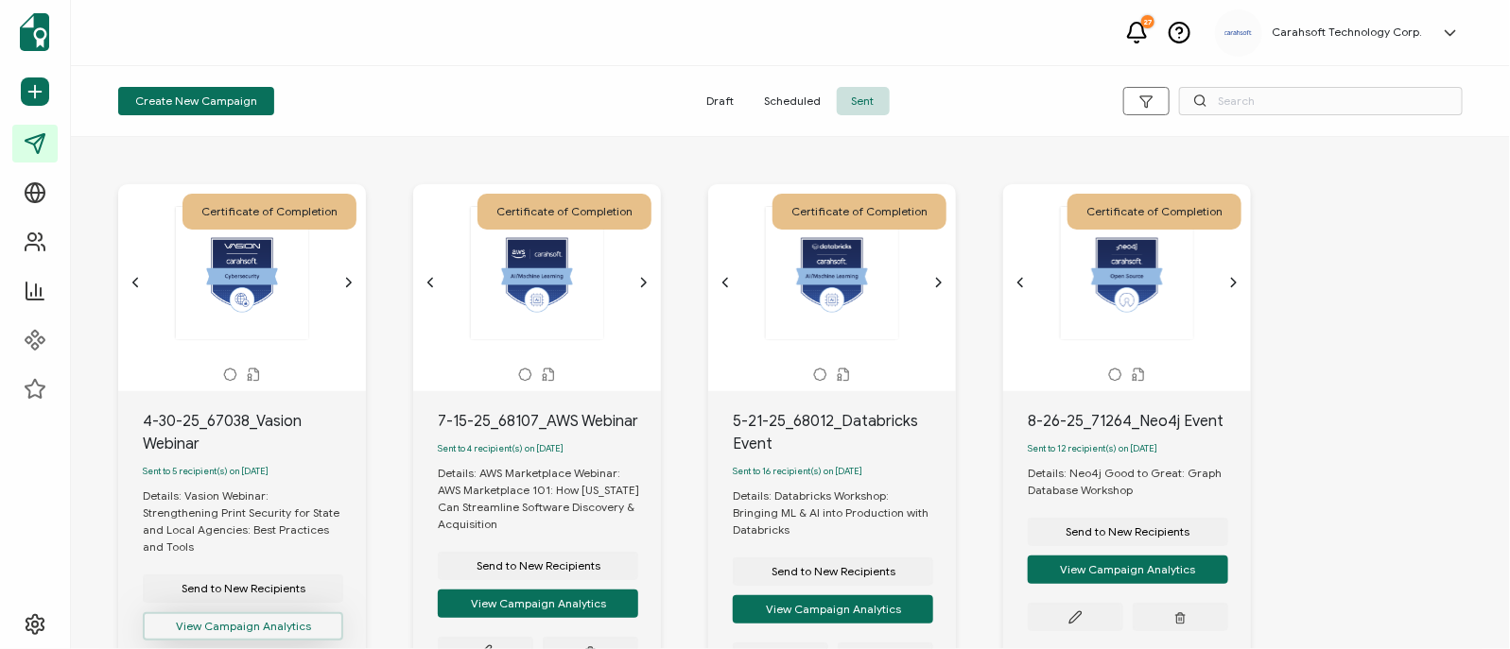
click at [220, 616] on button "View Campaign Analytics" at bounding box center [243, 627] width 200 height 28
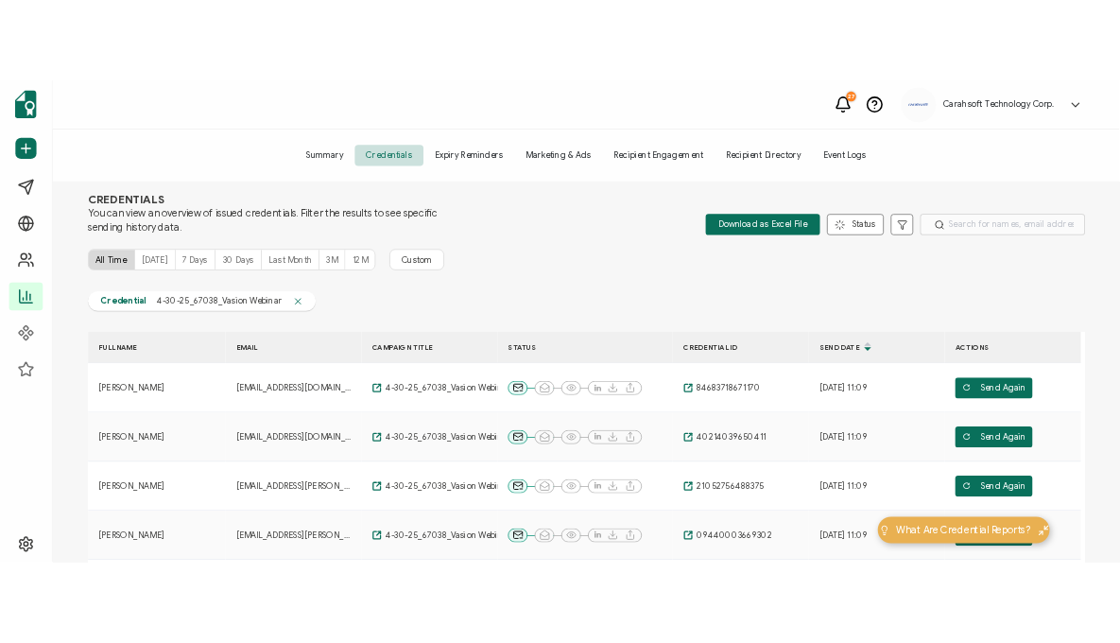
scroll to position [29, 0]
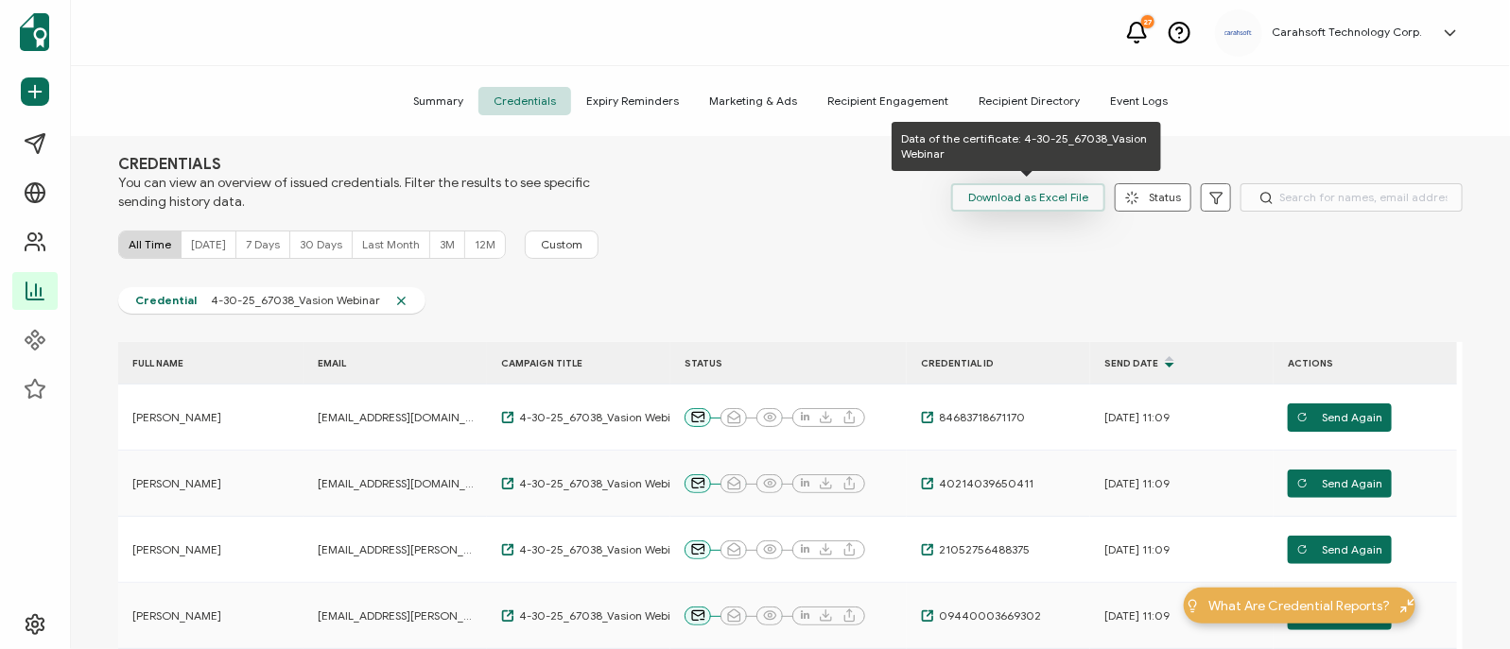
click at [1012, 191] on span "Download as Excel File" at bounding box center [1028, 197] width 120 height 28
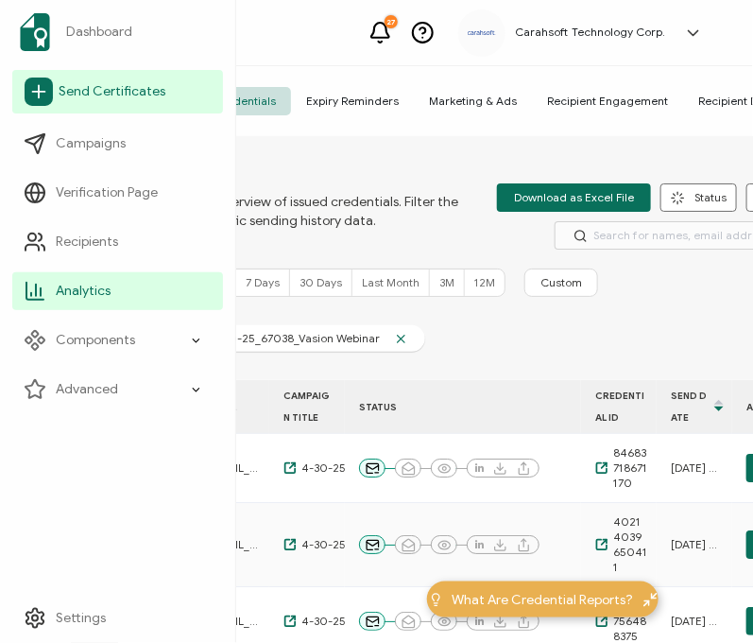
click at [50, 82] on icon at bounding box center [39, 92] width 28 height 28
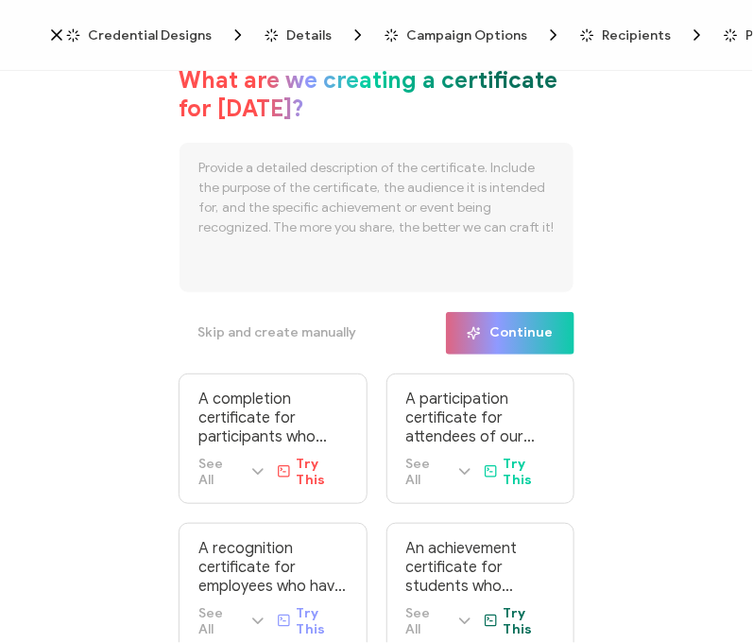
click at [138, 29] on span "Credential Designs" at bounding box center [150, 35] width 124 height 14
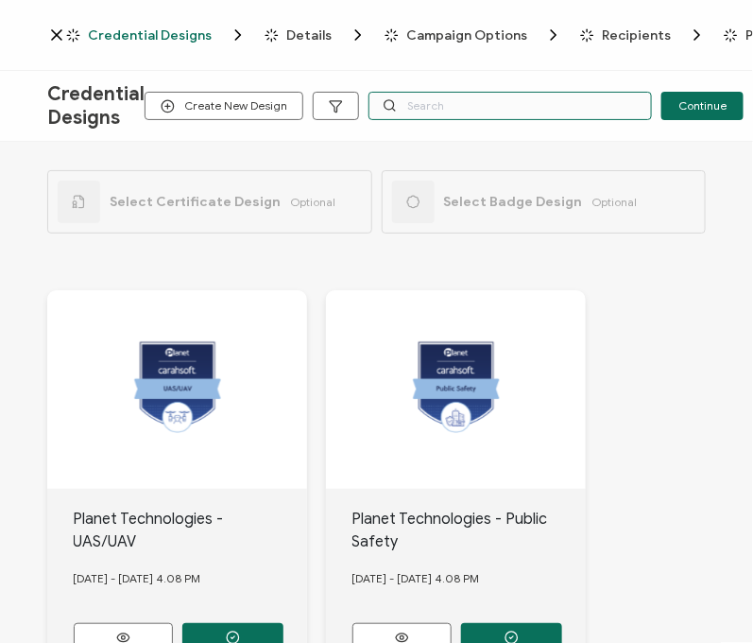
click at [395, 108] on input "text" at bounding box center [511, 106] width 284 height 28
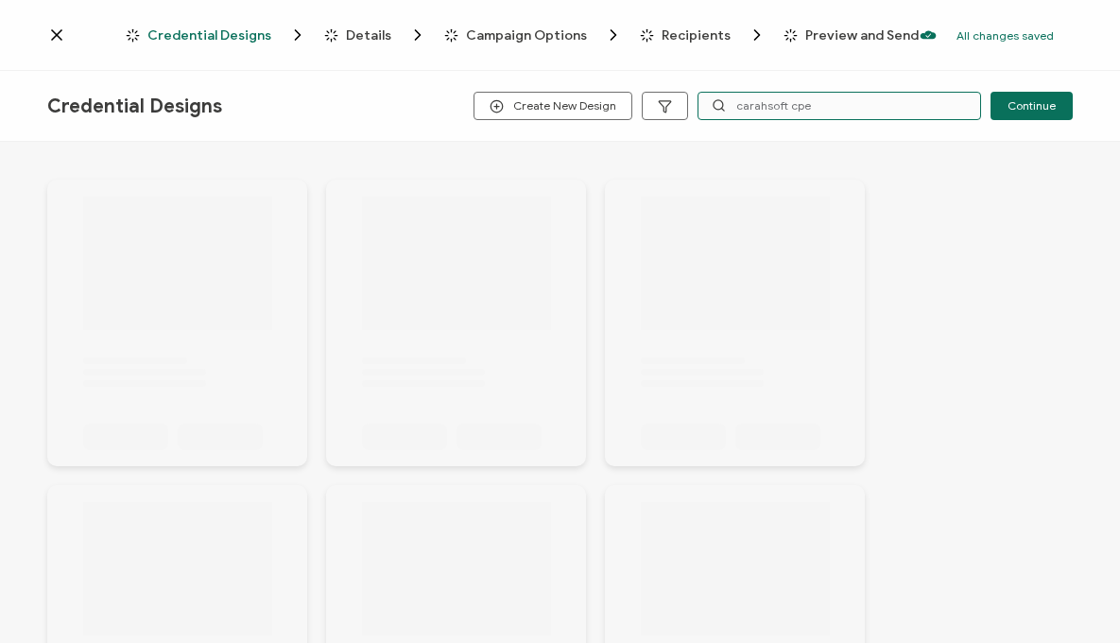
type input "carahsoft cpe"
click at [817, 104] on input "carahsoft cpe" at bounding box center [840, 106] width 284 height 28
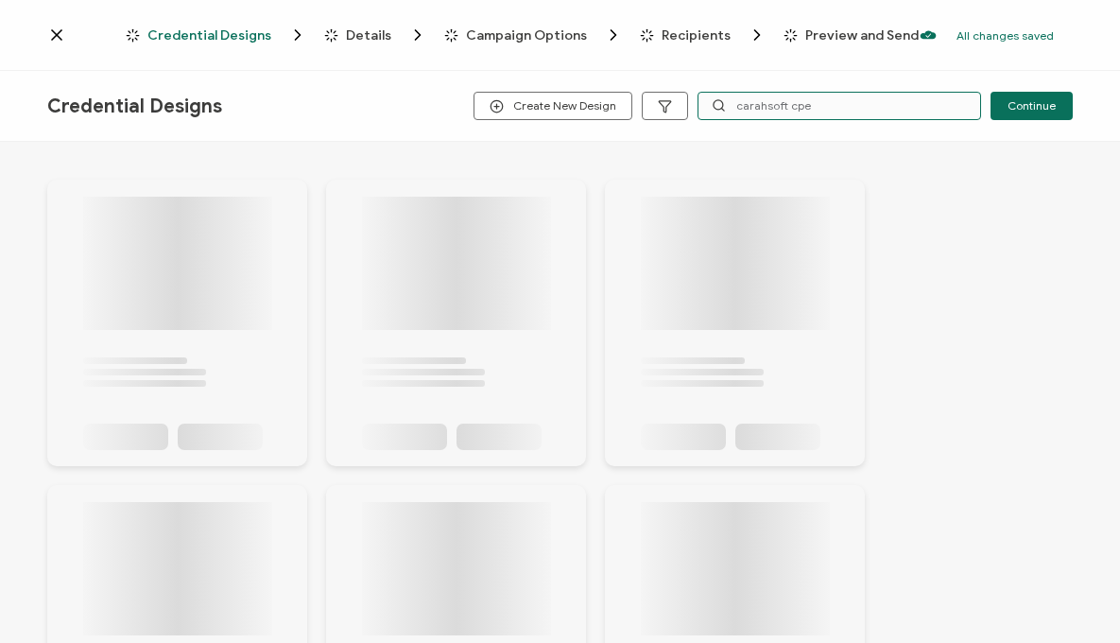
click at [802, 106] on input "carahsoft cpe" at bounding box center [840, 106] width 284 height 28
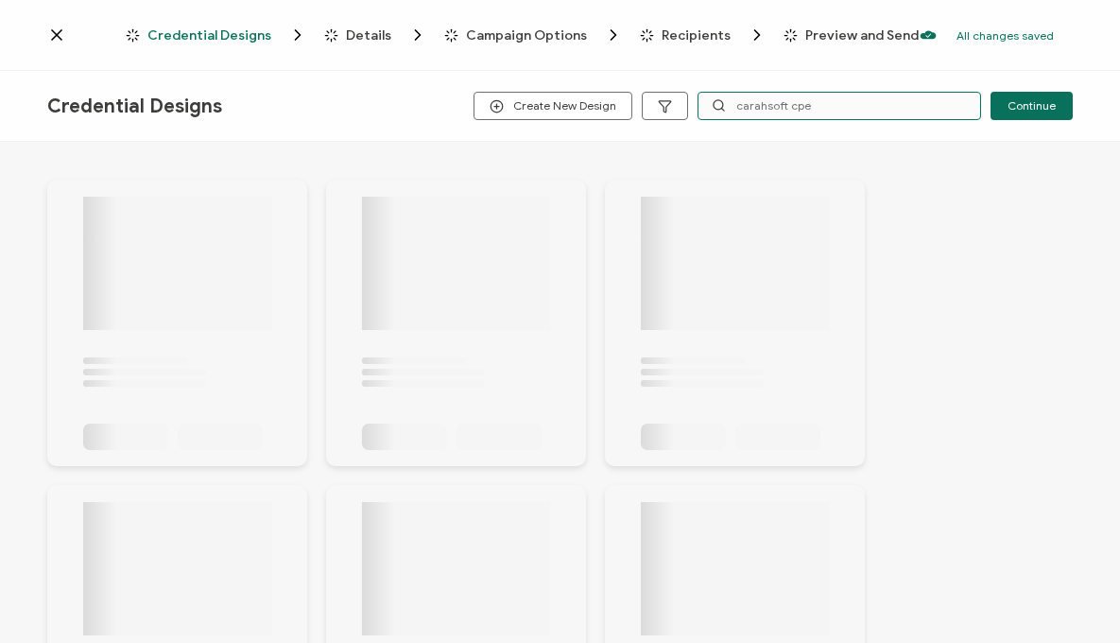
click at [802, 106] on input "carahsoft cpe" at bounding box center [840, 106] width 284 height 28
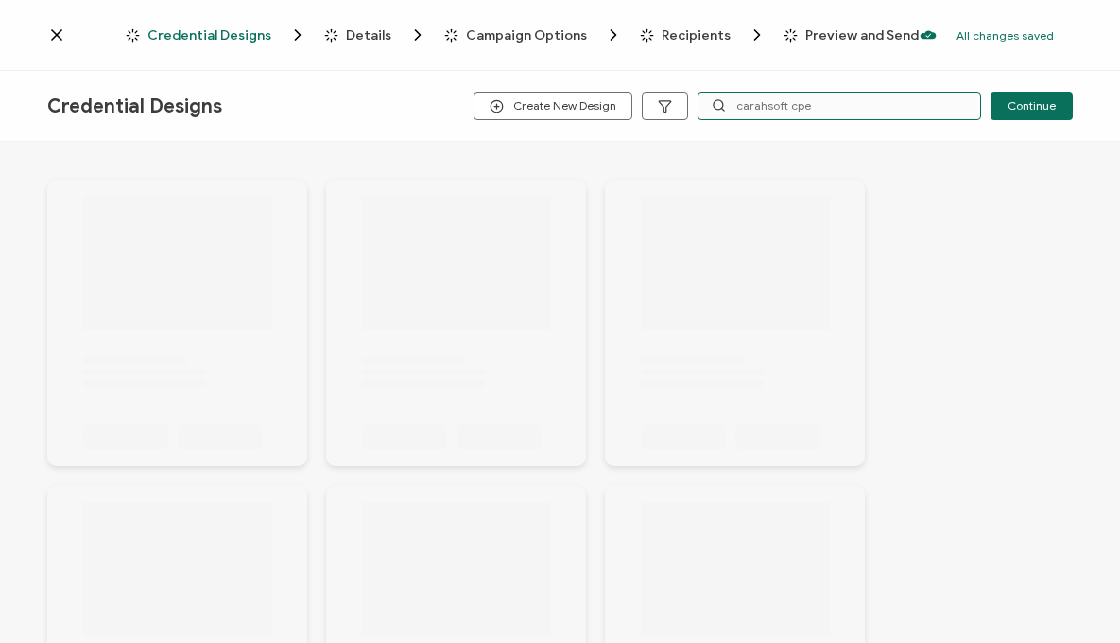
click at [802, 106] on input "carahsoft cpe" at bounding box center [840, 106] width 284 height 28
click at [306, 139] on div "Credential Designs Create New Design Continue" at bounding box center [560, 106] width 1120 height 71
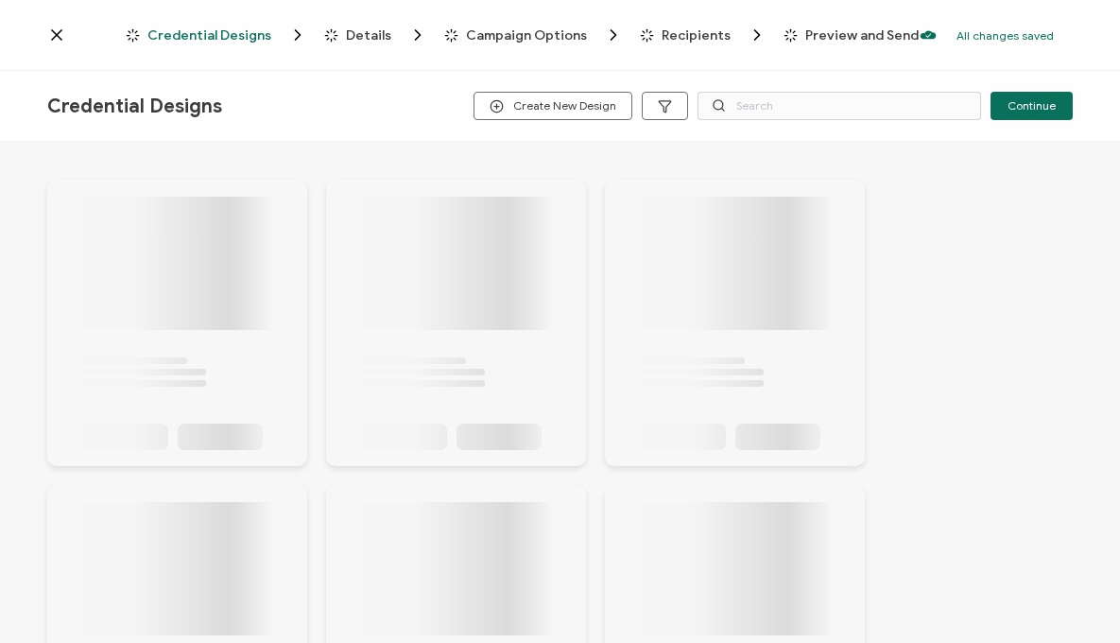
click at [411, 19] on div "Credential Designs Details Campaign Options Recipients Preview and Send All cha…" at bounding box center [560, 35] width 1120 height 71
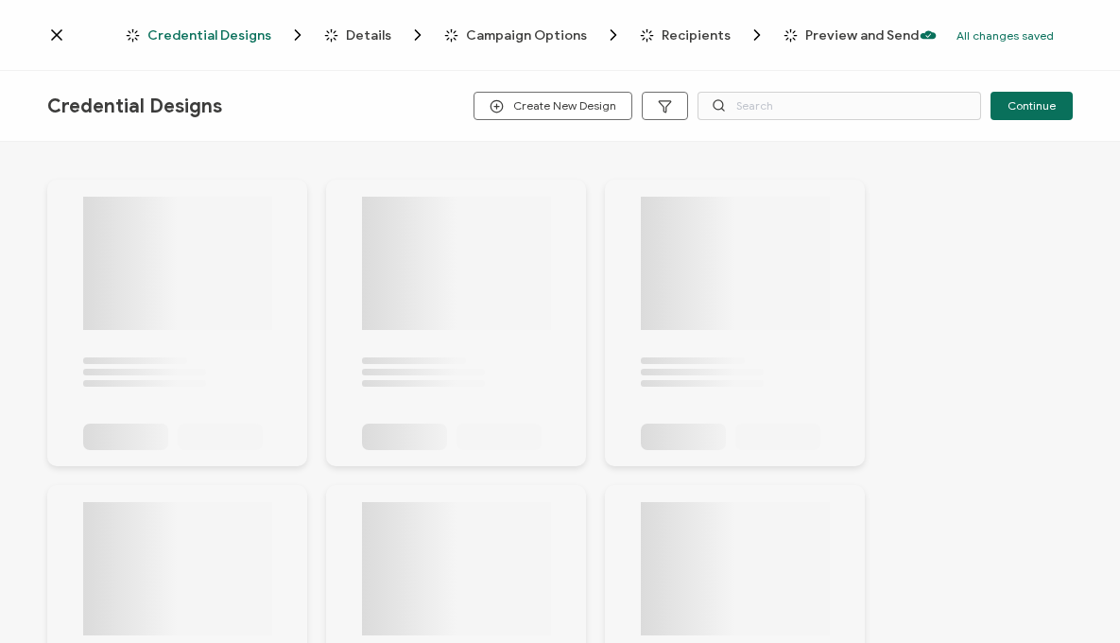
click at [373, 35] on span "Details" at bounding box center [368, 35] width 45 height 14
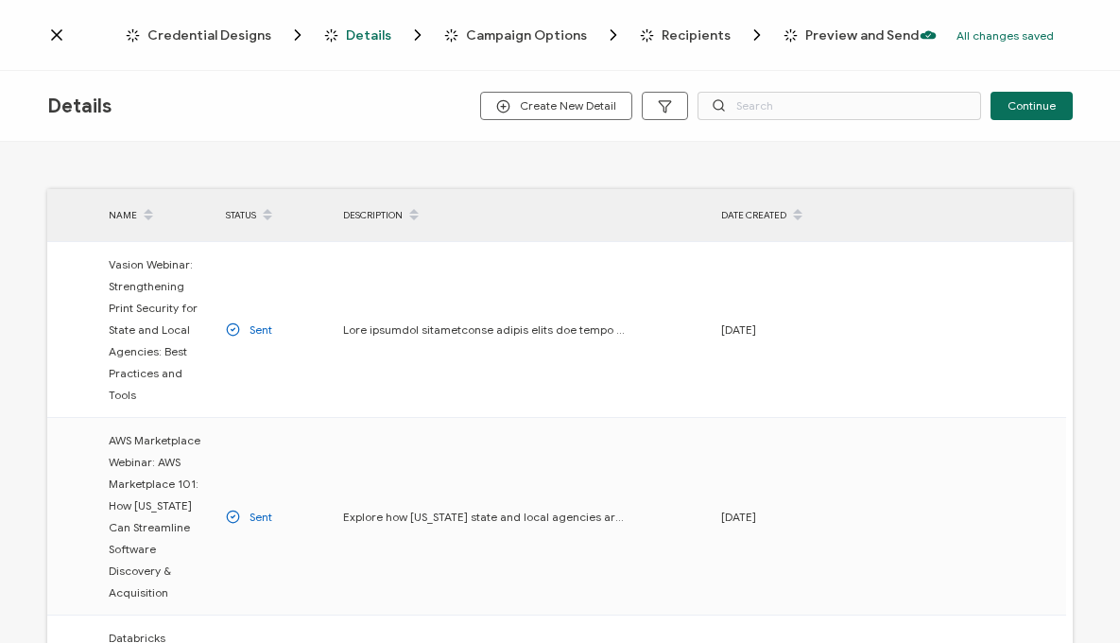
click at [242, 28] on span "Credential Designs" at bounding box center [209, 35] width 124 height 14
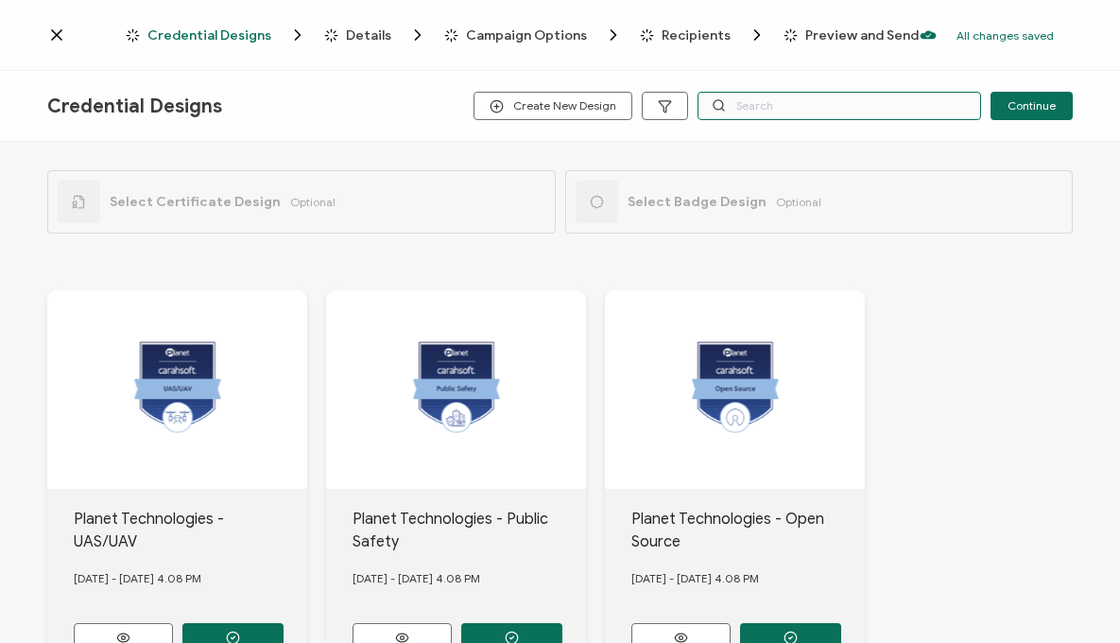
click at [846, 107] on input "text" at bounding box center [840, 106] width 284 height 28
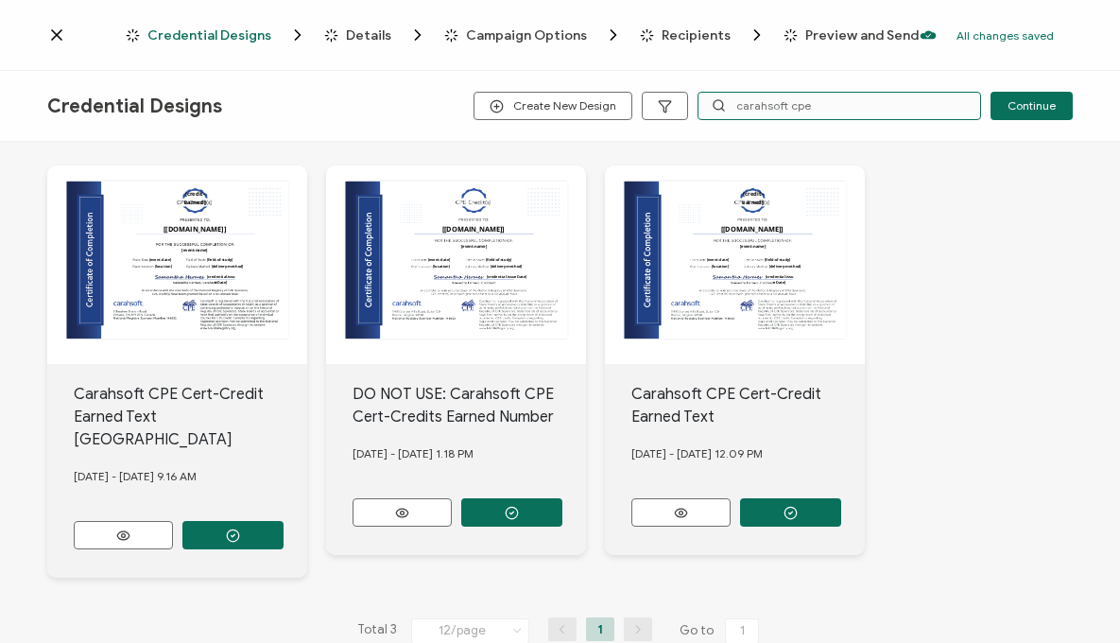
scroll to position [144, 0]
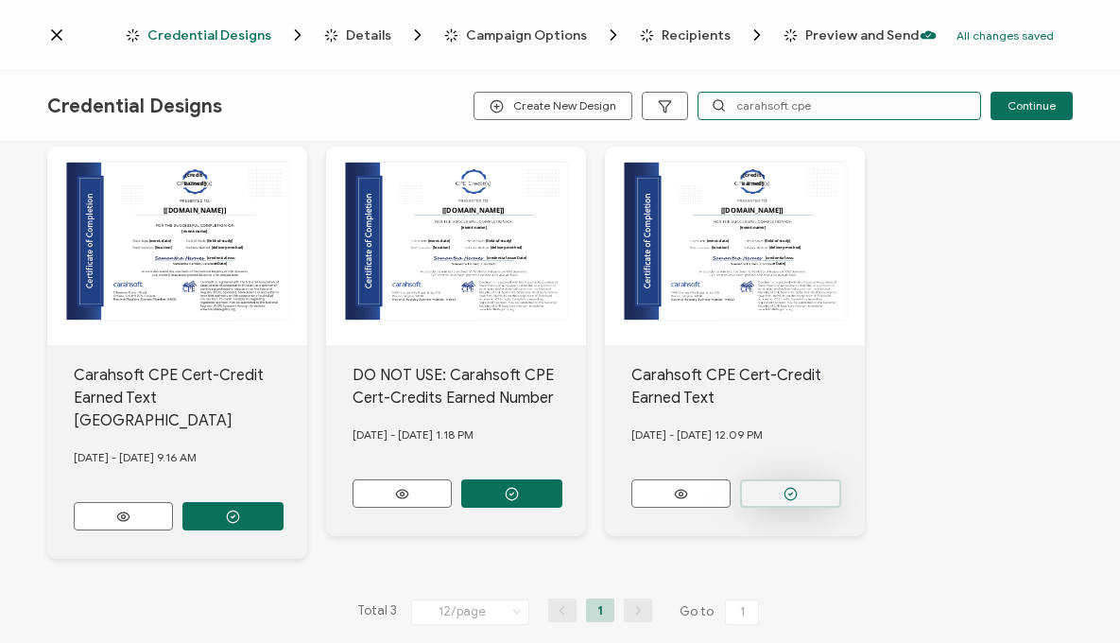
type input "carahsoft cpe"
click at [804, 492] on button "button" at bounding box center [790, 493] width 101 height 28
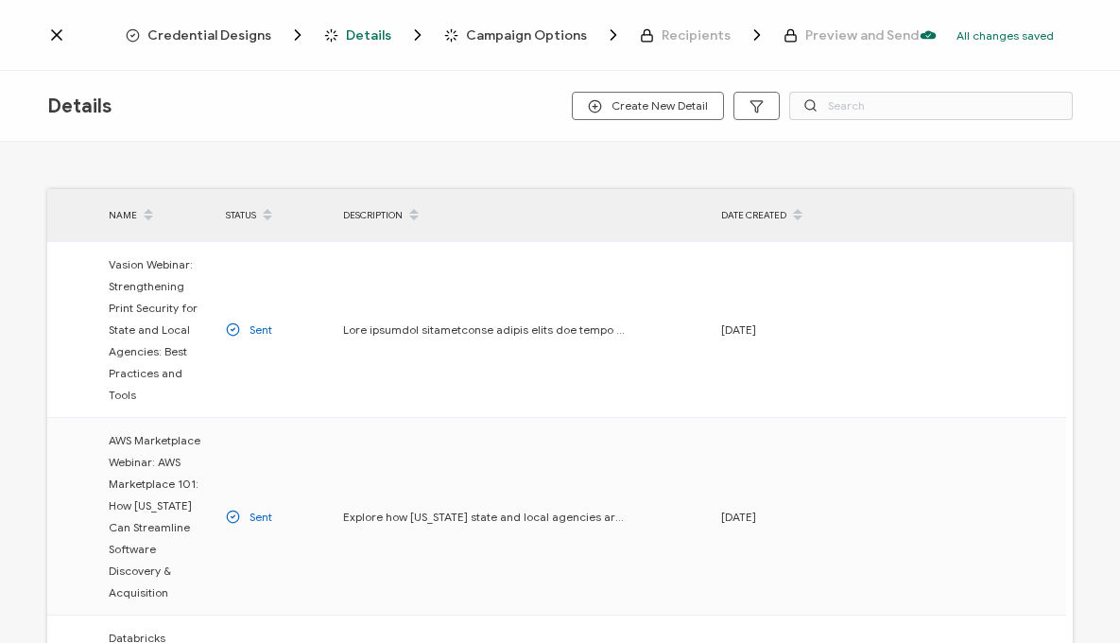
click at [278, 18] on div "Credential Designs Details Campaign Options Recipients Preview and Send All cha…" at bounding box center [560, 35] width 1120 height 71
click at [275, 44] on div "Credential Designs Details Campaign Options Recipients Preview and Send All cha…" at bounding box center [560, 35] width 1120 height 71
click at [269, 36] on span "Credential Designs" at bounding box center [209, 35] width 124 height 14
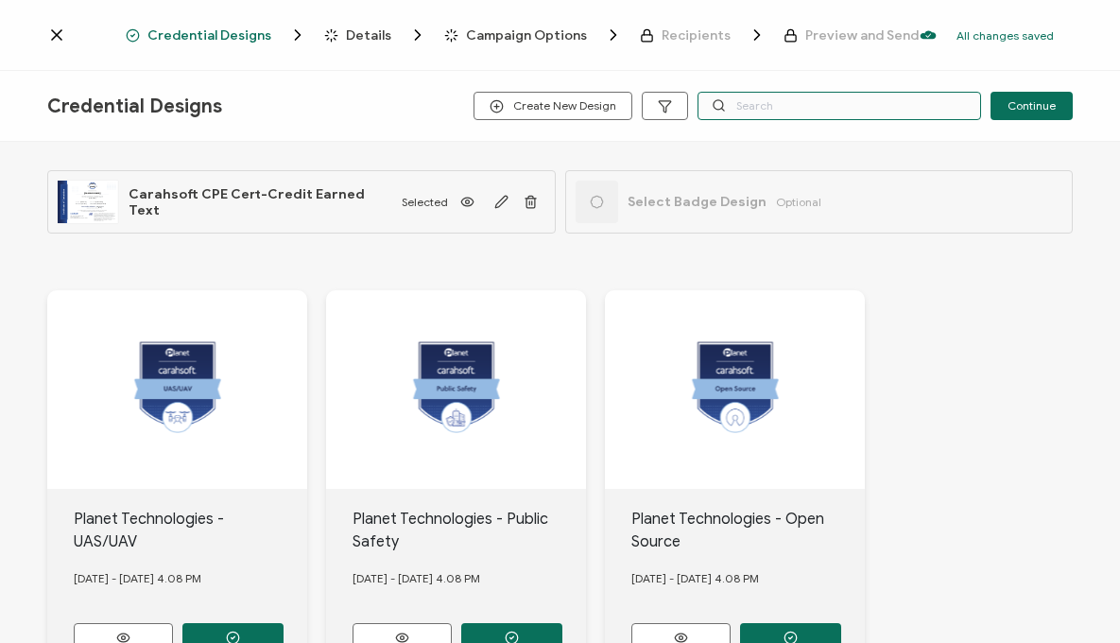
click at [785, 103] on input "text" at bounding box center [840, 106] width 284 height 28
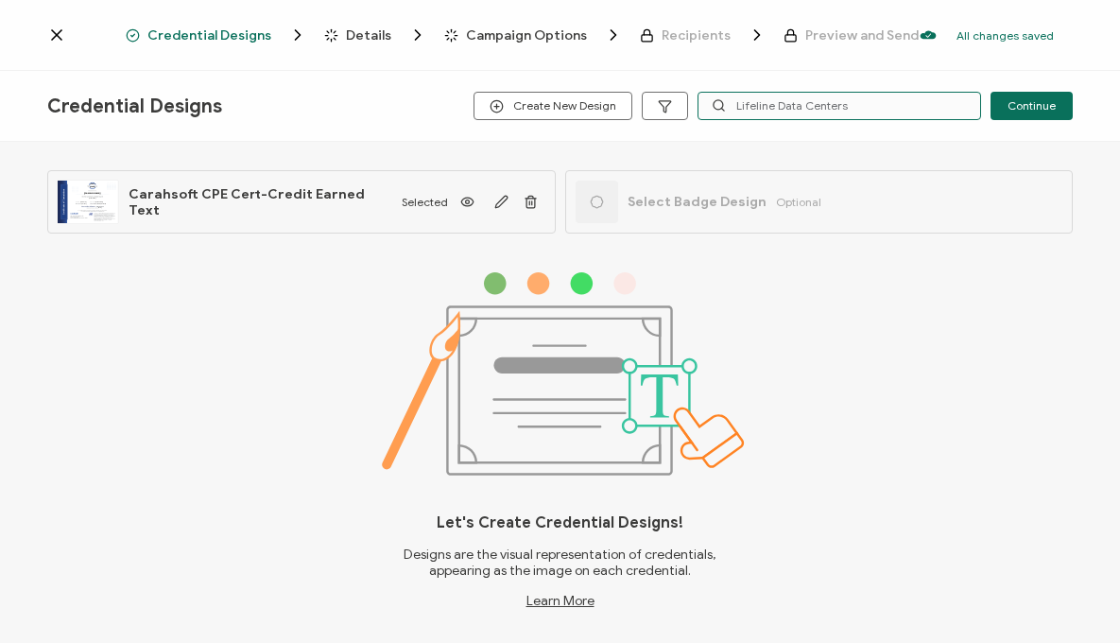
type input "Lifeline Data Centers"
